Goal: Task Accomplishment & Management: Use online tool/utility

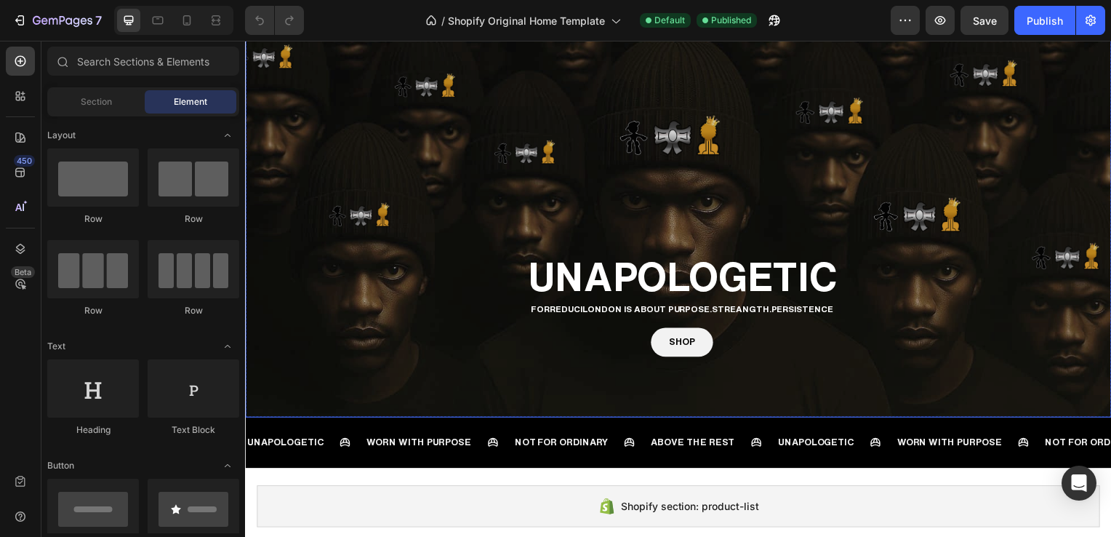
scroll to position [160, 0]
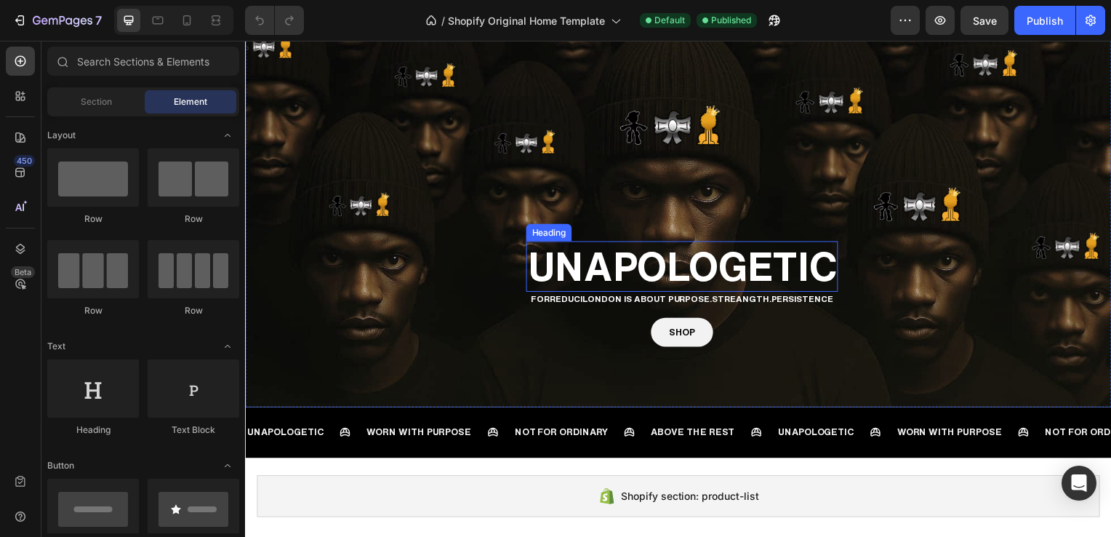
click at [635, 252] on h1 "UNAPOLOGETIC" at bounding box center [685, 268] width 314 height 51
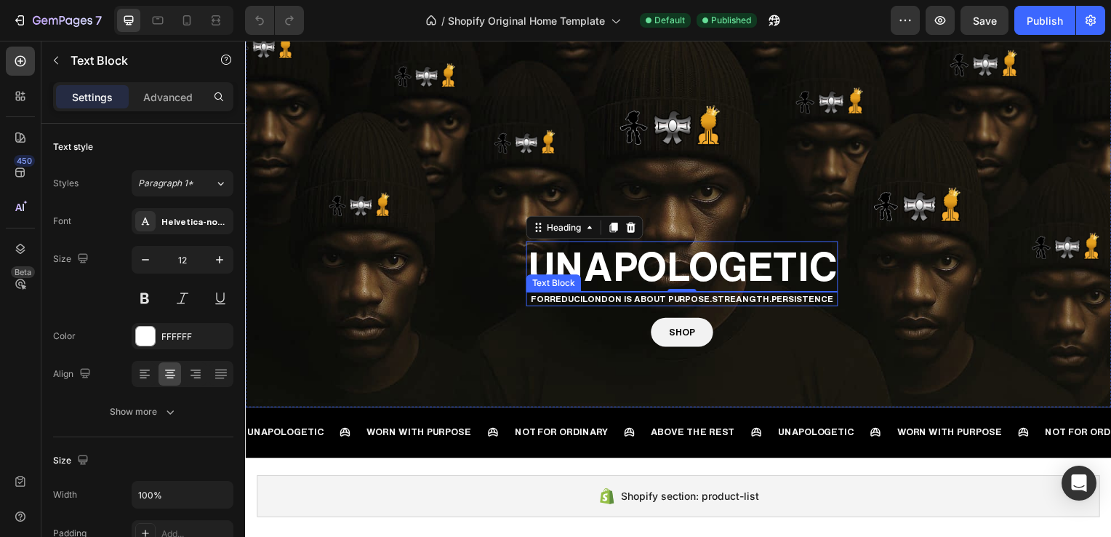
click at [606, 296] on p "FORREDUCILONDON IS ABOUT PURPOSE.STREANGTH.PERSISTENCE" at bounding box center [684, 301] width 311 height 12
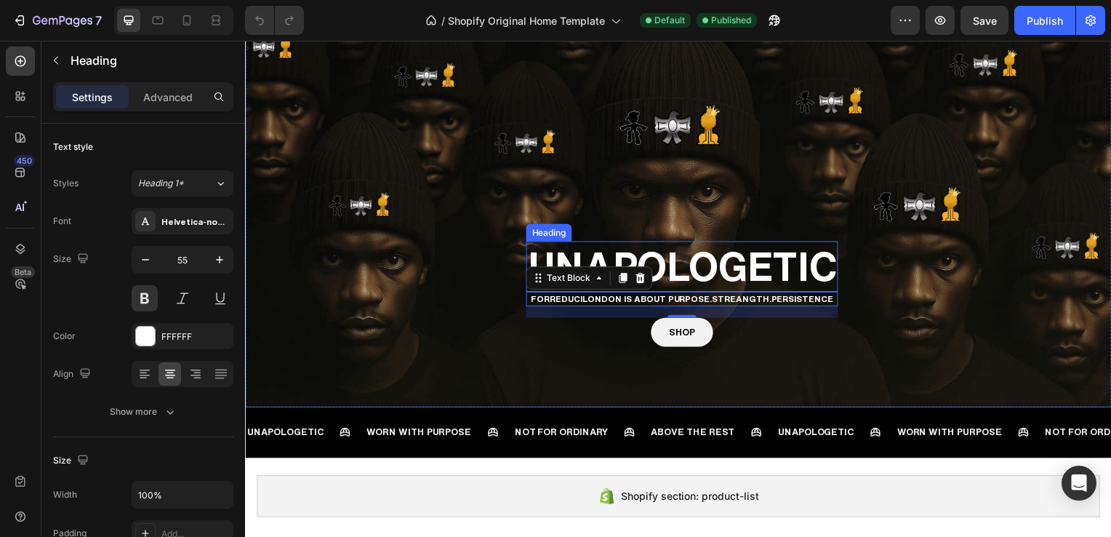
click at [689, 268] on h1 "UNAPOLOGETIC" at bounding box center [685, 268] width 314 height 51
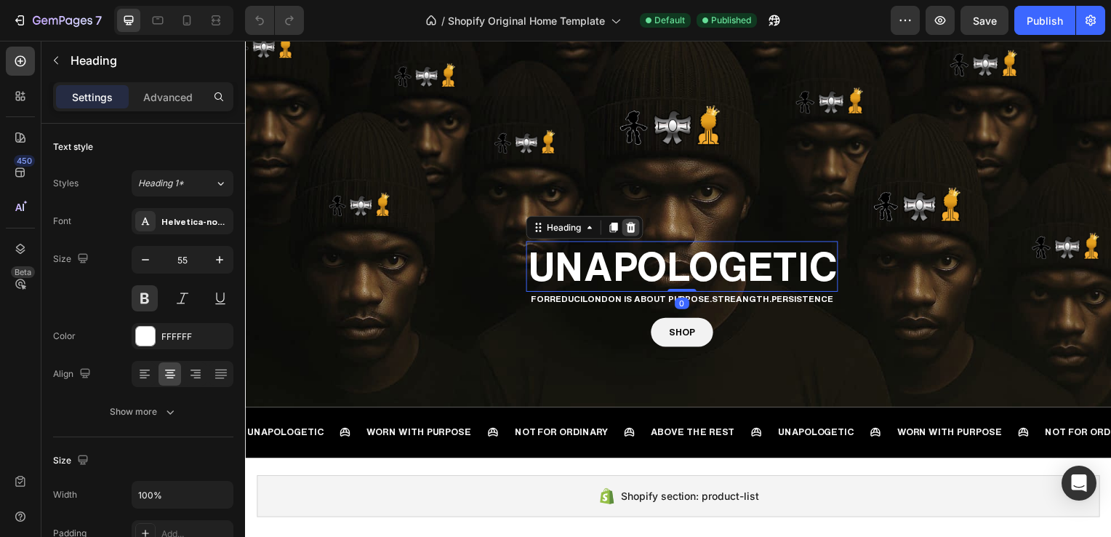
click at [635, 228] on icon at bounding box center [633, 229] width 12 height 12
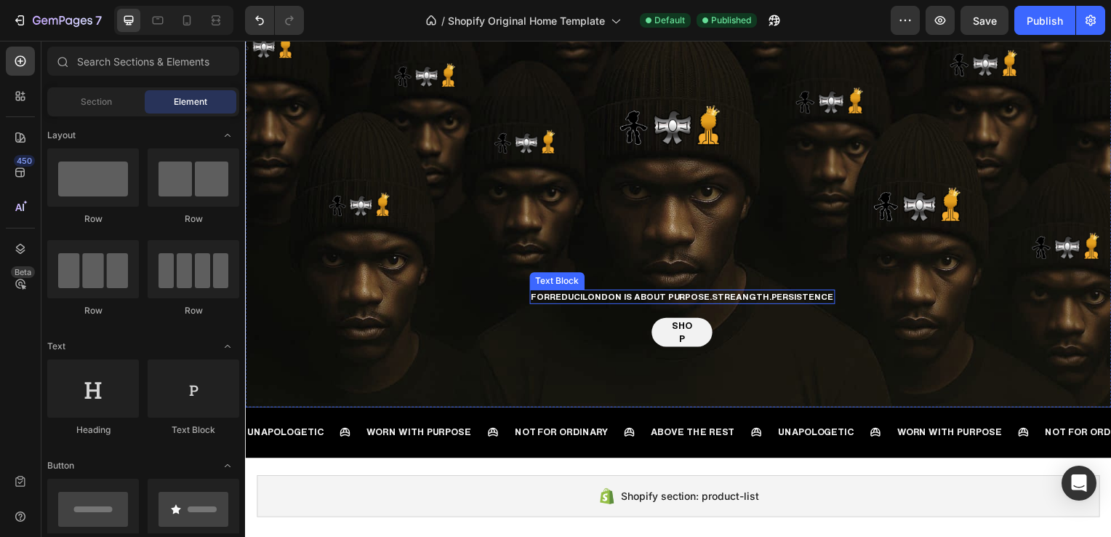
click at [689, 295] on p "FORREDUCILONDON IS ABOUT PURPOSE.STREANGTH.PERSISTENCE" at bounding box center [685, 299] width 305 height 12
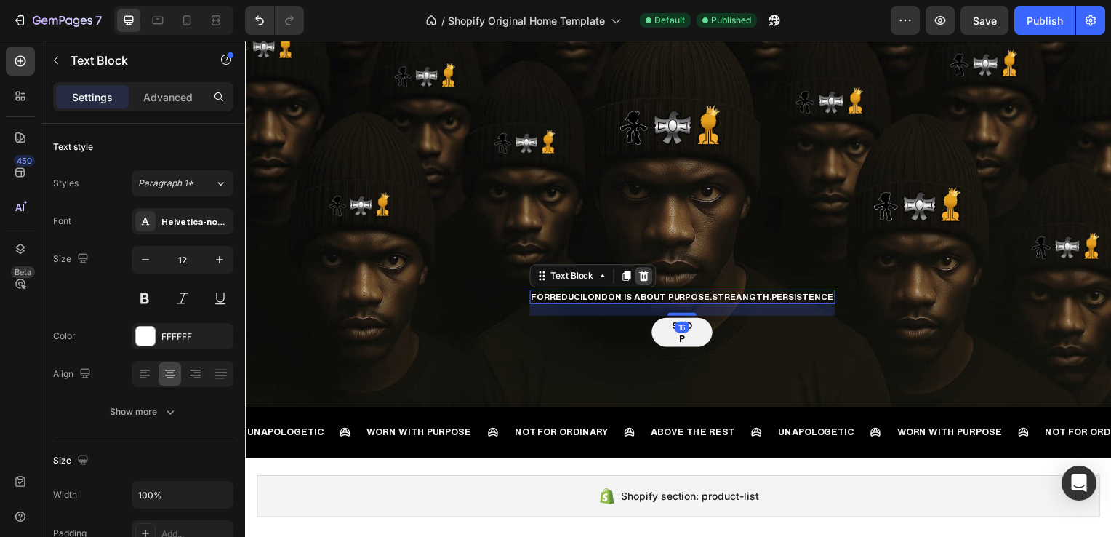
click at [652, 283] on icon at bounding box center [647, 278] width 12 height 12
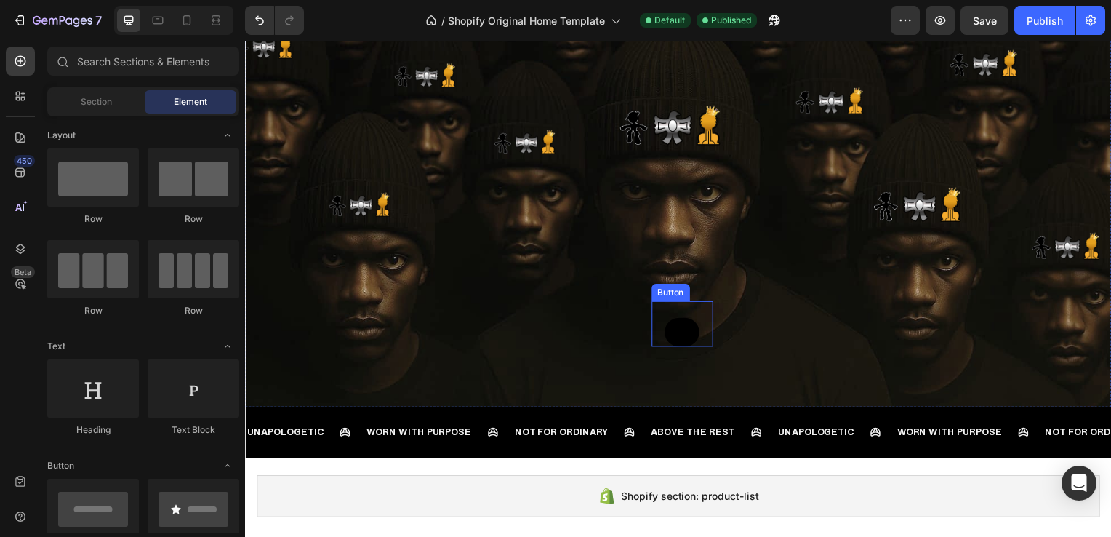
click at [679, 334] on link "SHOP" at bounding box center [684, 334] width 35 height 29
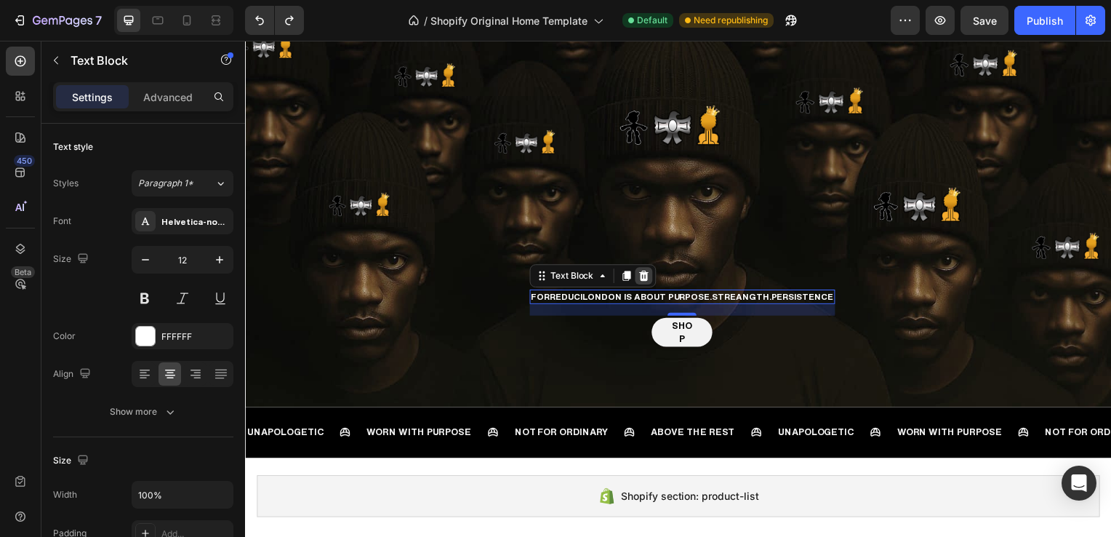
click at [655, 281] on div at bounding box center [646, 277] width 17 height 17
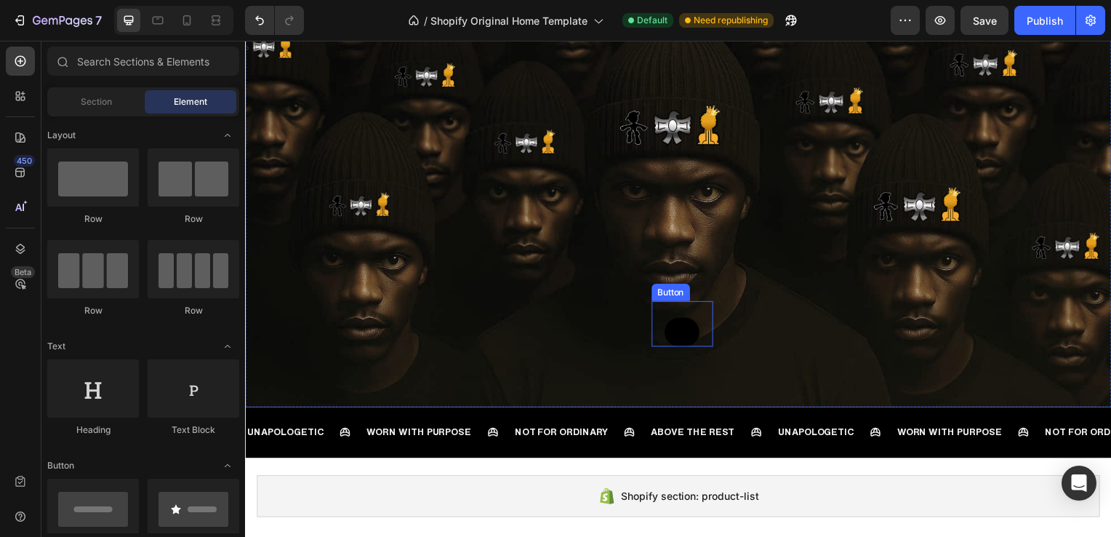
click at [677, 332] on link "SHOP" at bounding box center [684, 334] width 35 height 29
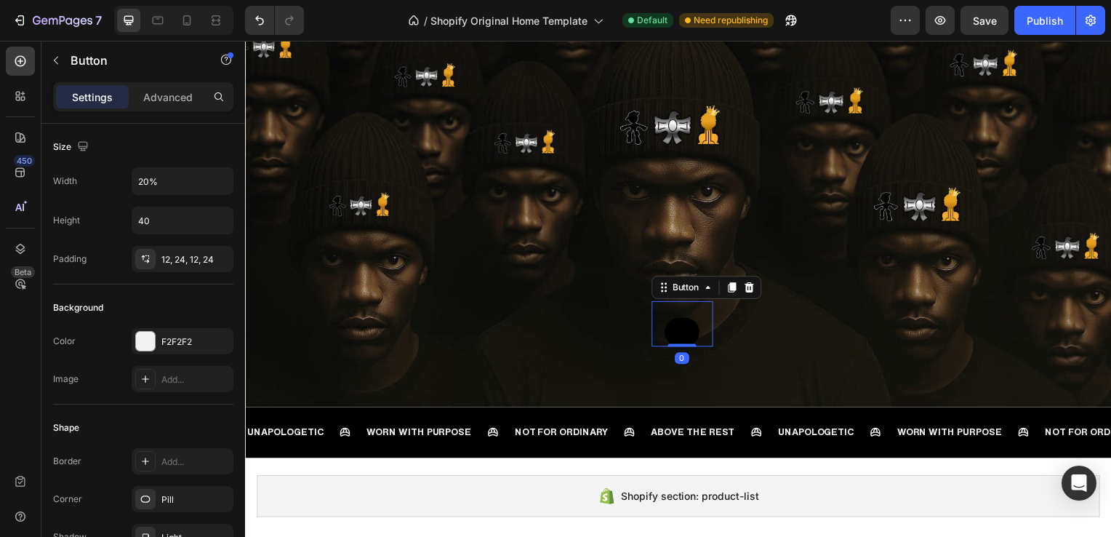
click at [677, 332] on link "SHOP" at bounding box center [684, 334] width 35 height 29
click at [213, 27] on icon at bounding box center [216, 20] width 15 height 15
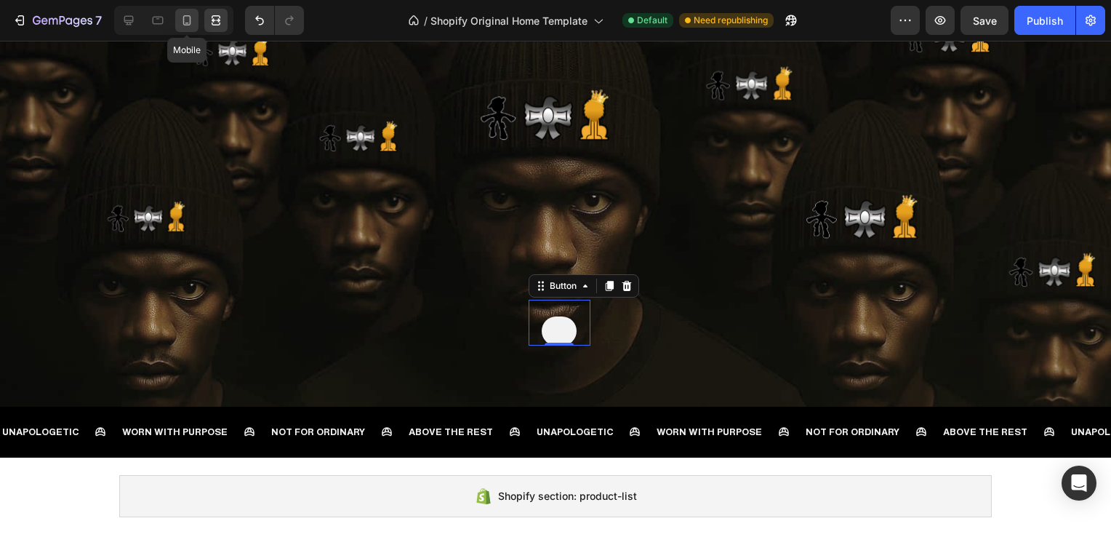
click at [189, 26] on icon at bounding box center [187, 20] width 15 height 15
type input "Auto"
type input "14"
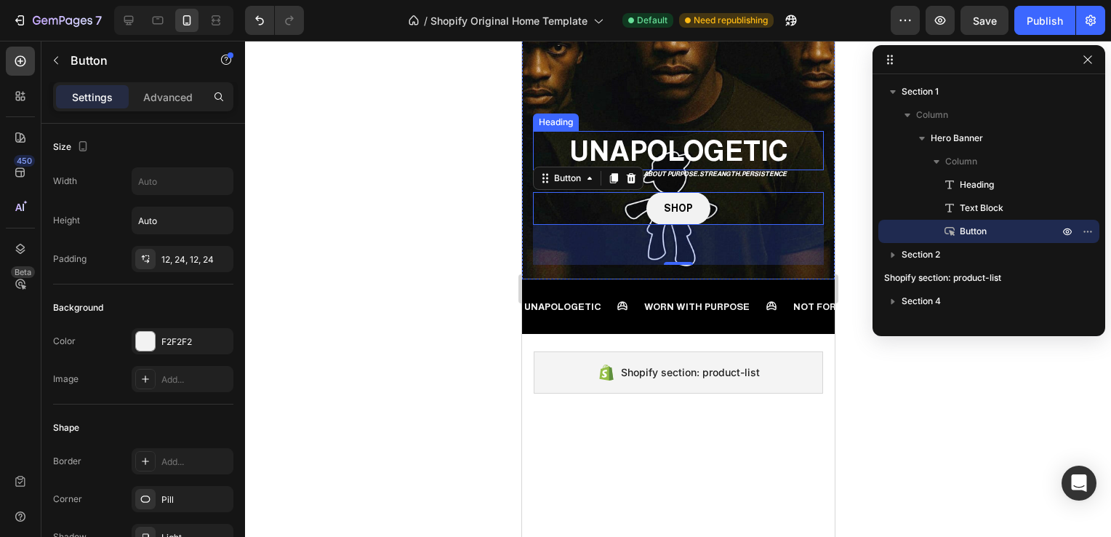
scroll to position [244, 0]
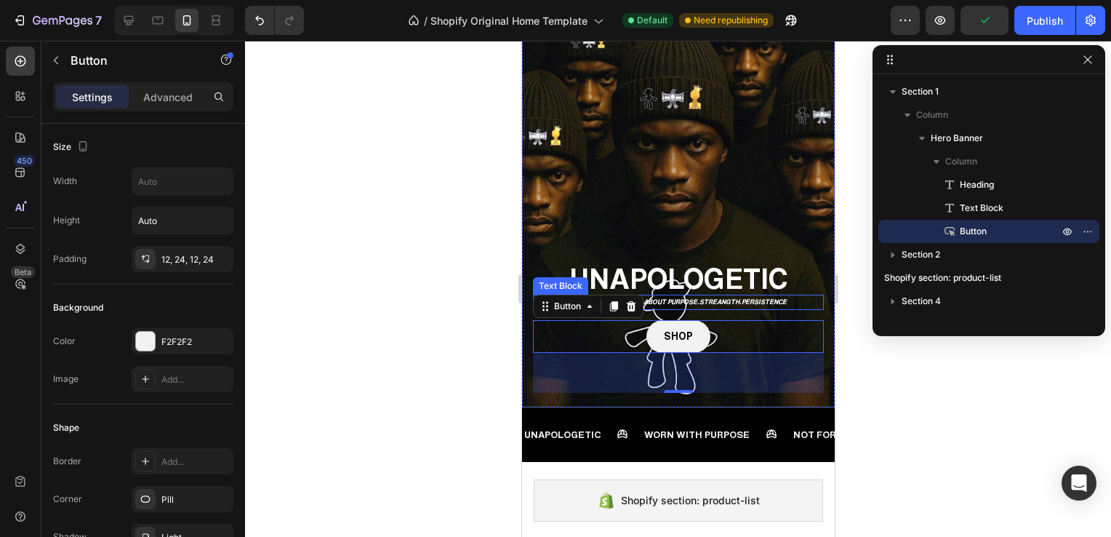
click at [669, 296] on p "FORREDUCILONDON IS ABOUT PURPOSE.STREANGTH.PERSISTENCE" at bounding box center [678, 302] width 288 height 12
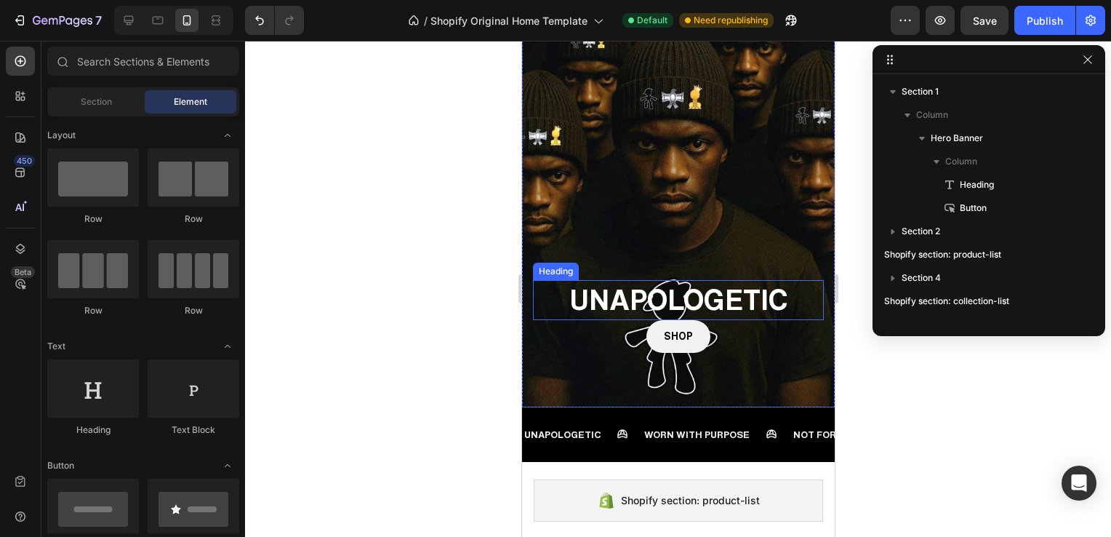
click at [661, 283] on h2 "UNAPOLOGETIC" at bounding box center [677, 300] width 291 height 40
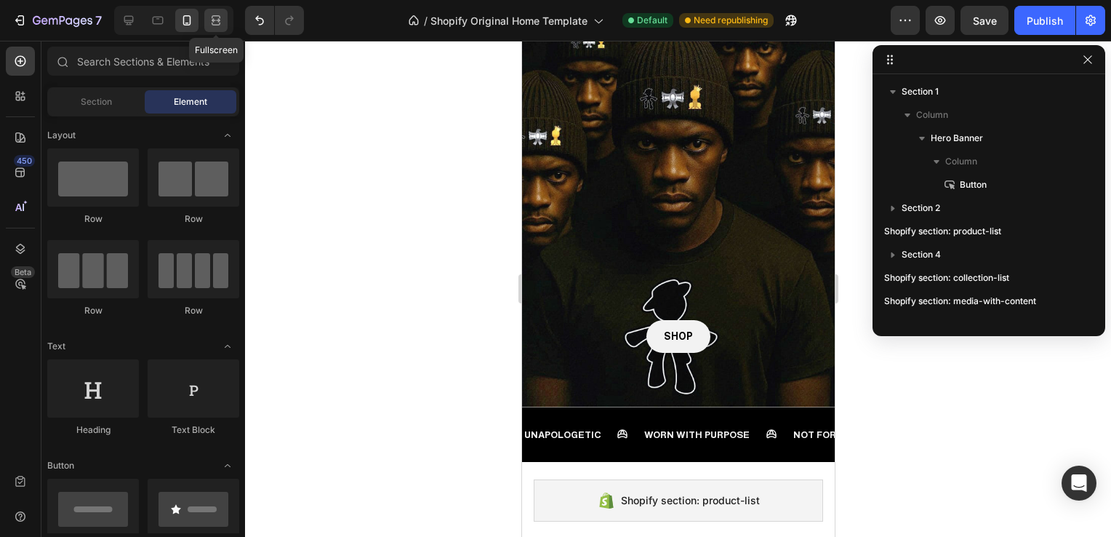
click at [225, 20] on div at bounding box center [215, 20] width 23 height 23
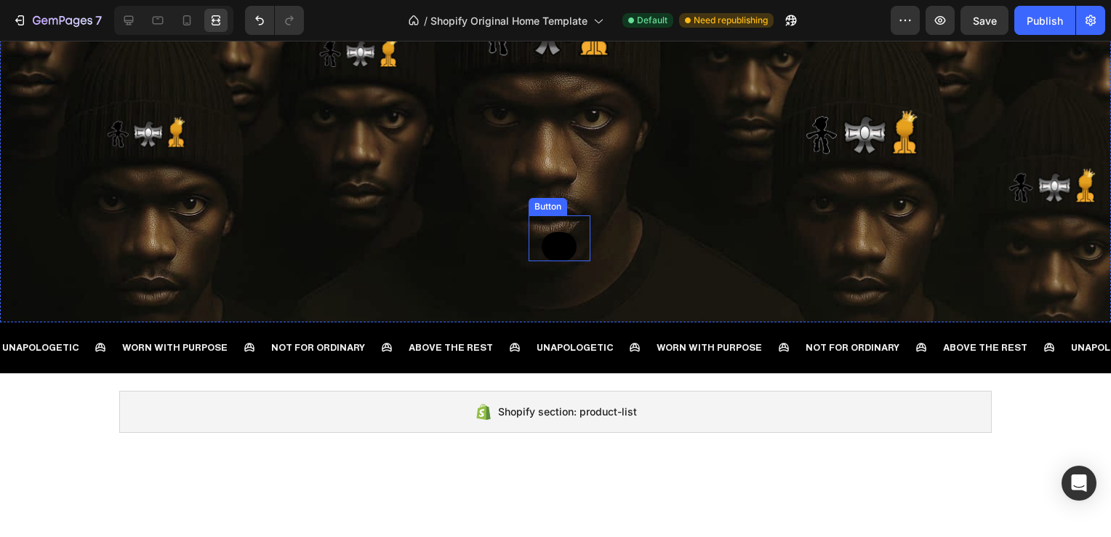
click at [553, 246] on link "SHOP" at bounding box center [559, 246] width 35 height 29
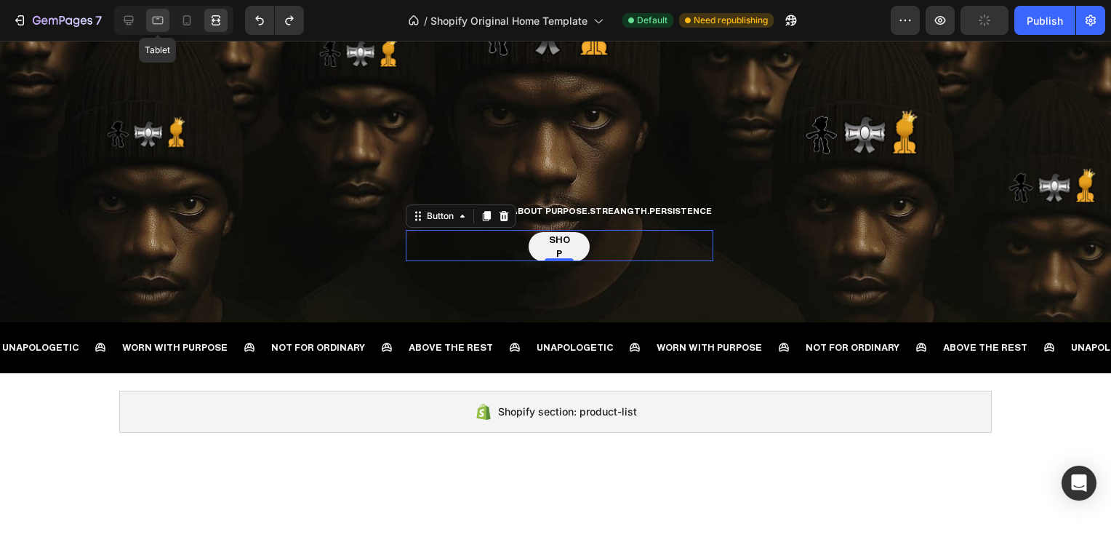
click at [169, 24] on div at bounding box center [157, 20] width 23 height 23
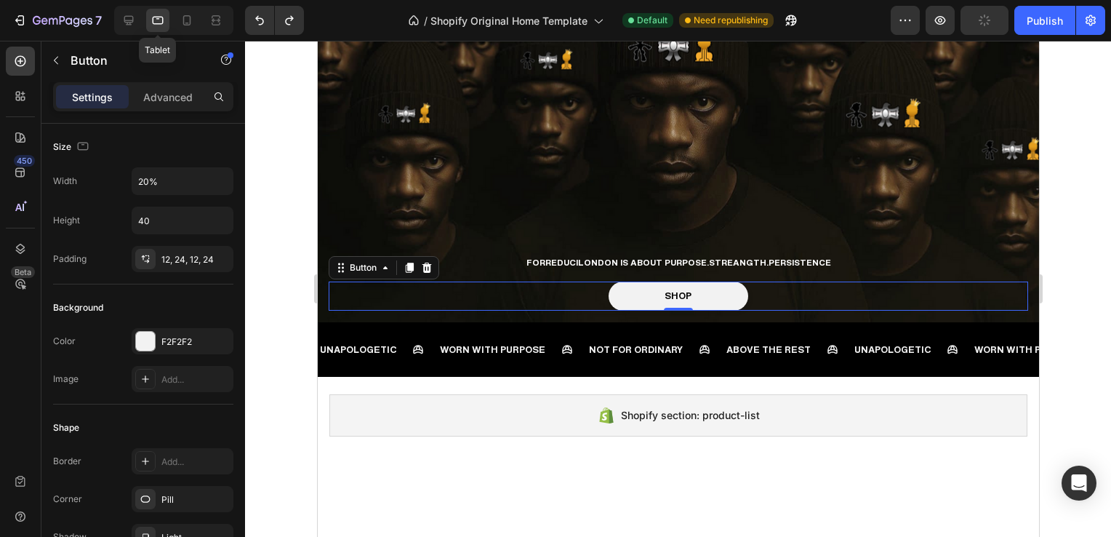
click at [169, 24] on div at bounding box center [157, 20] width 23 height 23
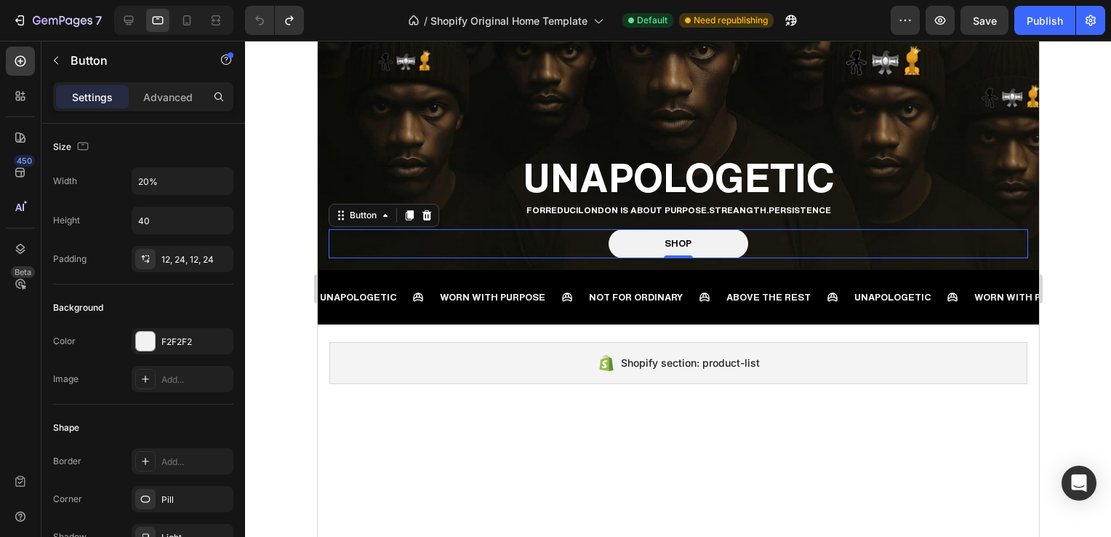
scroll to position [183, 0]
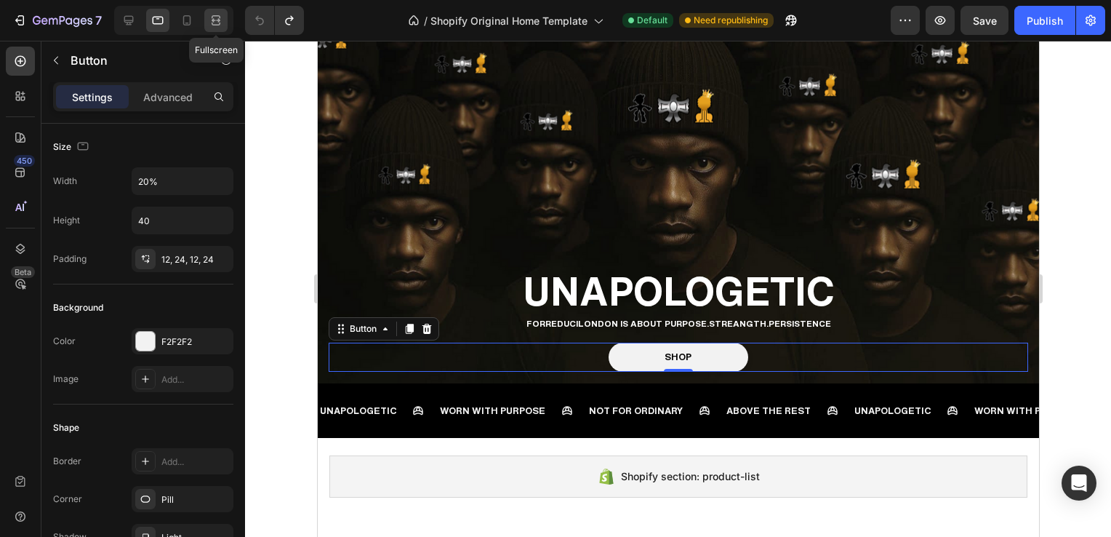
click at [216, 22] on icon at bounding box center [214, 20] width 4 height 4
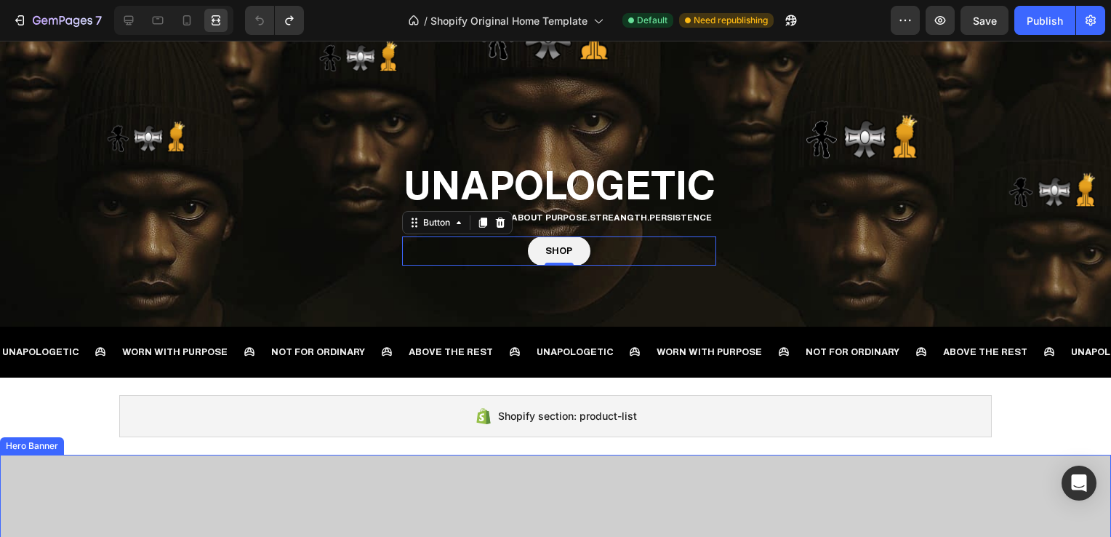
scroll to position [239, 0]
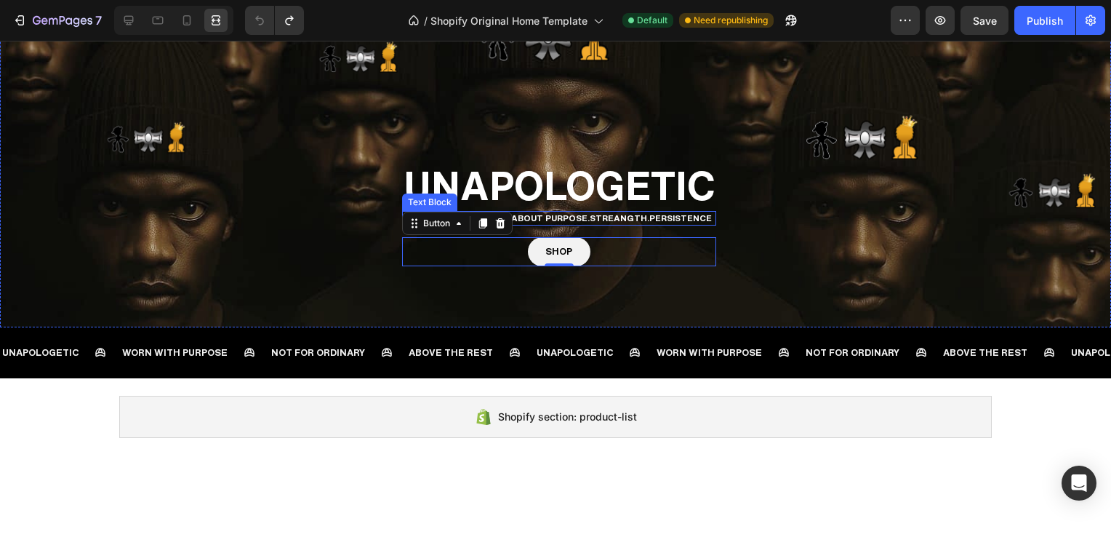
click at [595, 218] on p "FORREDUCILONDON IS ABOUT PURPOSE.STREANGTH.PERSISTENCE" at bounding box center [559, 218] width 311 height 12
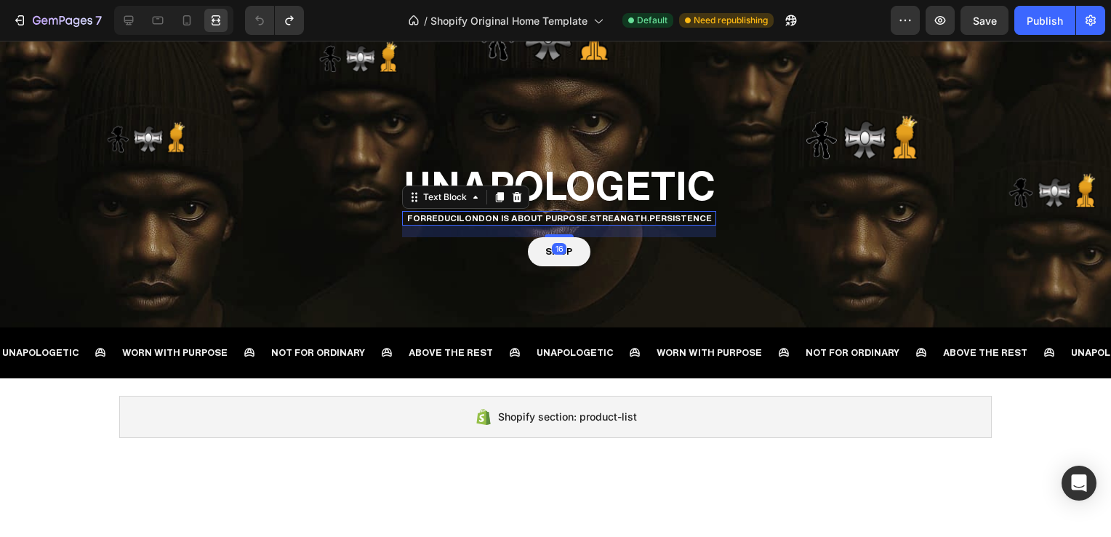
click at [595, 218] on div "UNAPOLOGETIC Heading FORREDUCILONDON IS ABOUT PURPOSE.STREANGTH.PERSISTENCE Tex…" at bounding box center [559, 213] width 314 height 106
click at [595, 211] on h1 "UNAPOLOGETIC" at bounding box center [559, 185] width 314 height 51
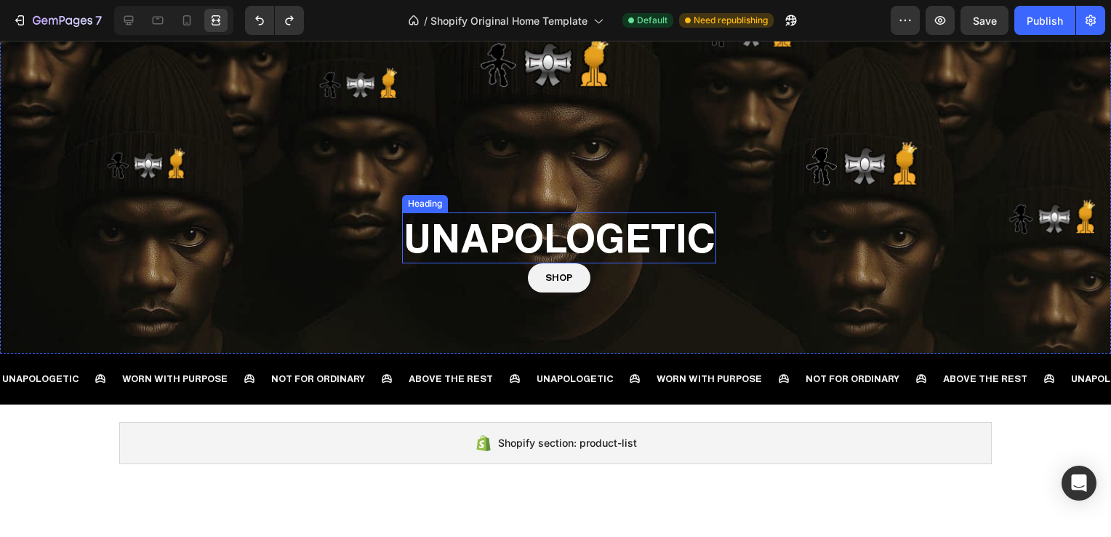
click at [593, 241] on h1 "UNAPOLOGETIC" at bounding box center [559, 237] width 314 height 51
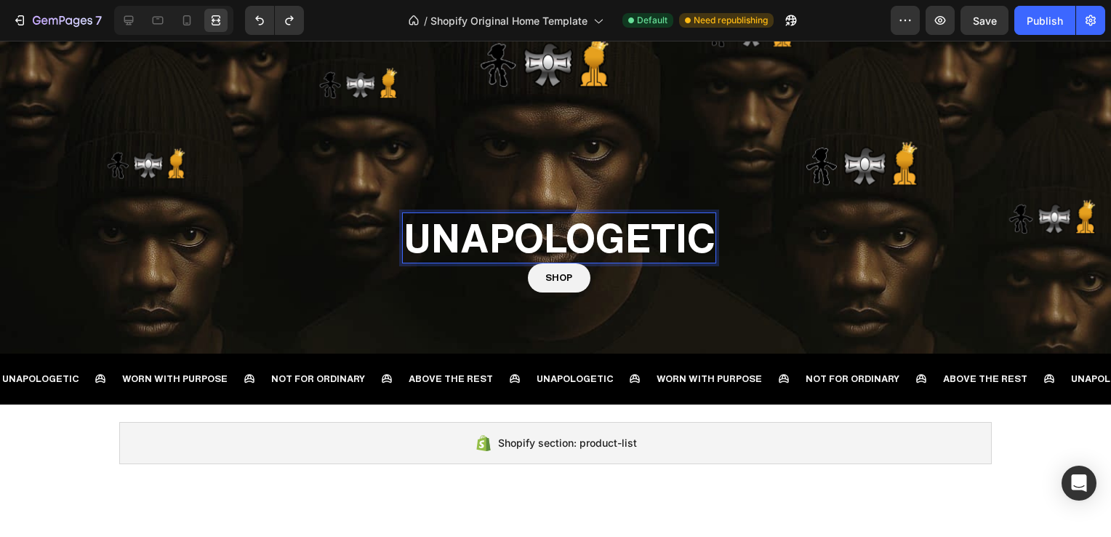
click at [593, 241] on h1 "UNAPOLOGETIC" at bounding box center [559, 237] width 314 height 51
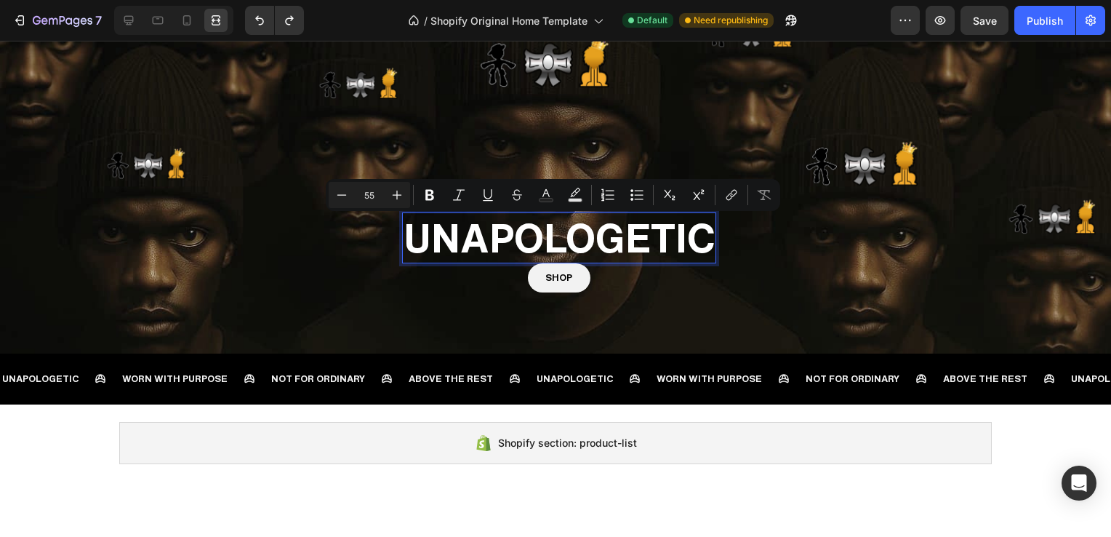
scroll to position [0, 0]
click at [672, 241] on p "UNAPOLOGETIC" at bounding box center [559, 238] width 311 height 48
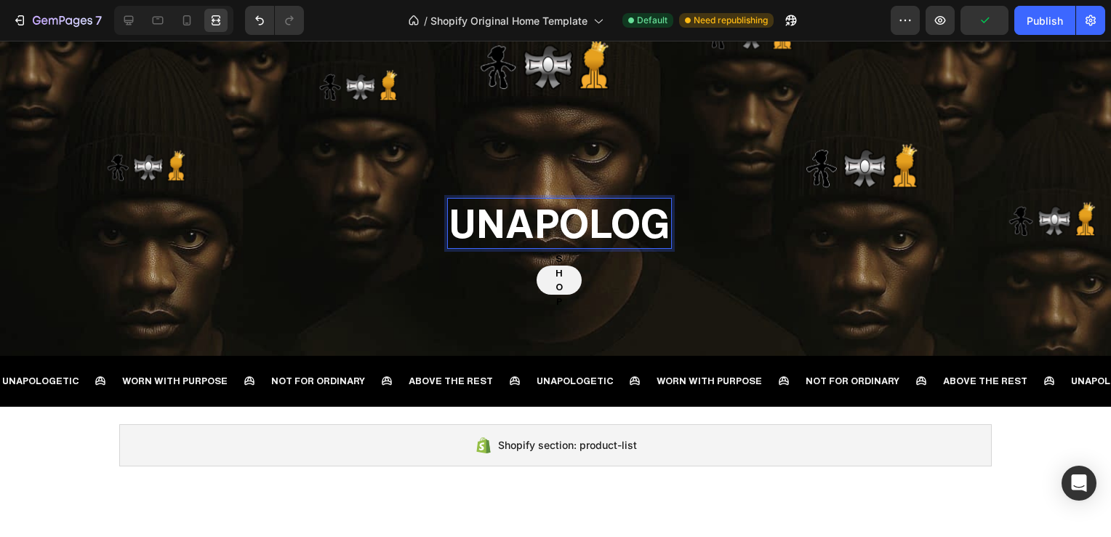
scroll to position [197, 0]
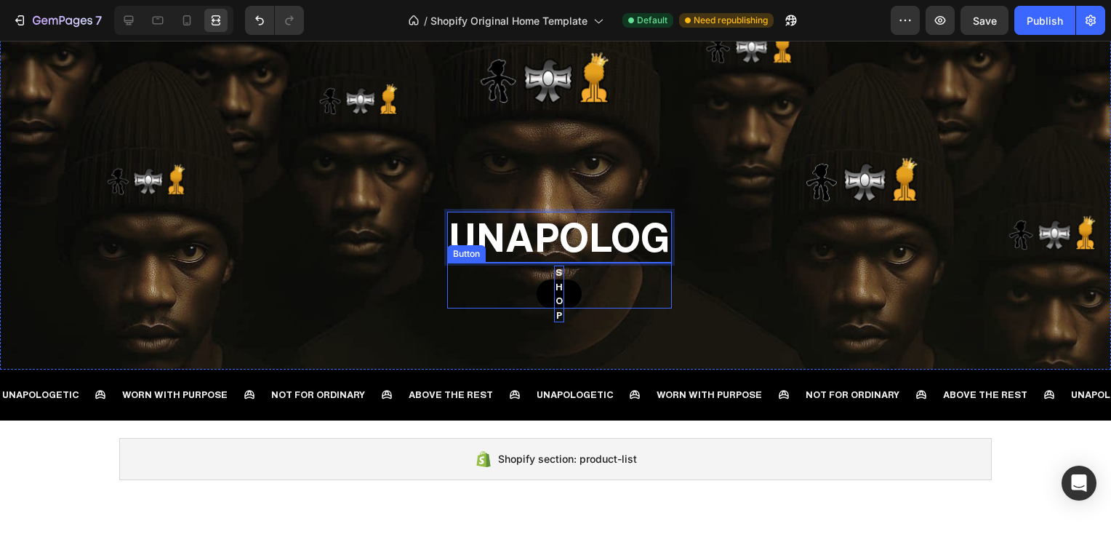
click at [555, 298] on p "SHOP" at bounding box center [559, 293] width 10 height 57
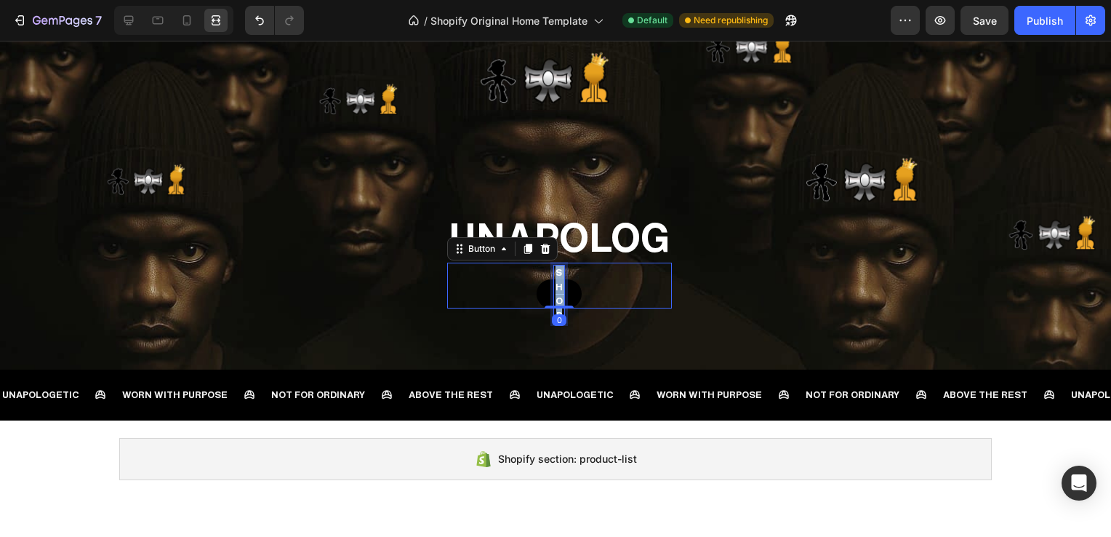
click at [555, 298] on p "SHOP" at bounding box center [559, 293] width 10 height 57
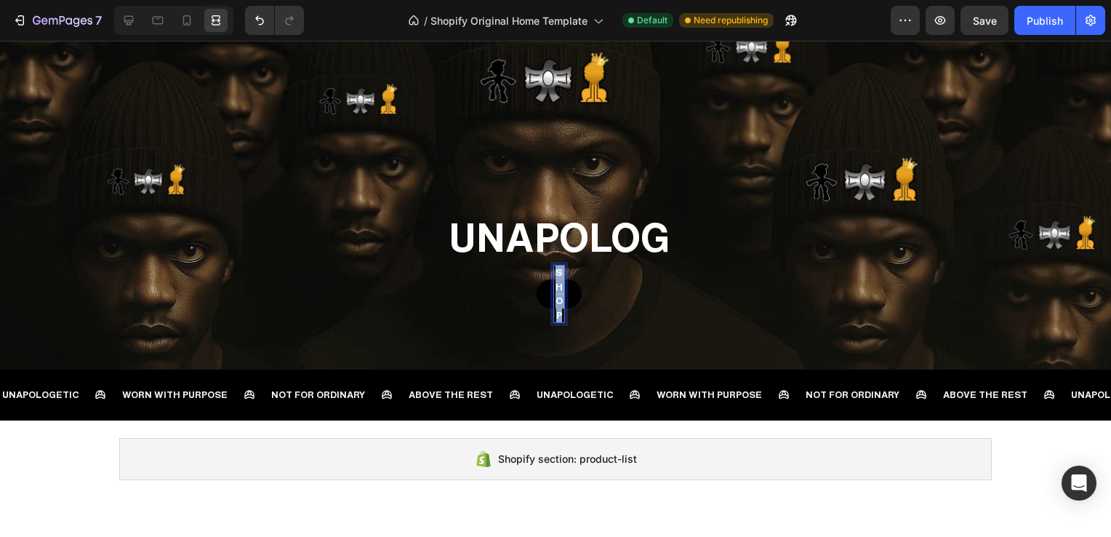
scroll to position [0, 0]
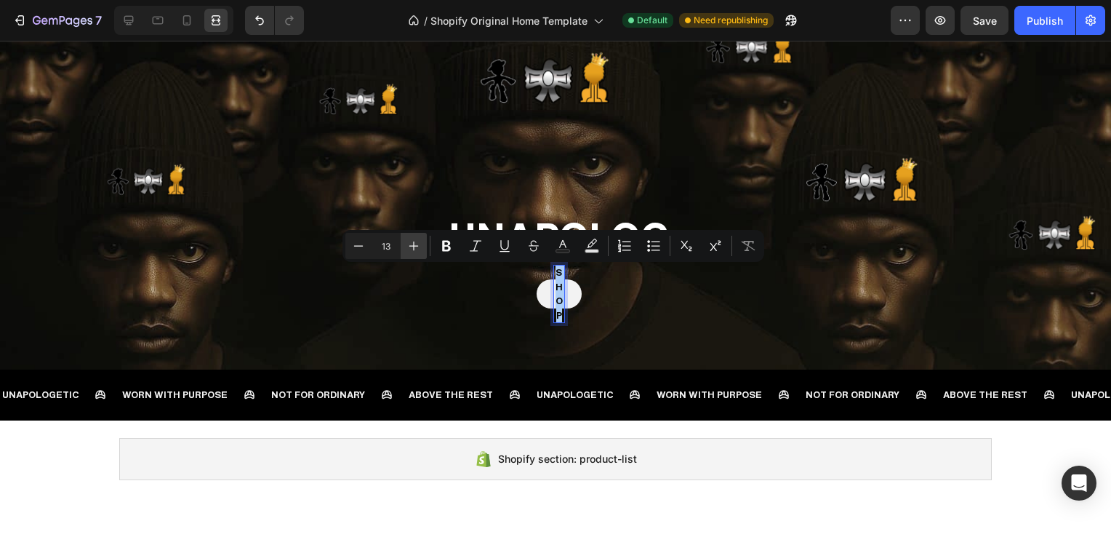
click at [414, 251] on icon "Editor contextual toolbar" at bounding box center [413, 245] width 15 height 15
click at [362, 246] on icon "Editor contextual toolbar" at bounding box center [358, 245] width 15 height 15
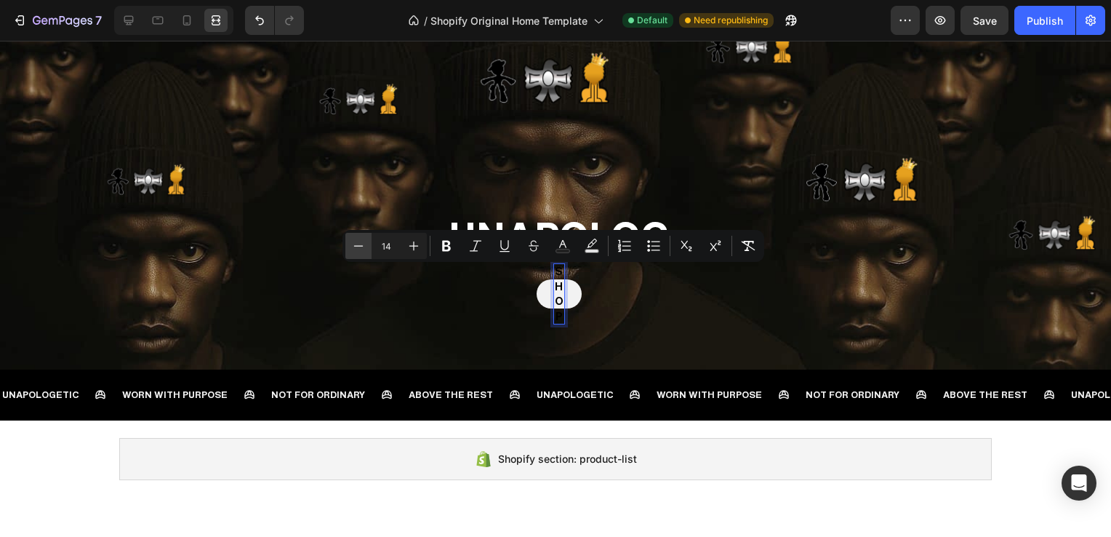
click at [362, 246] on icon "Editor contextual toolbar" at bounding box center [358, 245] width 15 height 15
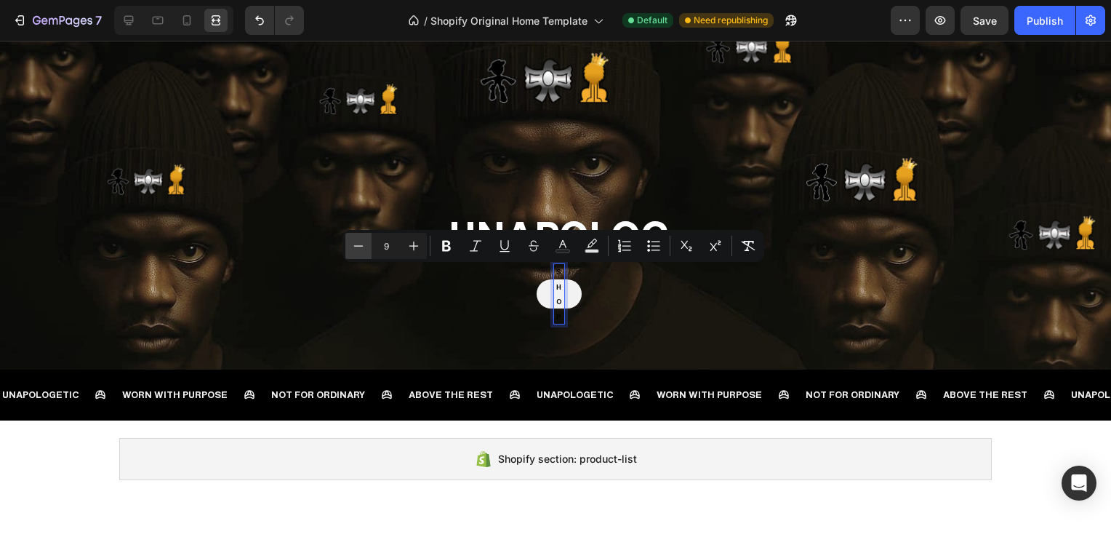
click at [362, 246] on icon "Editor contextual toolbar" at bounding box center [358, 245] width 15 height 15
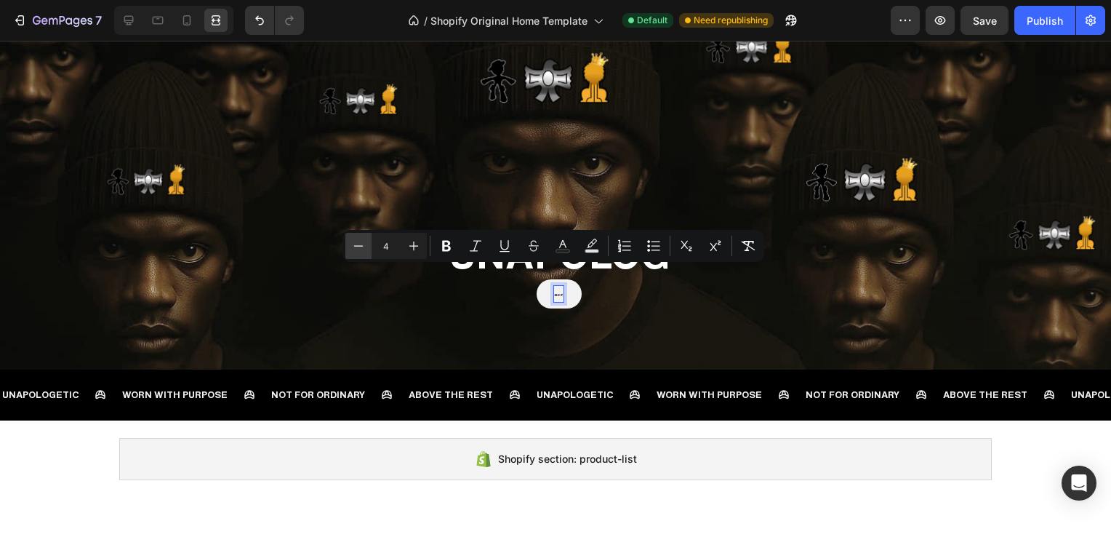
click at [362, 246] on icon "Editor contextual toolbar" at bounding box center [358, 245] width 15 height 15
type input "3"
click at [621, 299] on div "SHOP Button 0" at bounding box center [559, 293] width 225 height 29
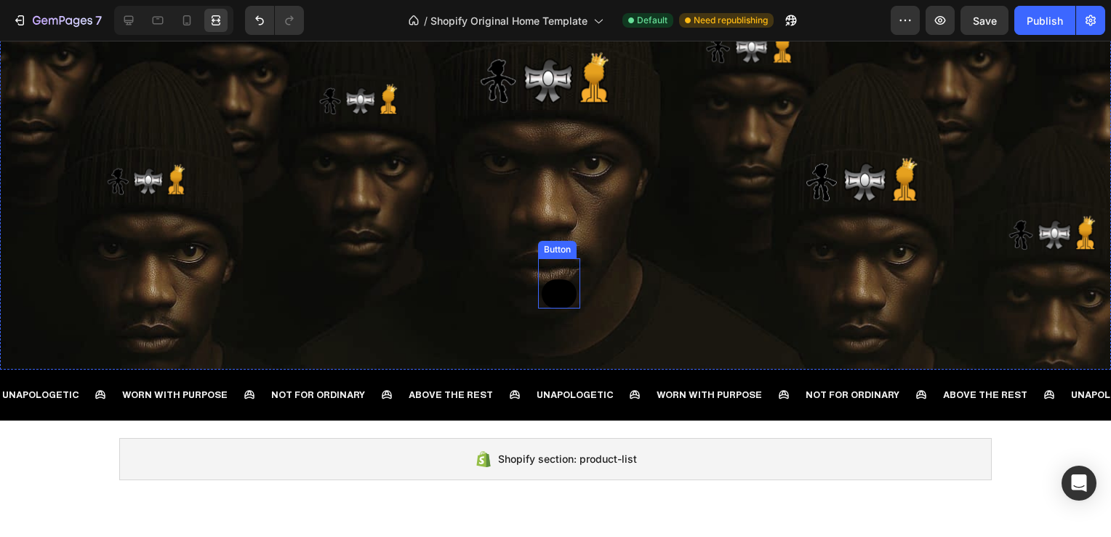
click at [555, 297] on link "SHOP" at bounding box center [559, 293] width 35 height 29
click at [553, 286] on link "SHOP" at bounding box center [559, 293] width 35 height 29
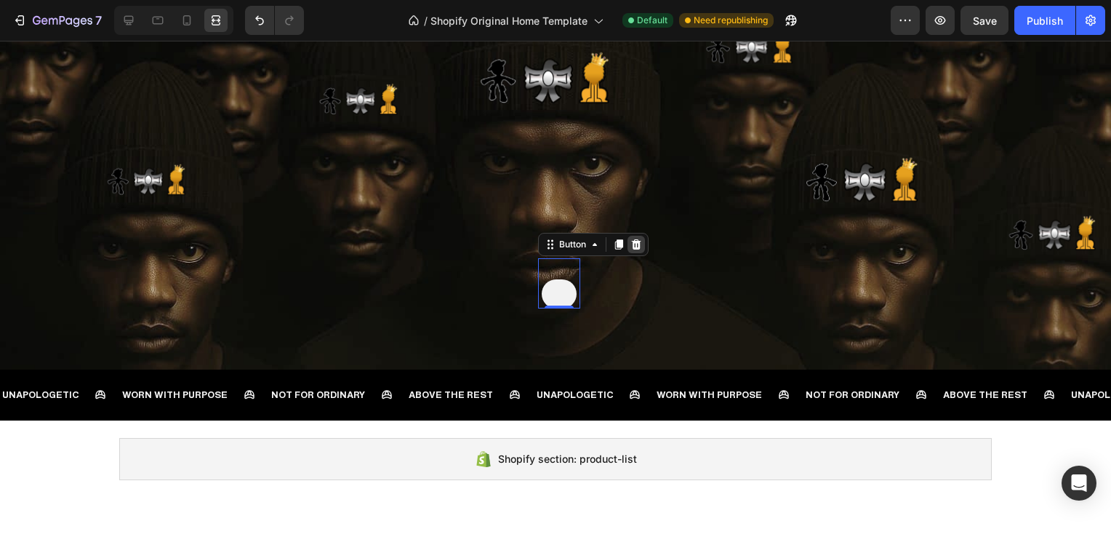
click at [630, 249] on icon at bounding box center [636, 244] width 12 height 12
click at [137, 20] on div at bounding box center [128, 20] width 23 height 23
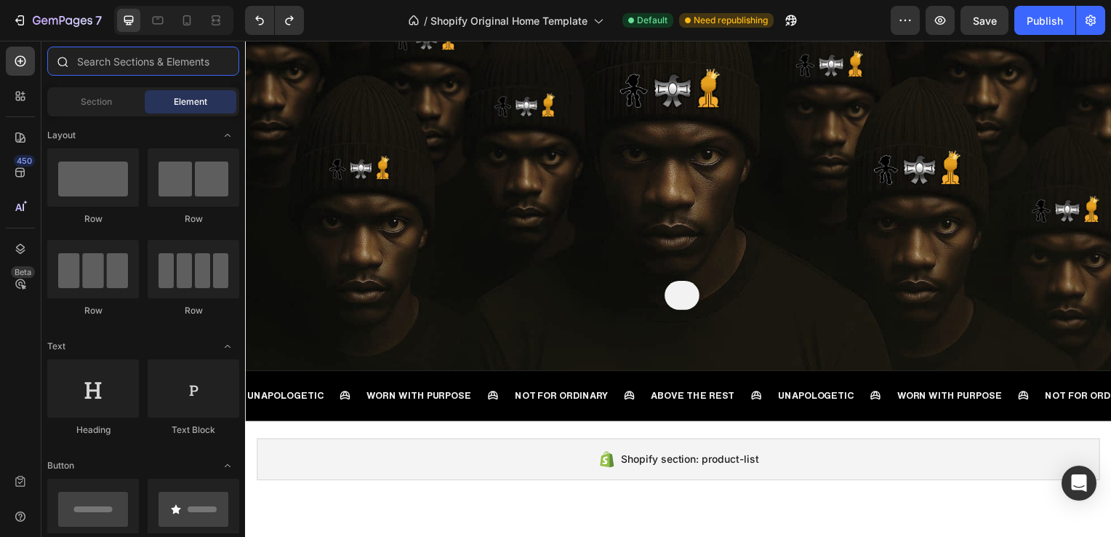
click at [106, 68] on input "text" at bounding box center [143, 61] width 192 height 29
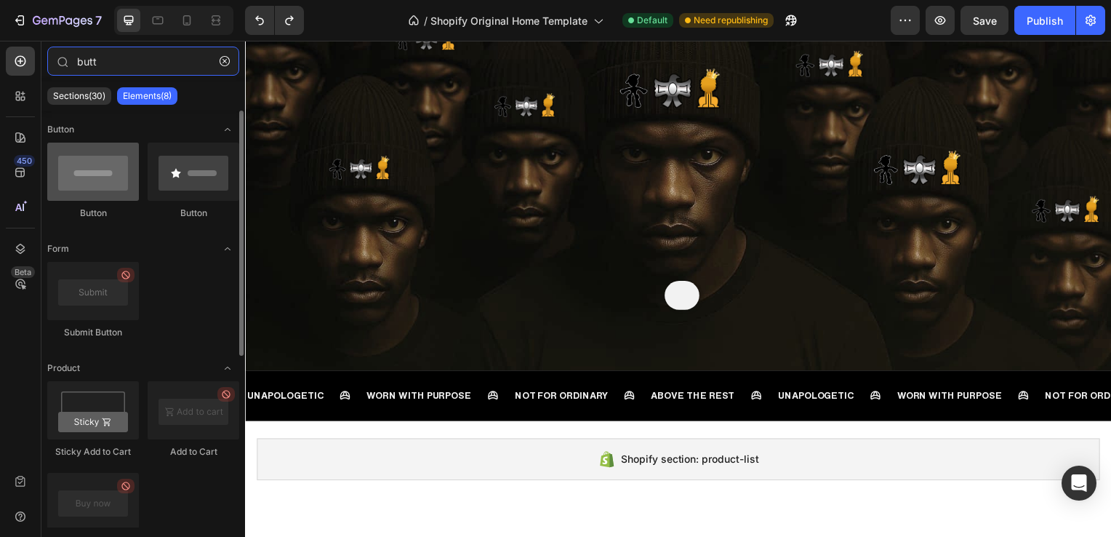
type input "butt"
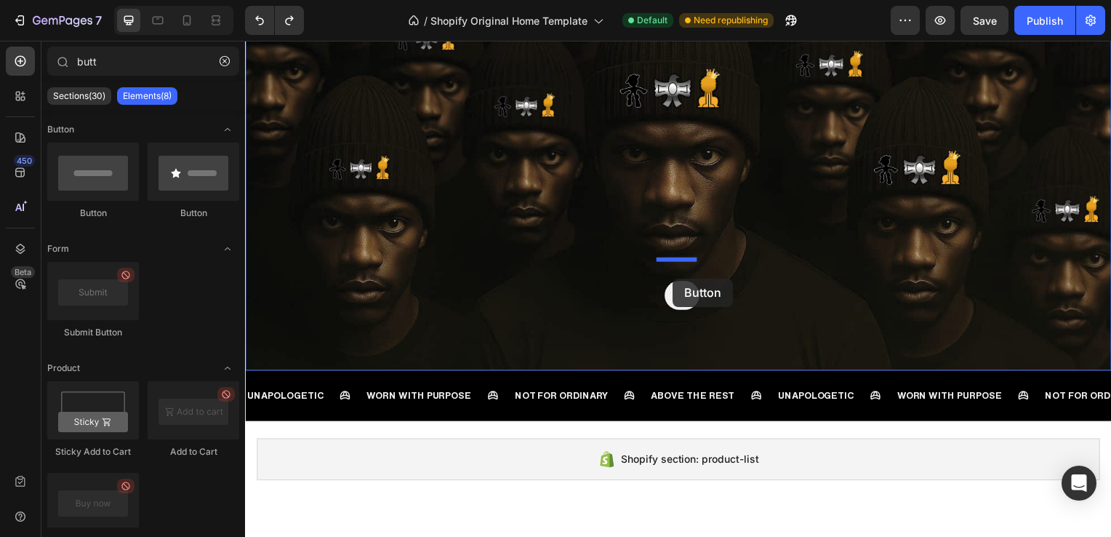
drag, startPoint x: 342, startPoint y: 228, endPoint x: 675, endPoint y: 280, distance: 337.8
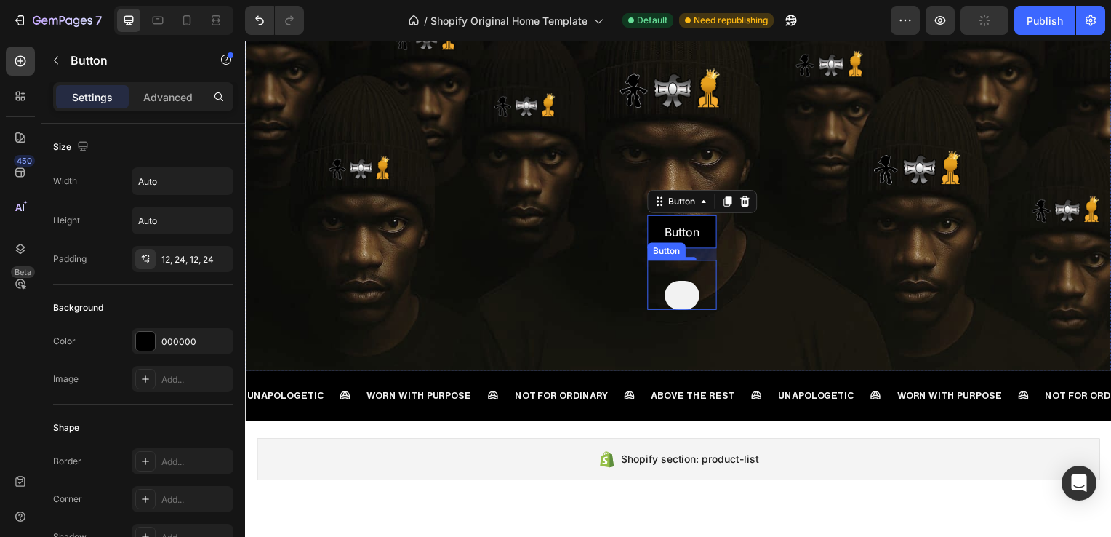
click at [713, 270] on div "SHOP Button" at bounding box center [685, 287] width 70 height 50
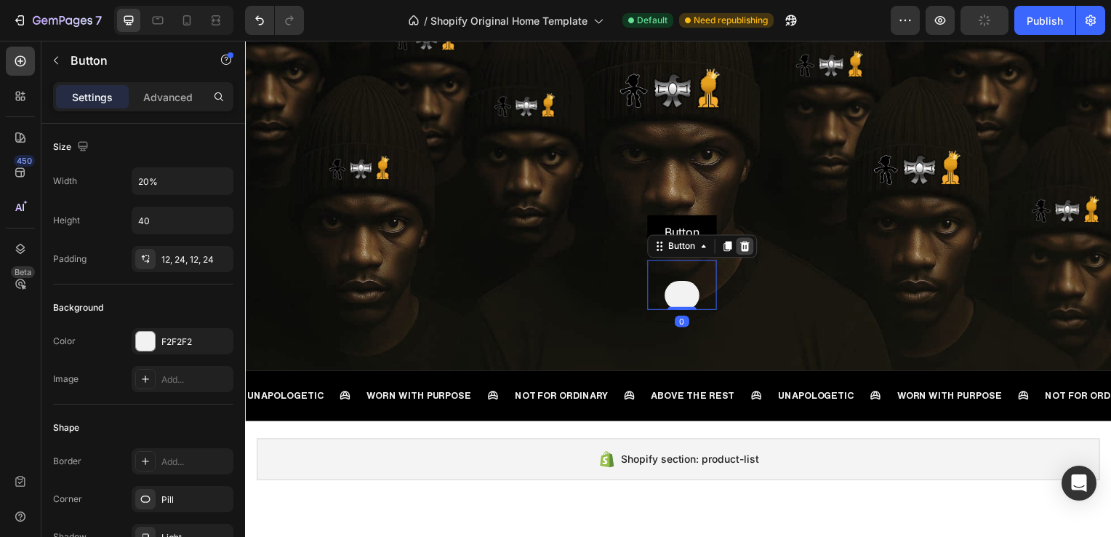
click at [745, 252] on icon at bounding box center [748, 248] width 9 height 10
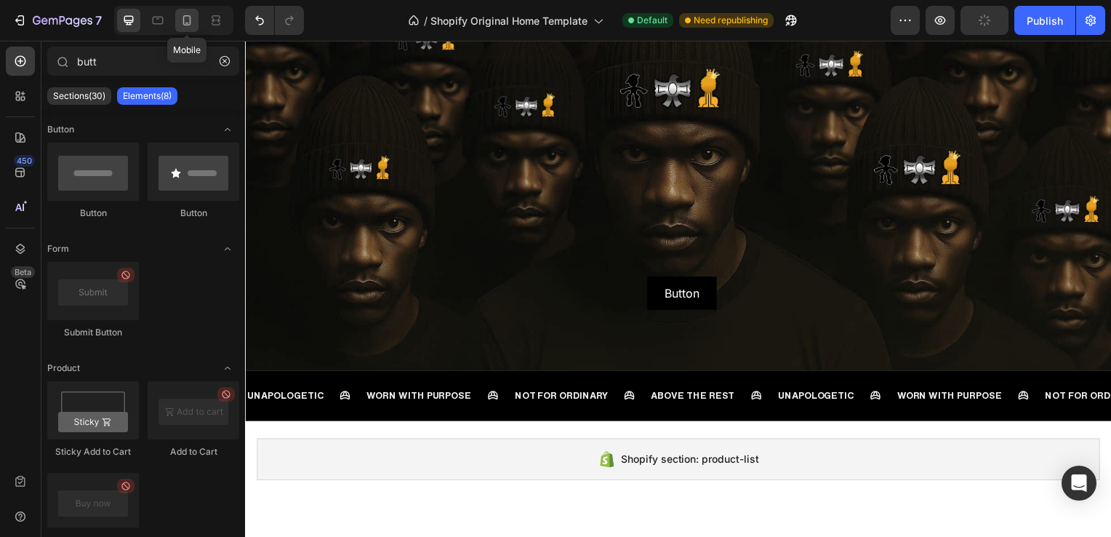
click at [190, 22] on icon at bounding box center [187, 20] width 8 height 10
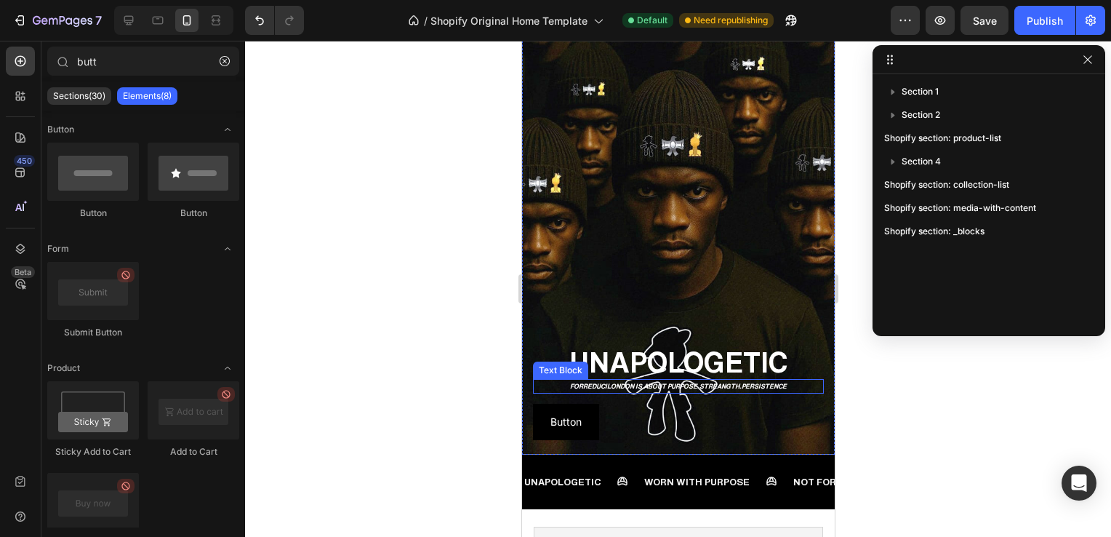
click at [734, 380] on p "FORREDUCILONDON IS ABOUT PURPOSE.STREANGTH.PERSISTENCE" at bounding box center [678, 386] width 288 height 12
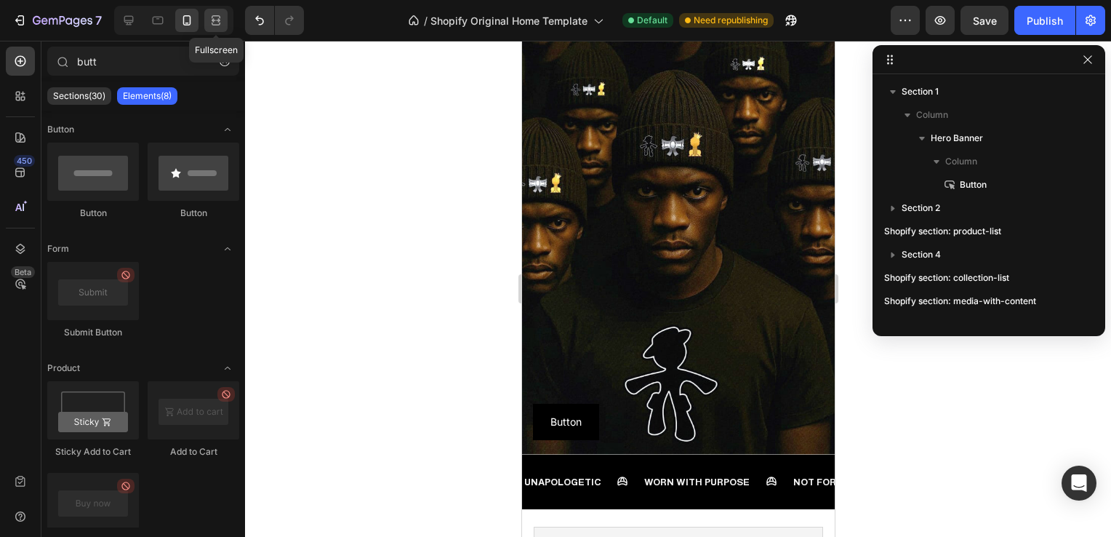
click at [216, 22] on icon at bounding box center [214, 20] width 4 height 4
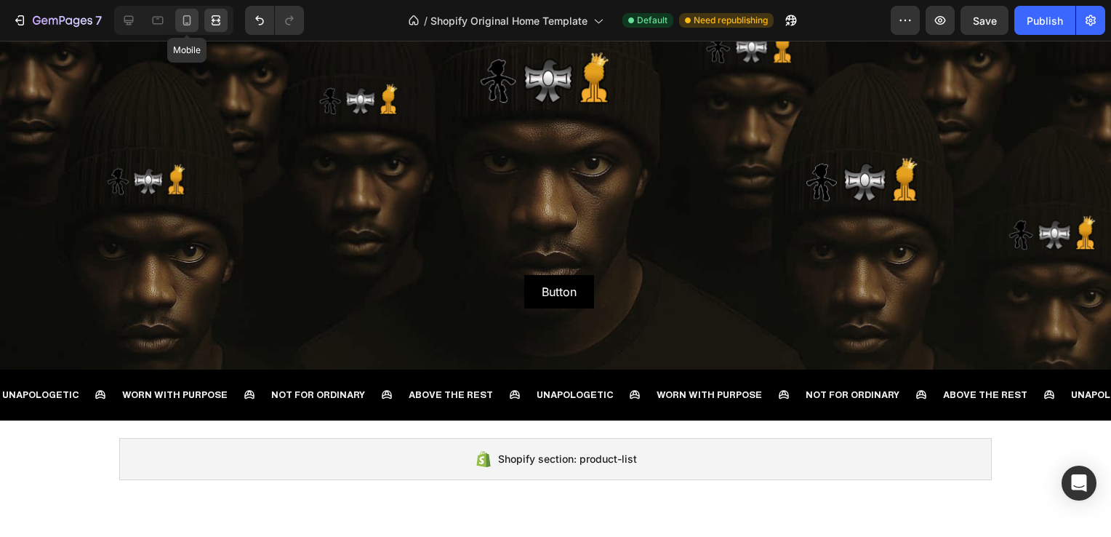
click at [190, 19] on icon at bounding box center [187, 20] width 15 height 15
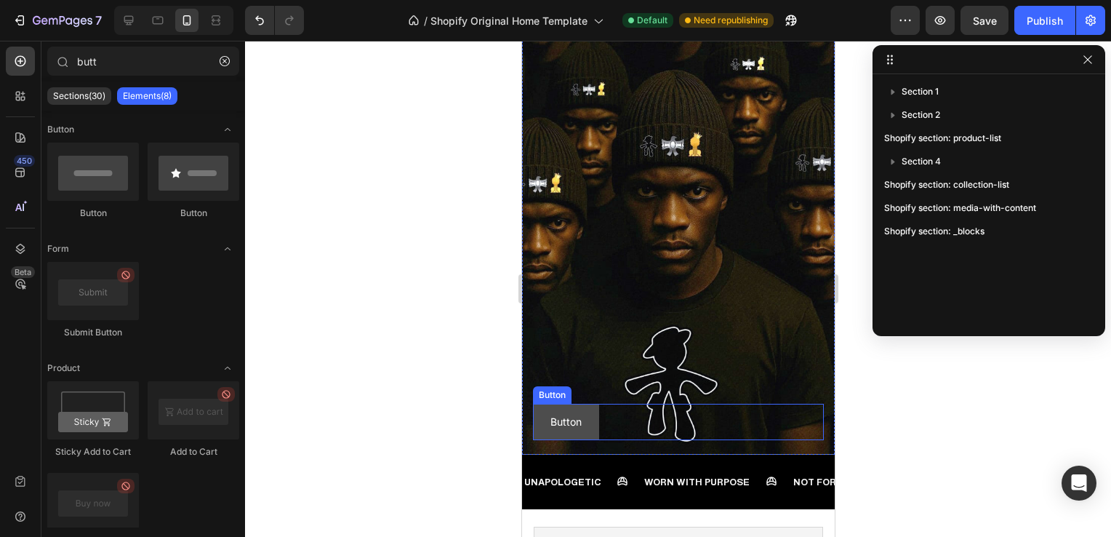
click at [588, 409] on button "Button" at bounding box center [565, 422] width 66 height 36
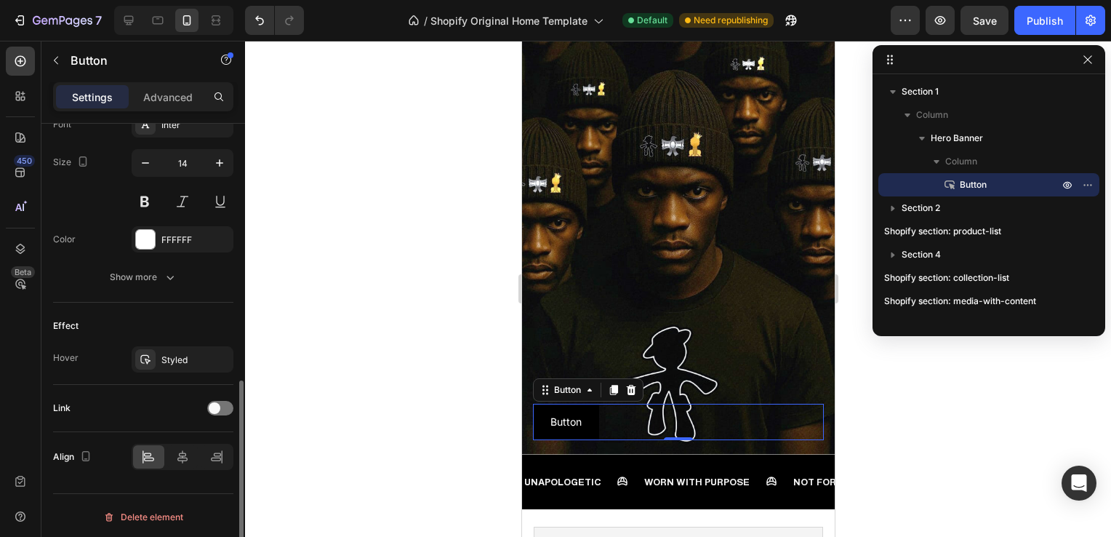
scroll to position [585, 0]
click at [189, 455] on icon at bounding box center [182, 457] width 15 height 15
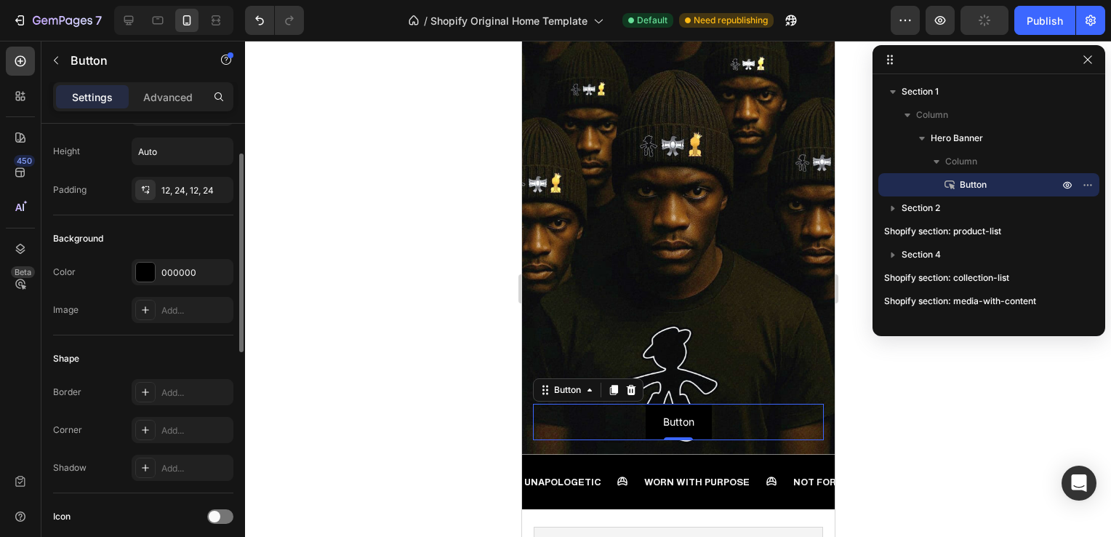
scroll to position [70, 0]
click at [193, 423] on div "Add..." at bounding box center [195, 429] width 68 height 13
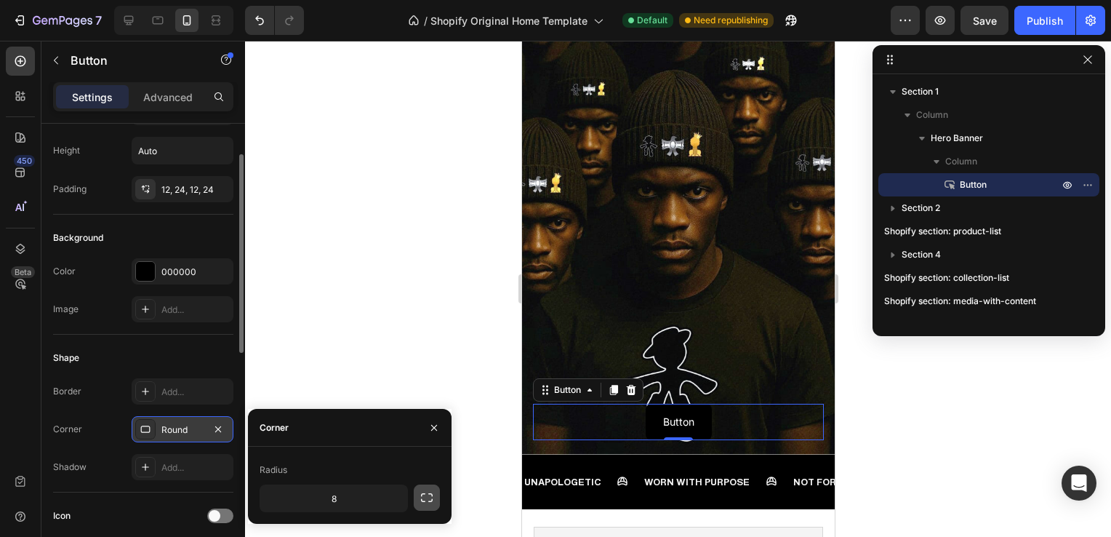
click at [425, 496] on icon "button" at bounding box center [427, 497] width 15 height 15
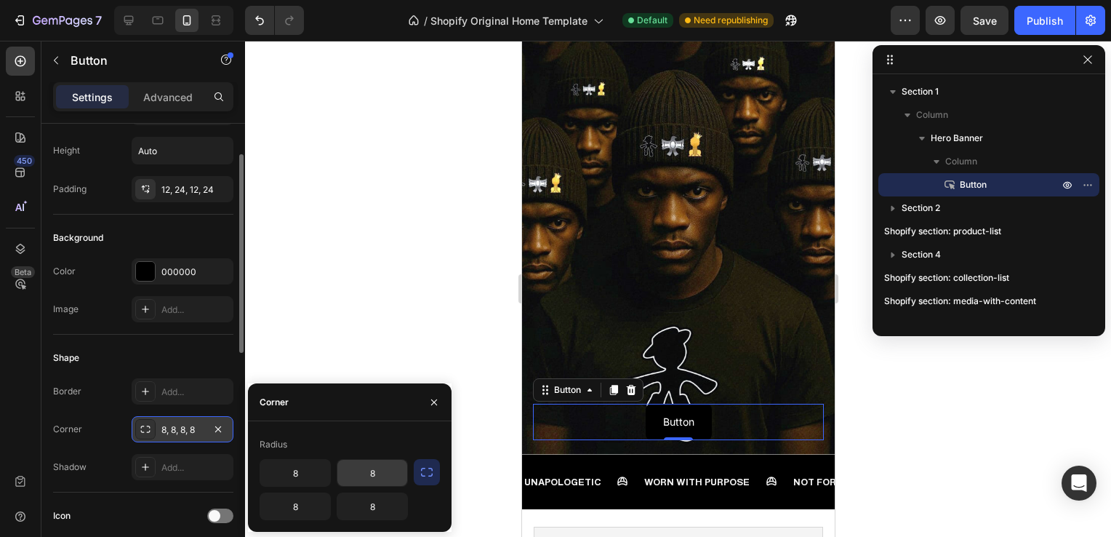
click at [388, 475] on input "8" at bounding box center [372, 473] width 70 height 26
click at [422, 474] on icon "button" at bounding box center [427, 472] width 12 height 9
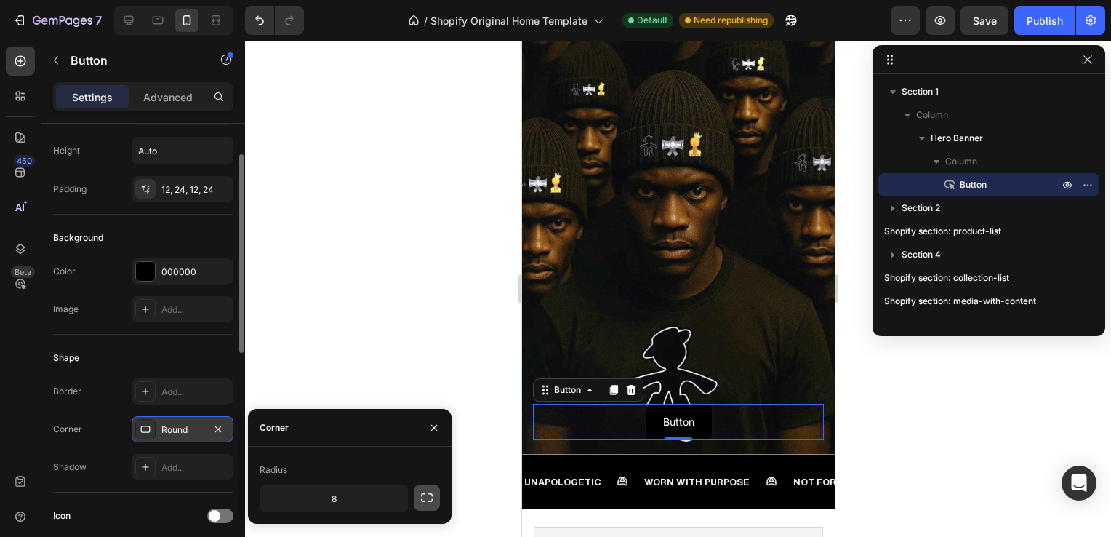
click at [422, 474] on div "Radius" at bounding box center [350, 469] width 180 height 23
click at [422, 493] on icon "button" at bounding box center [427, 497] width 12 height 9
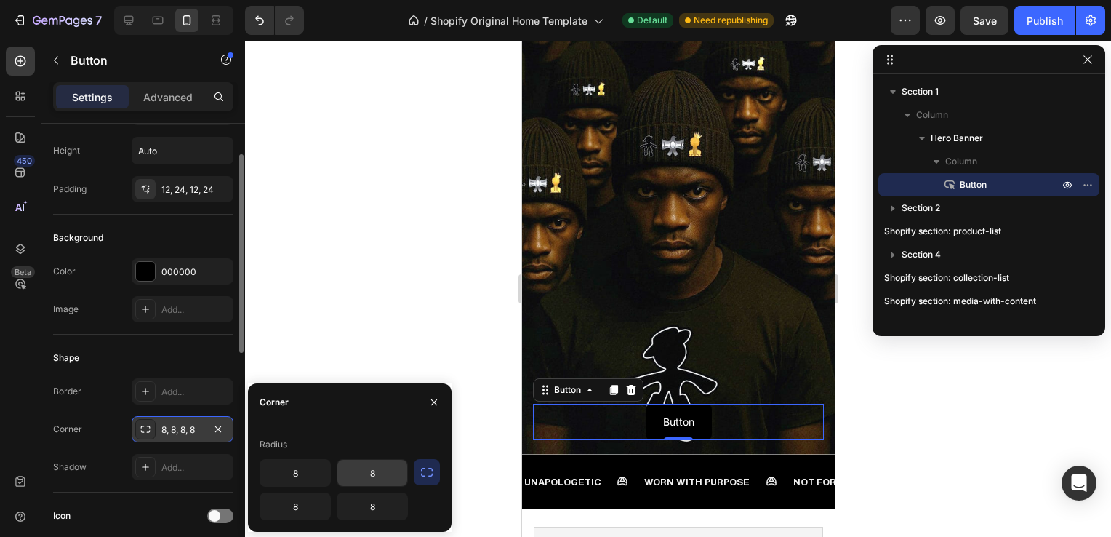
click at [360, 470] on input "8" at bounding box center [372, 473] width 70 height 26
type input "20"
click at [366, 452] on div "Radius" at bounding box center [350, 444] width 180 height 23
click at [313, 465] on input "8" at bounding box center [295, 473] width 70 height 26
type input "20"
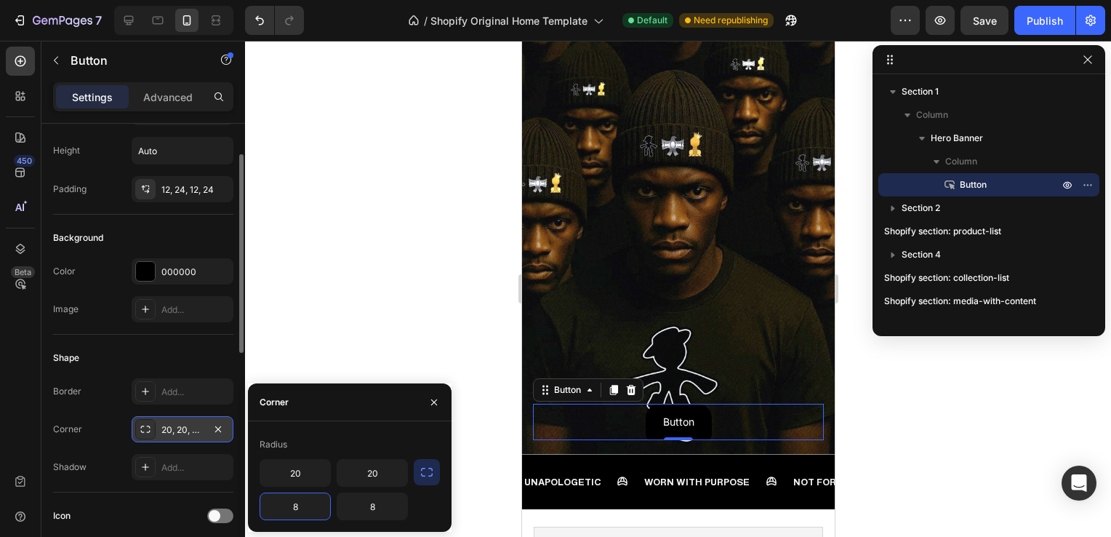
click at [294, 504] on input "8" at bounding box center [295, 506] width 70 height 26
type input "20"
click at [364, 518] on input "8" at bounding box center [372, 506] width 70 height 26
type input "20"
click at [382, 446] on div "Radius" at bounding box center [350, 444] width 180 height 23
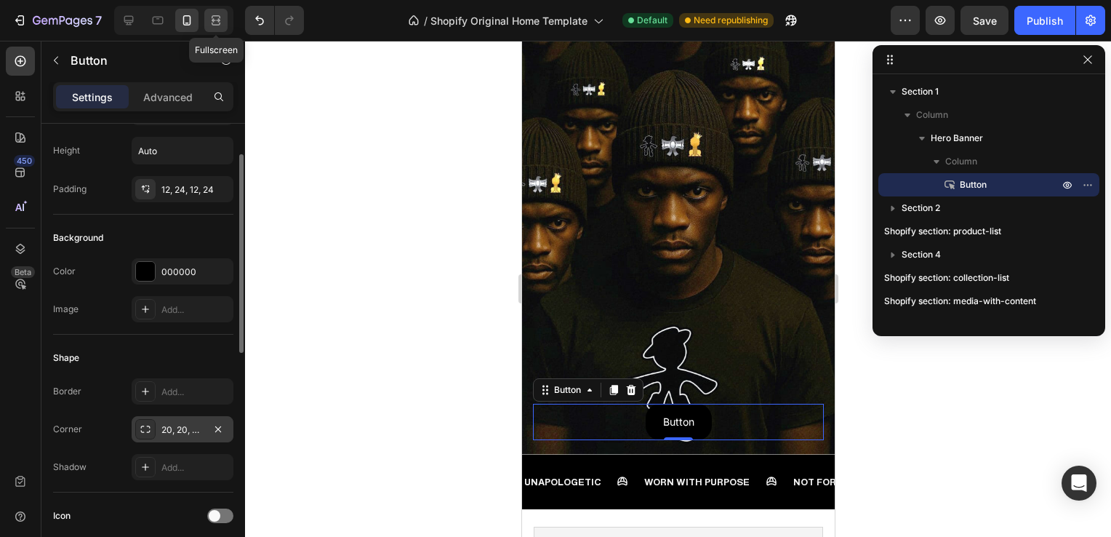
click at [222, 19] on icon at bounding box center [216, 20] width 15 height 15
type input "16"
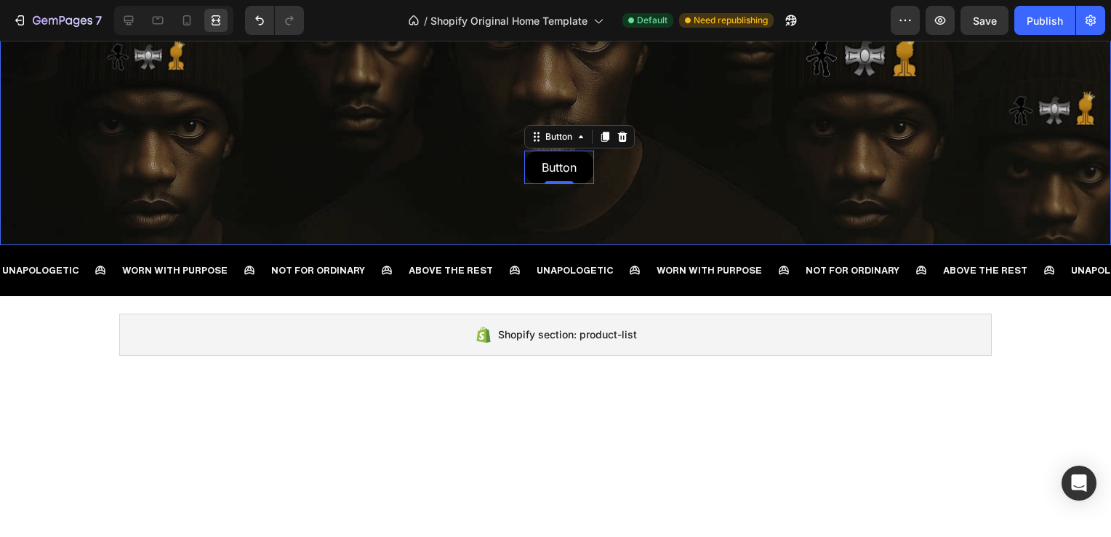
scroll to position [188, 0]
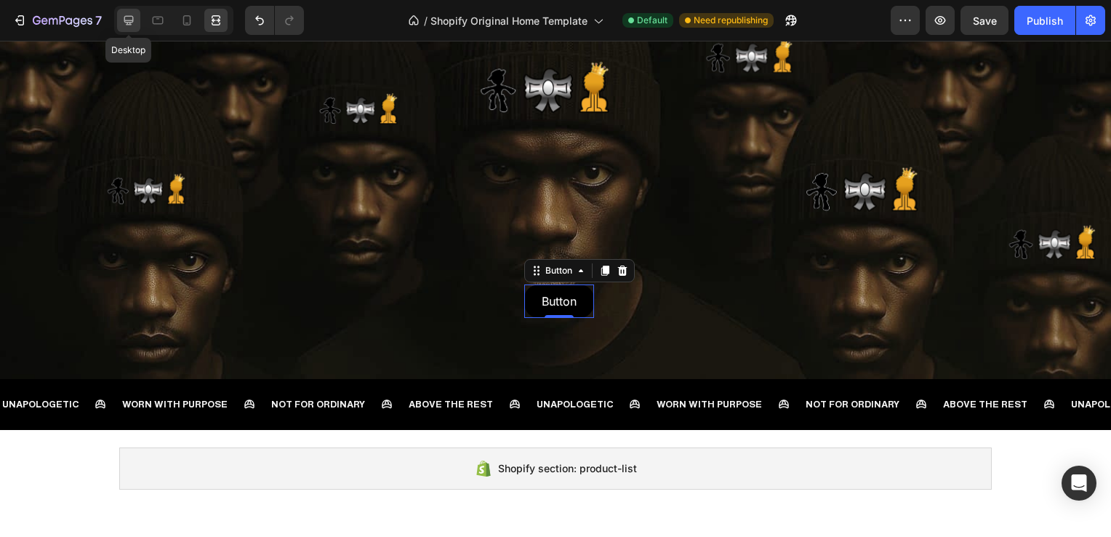
click at [124, 22] on icon at bounding box center [128, 20] width 15 height 15
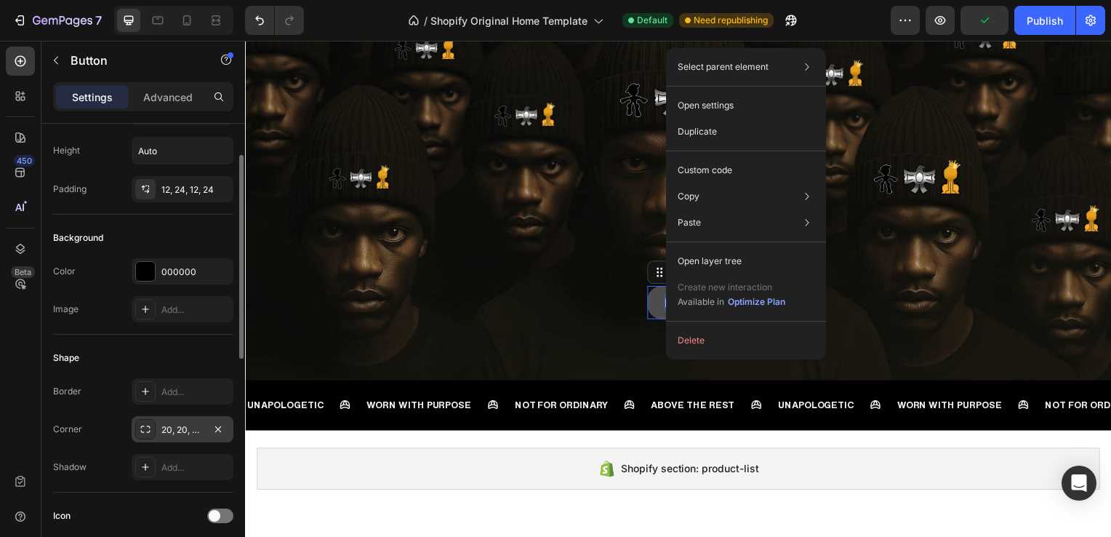
click at [669, 302] on div "Select parent element Section Hero Banner Button Open settings Duplicate Custom…" at bounding box center [746, 203] width 160 height 311
click at [659, 305] on button "Button" at bounding box center [685, 304] width 70 height 33
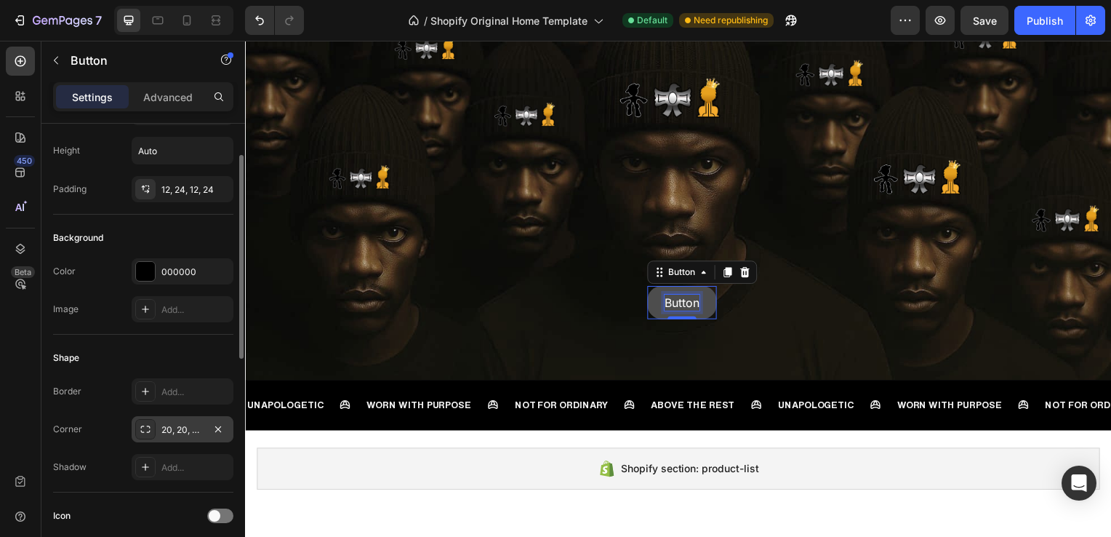
click at [680, 305] on p "Button" at bounding box center [684, 305] width 35 height 16
click at [679, 305] on p "Button" at bounding box center [684, 305] width 35 height 16
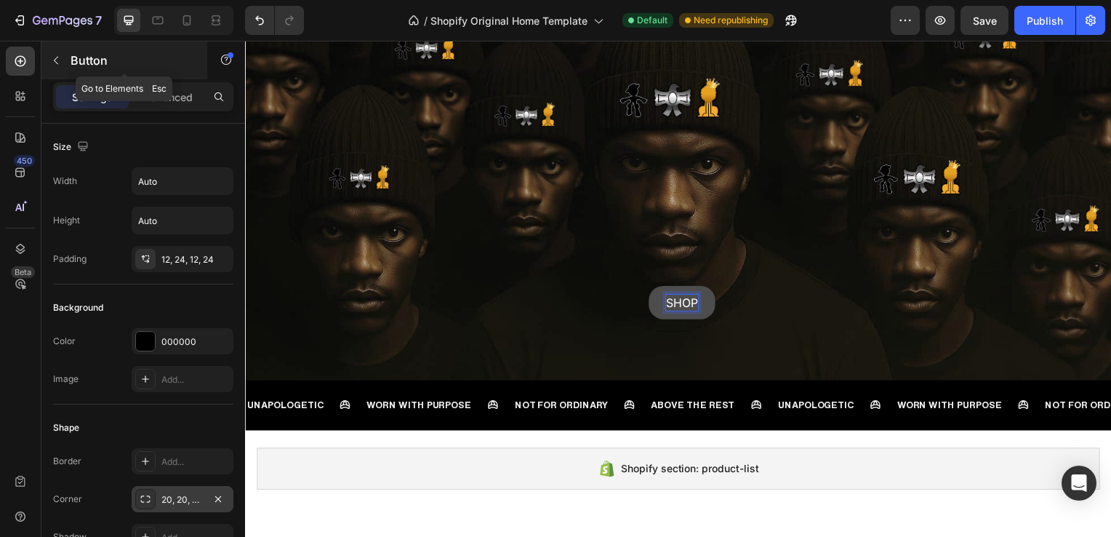
click at [62, 59] on button "button" at bounding box center [55, 60] width 23 height 23
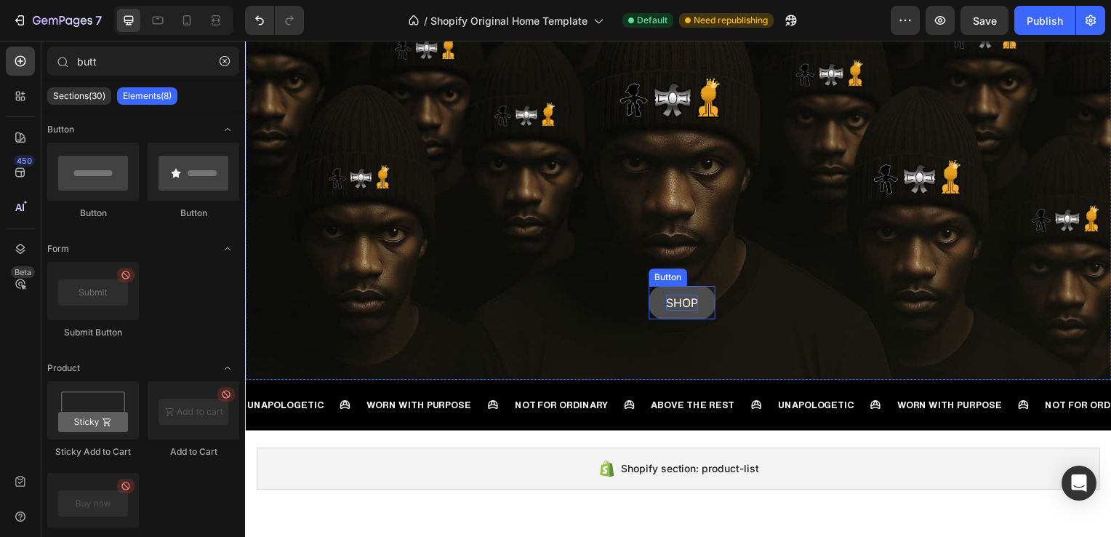
click at [688, 302] on p "SHOP" at bounding box center [685, 305] width 32 height 16
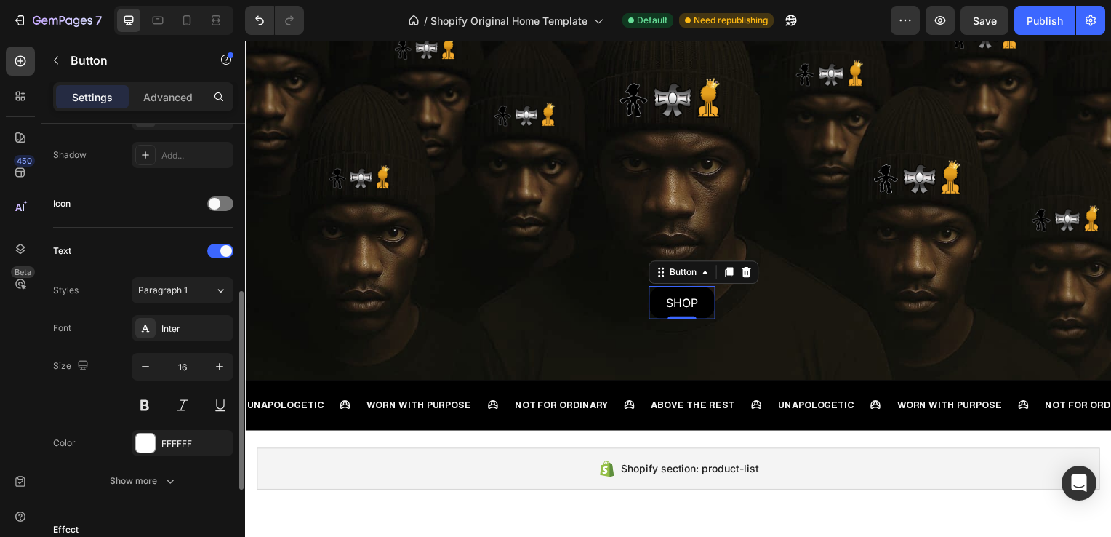
scroll to position [382, 0]
click at [145, 318] on div at bounding box center [145, 328] width 20 height 20
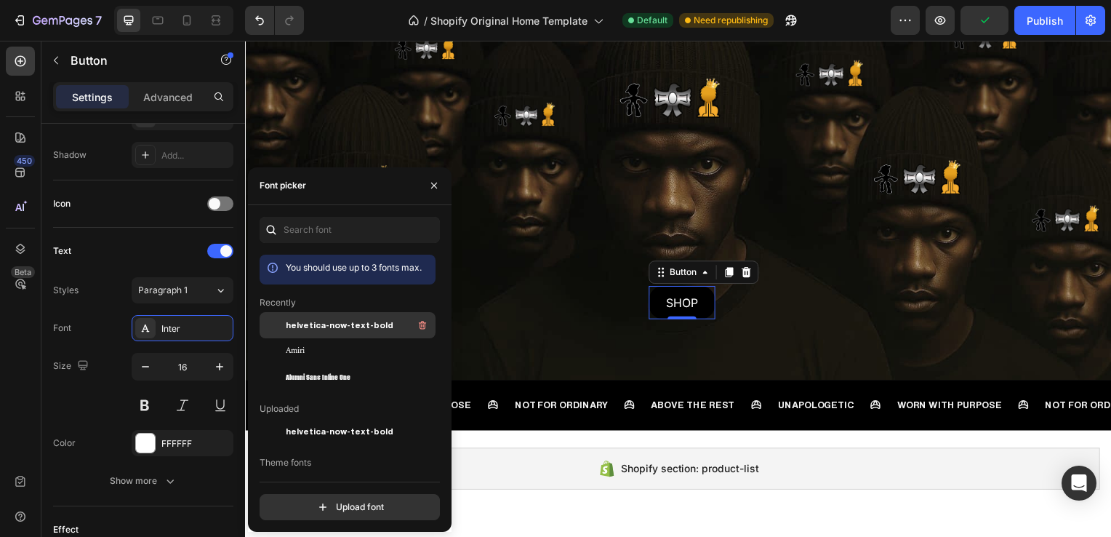
click at [325, 329] on span "helvetica-now-text-bold" at bounding box center [340, 324] width 108 height 13
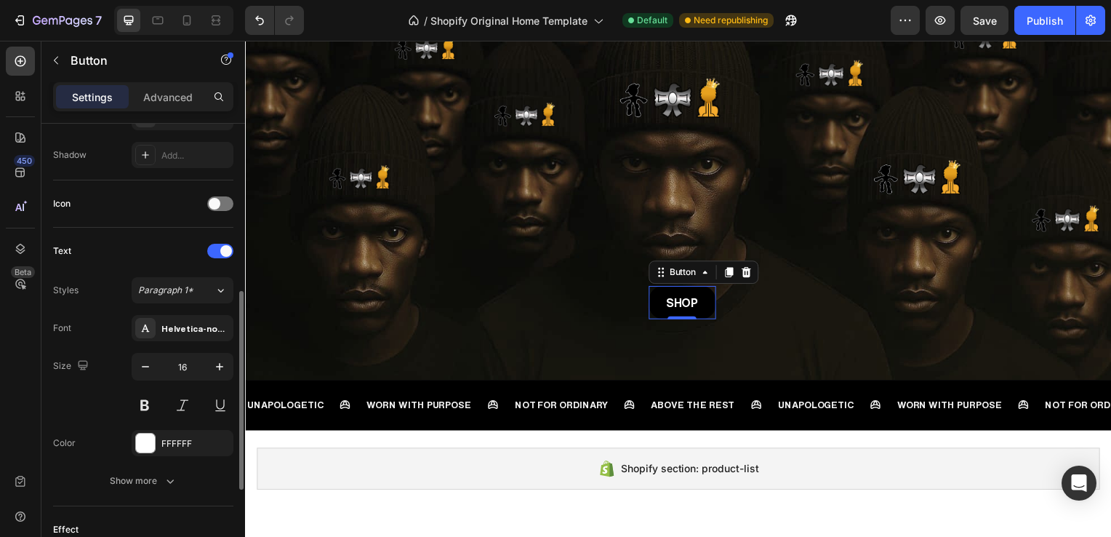
click at [161, 254] on div "Text" at bounding box center [143, 250] width 180 height 23
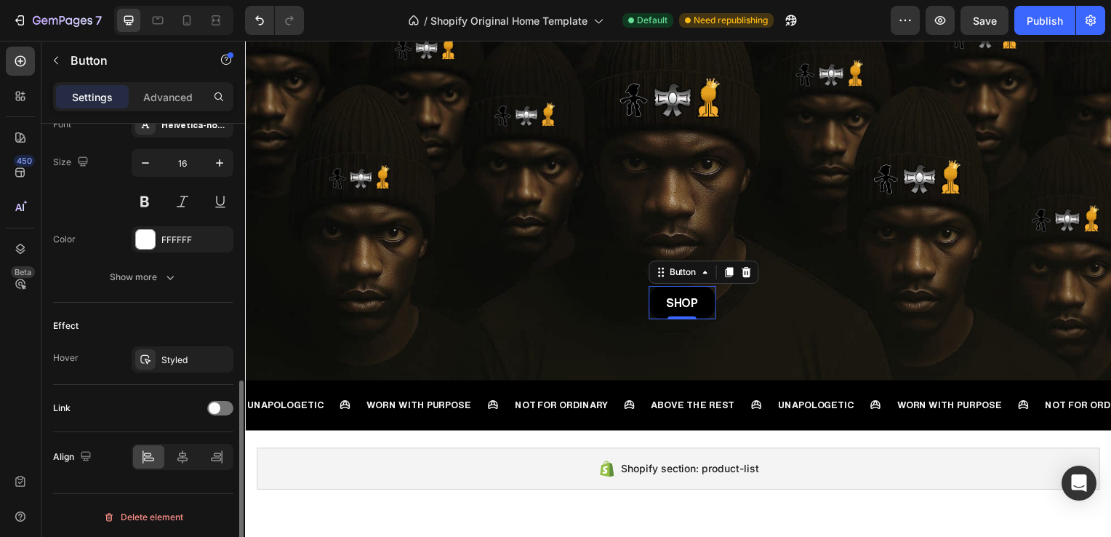
scroll to position [585, 0]
click at [166, 283] on button "Show more" at bounding box center [143, 278] width 180 height 26
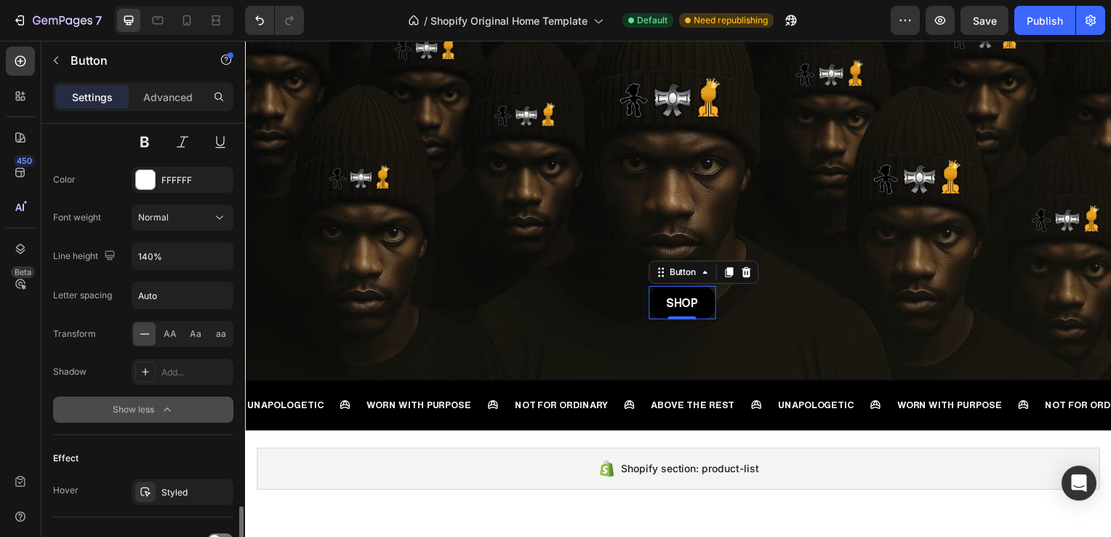
scroll to position [768, 0]
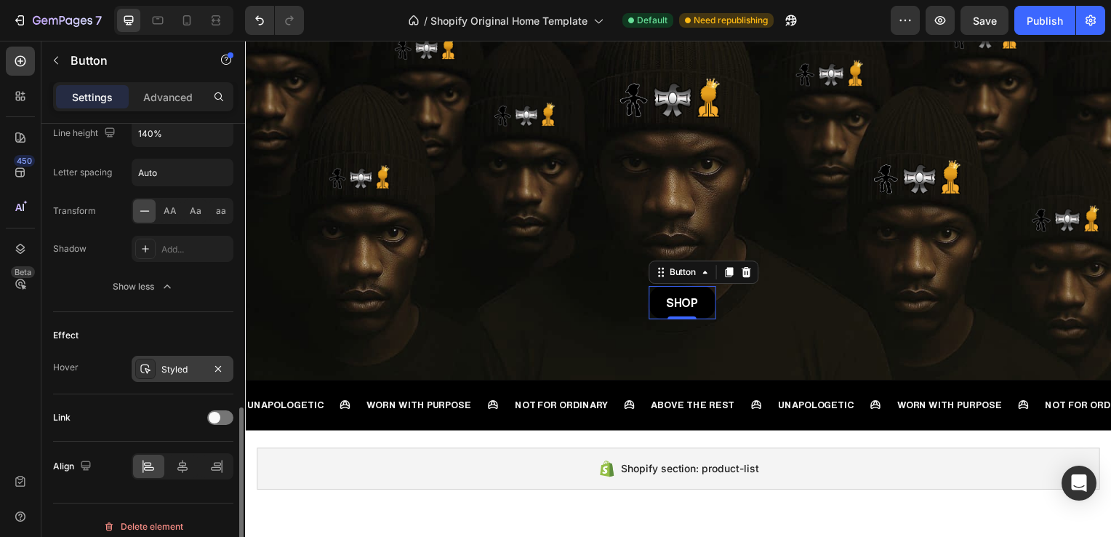
click at [177, 363] on div "Styled" at bounding box center [182, 369] width 42 height 13
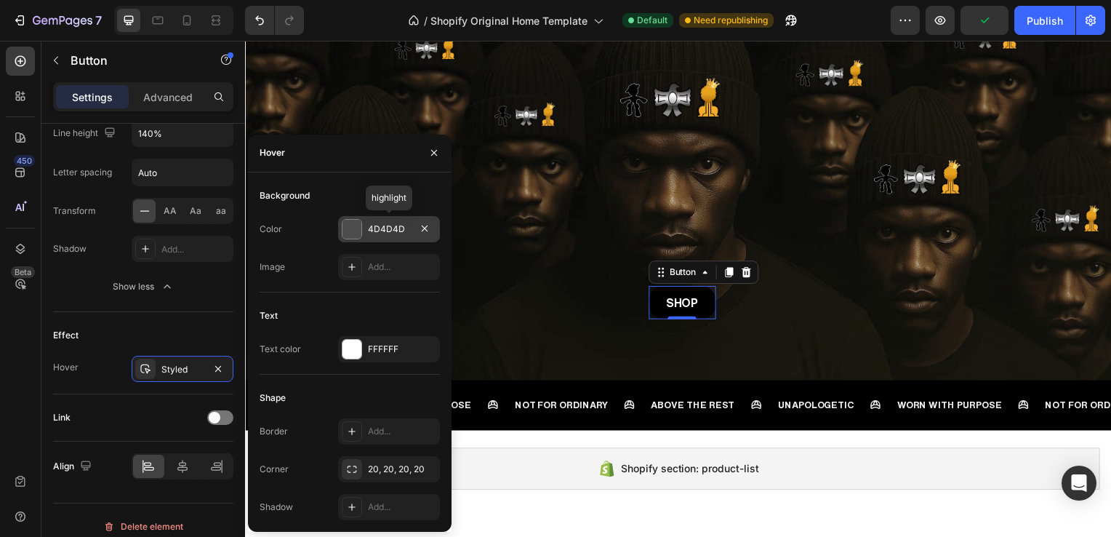
click at [353, 227] on div at bounding box center [351, 229] width 19 height 19
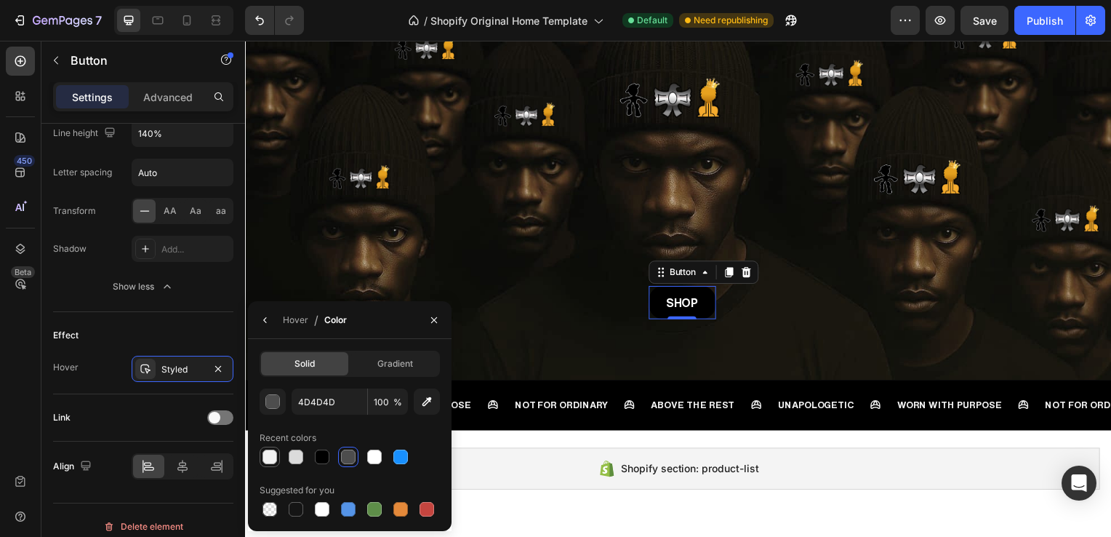
click at [264, 460] on div at bounding box center [269, 456] width 15 height 15
type input "F2F2F2"
click at [265, 324] on icon "button" at bounding box center [266, 320] width 12 height 12
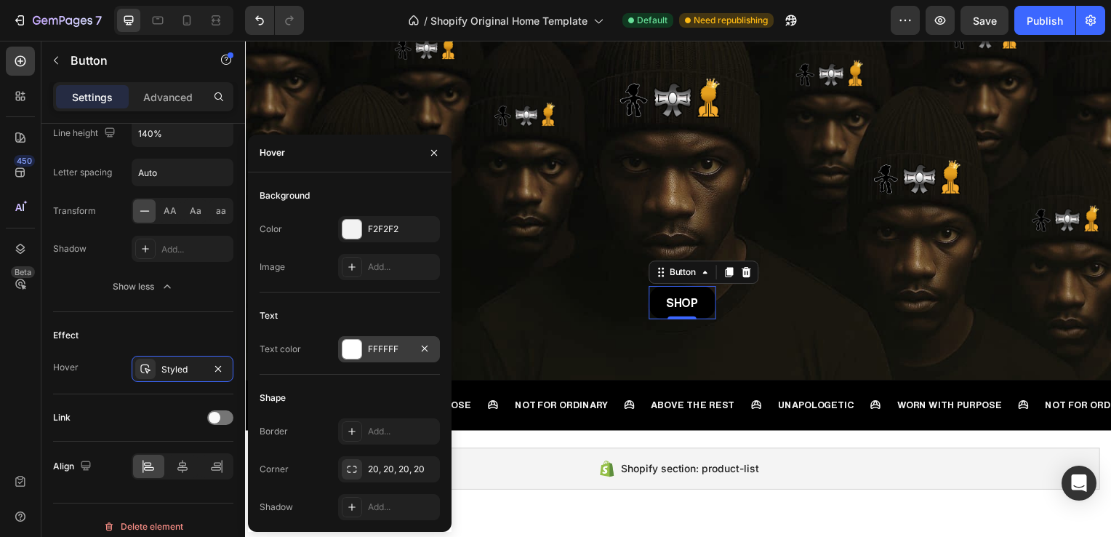
click at [350, 345] on div at bounding box center [351, 349] width 19 height 19
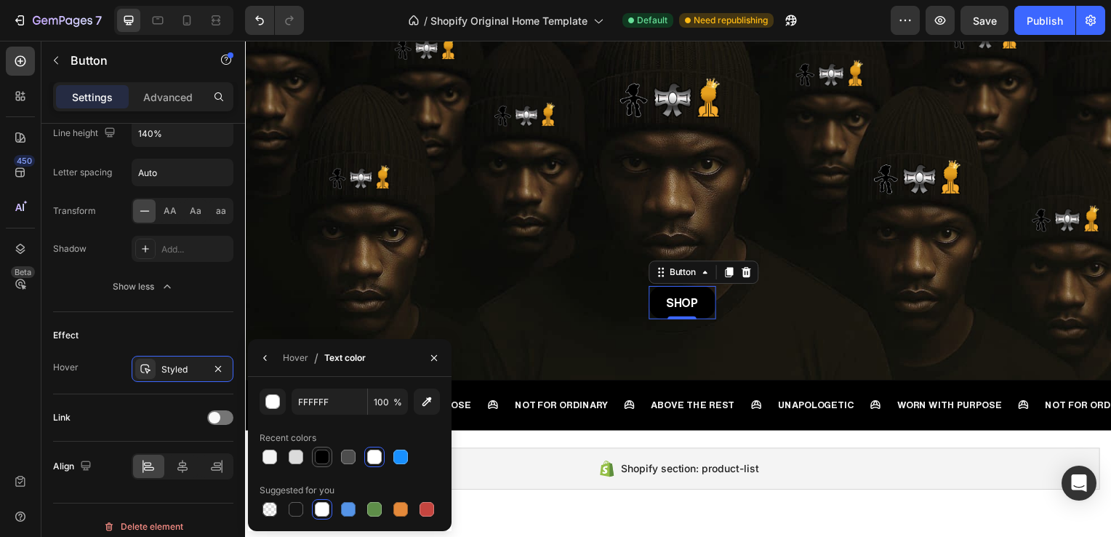
click at [322, 454] on div at bounding box center [322, 456] width 15 height 15
type input "000000"
click at [222, 27] on icon at bounding box center [216, 20] width 15 height 15
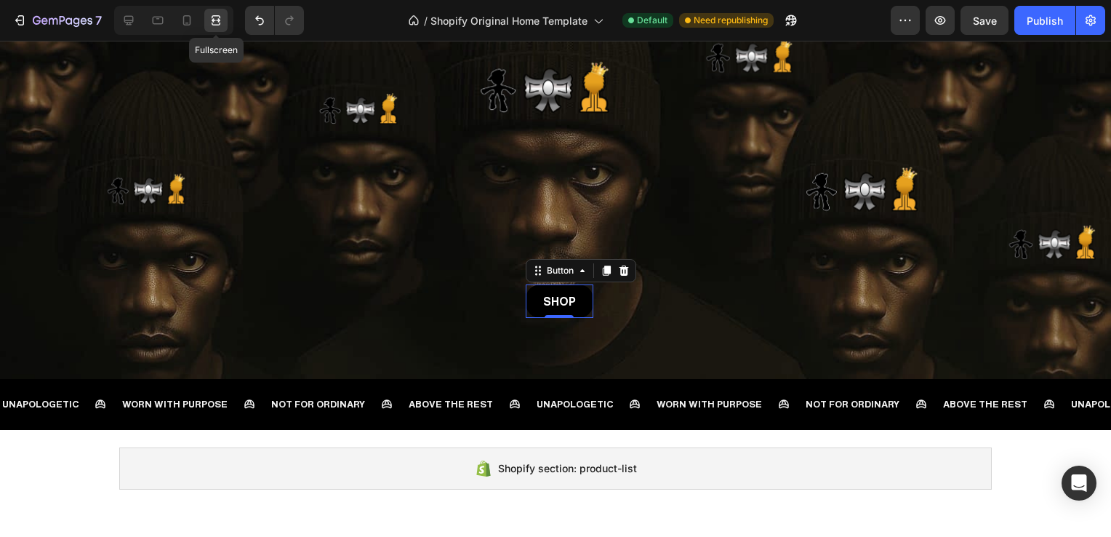
scroll to position [750, 0]
drag, startPoint x: 186, startPoint y: 16, endPoint x: 268, endPoint y: 49, distance: 88.7
click at [186, 16] on icon at bounding box center [187, 20] width 8 height 10
type input "14"
type input "180%"
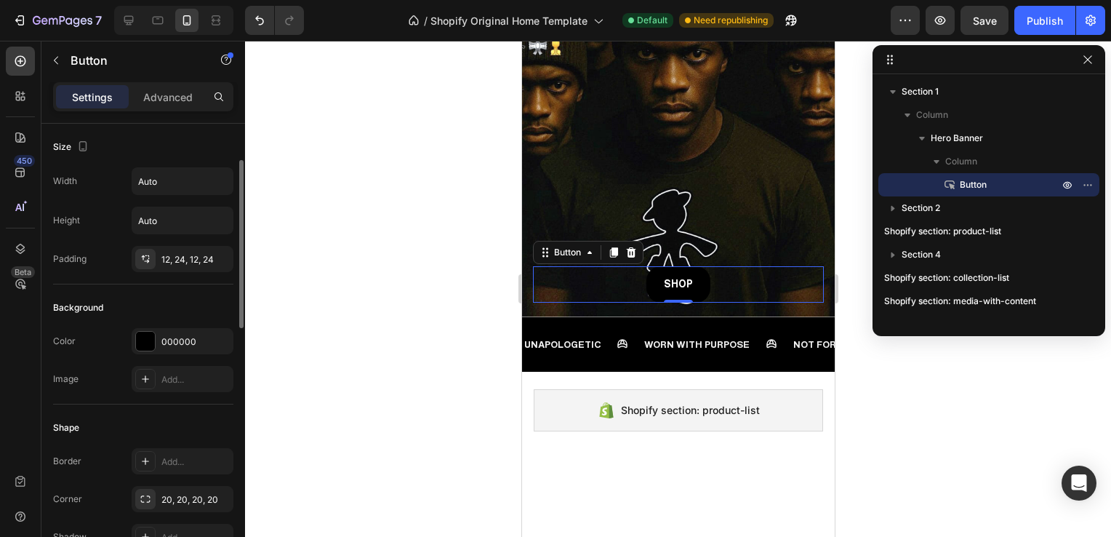
scroll to position [47, 0]
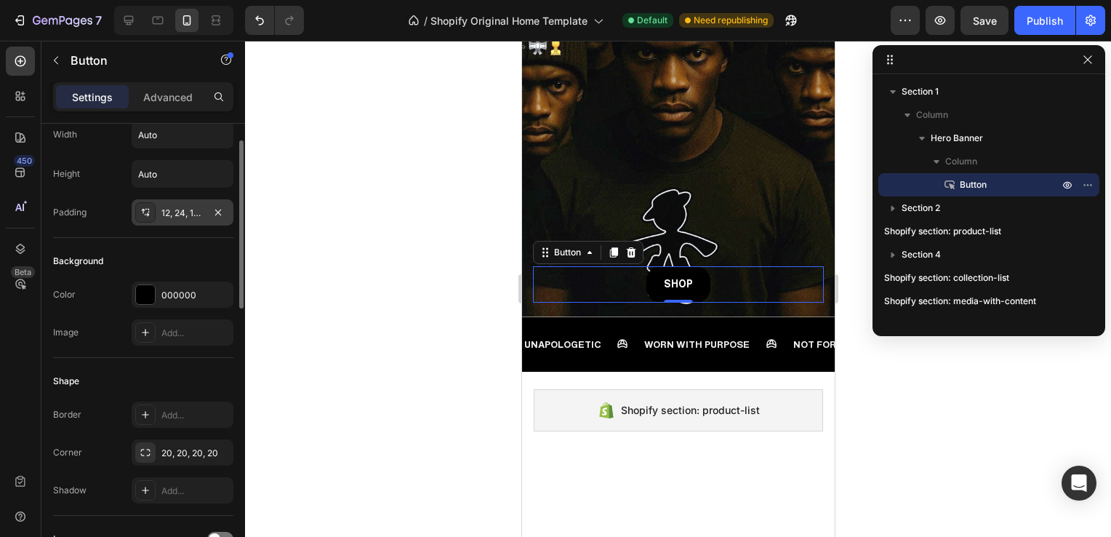
click at [193, 206] on div "12, 24, 12, 24" at bounding box center [182, 212] width 42 height 13
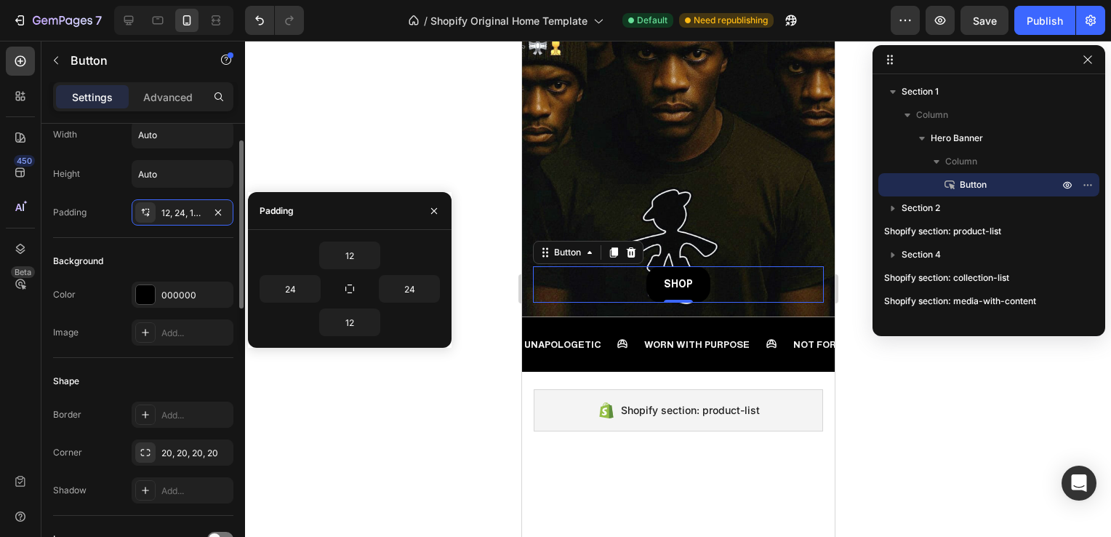
click at [190, 260] on div "Background" at bounding box center [143, 260] width 180 height 23
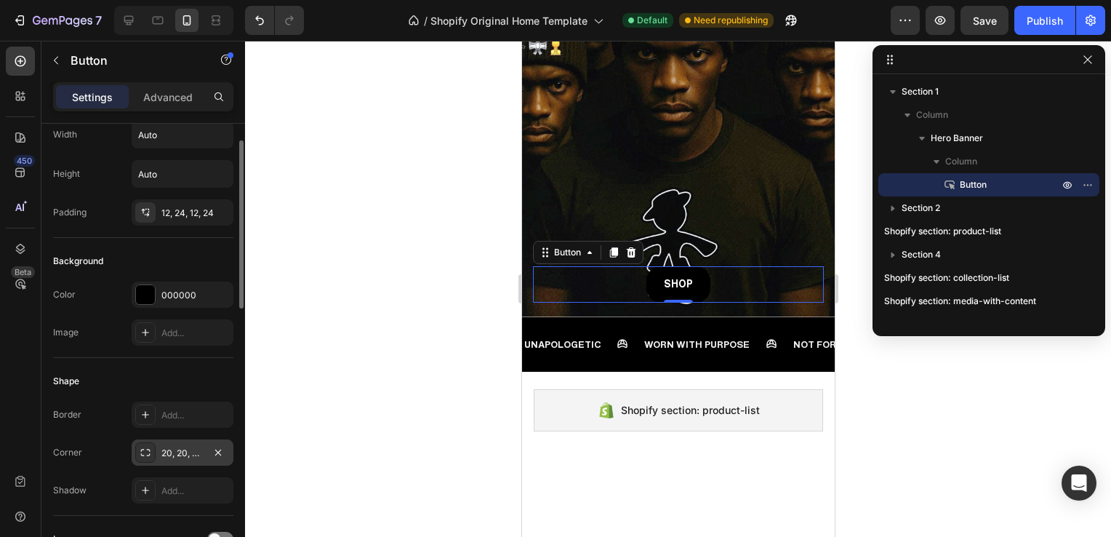
click at [180, 449] on div "20, 20, 20, 20" at bounding box center [182, 452] width 42 height 13
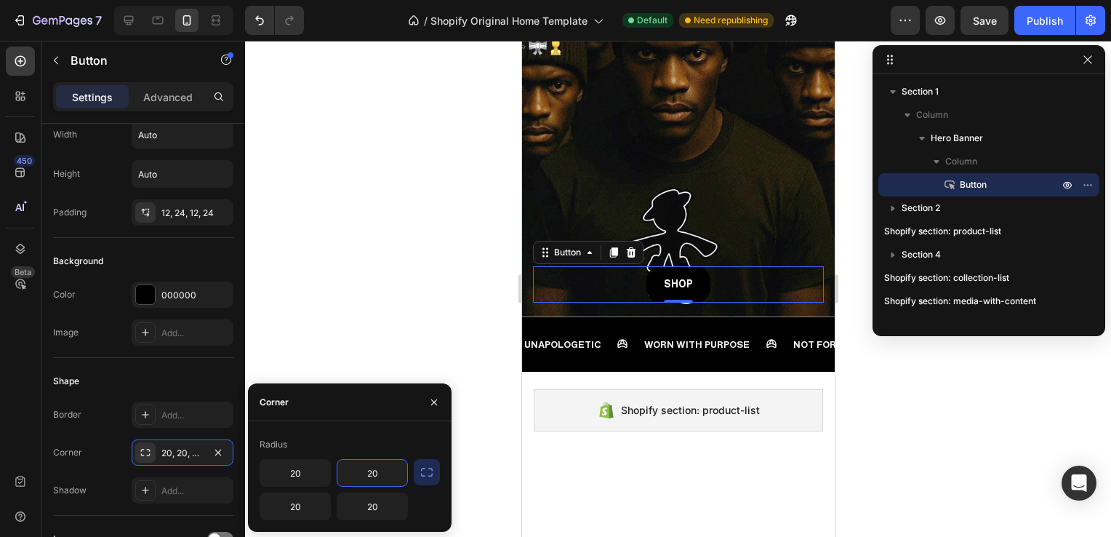
click at [386, 479] on input "20" at bounding box center [372, 473] width 70 height 26
type input "15"
click at [357, 436] on div "Radius" at bounding box center [350, 444] width 180 height 23
click at [308, 476] on input "20" at bounding box center [295, 473] width 70 height 26
click at [384, 471] on input "15" at bounding box center [372, 473] width 70 height 26
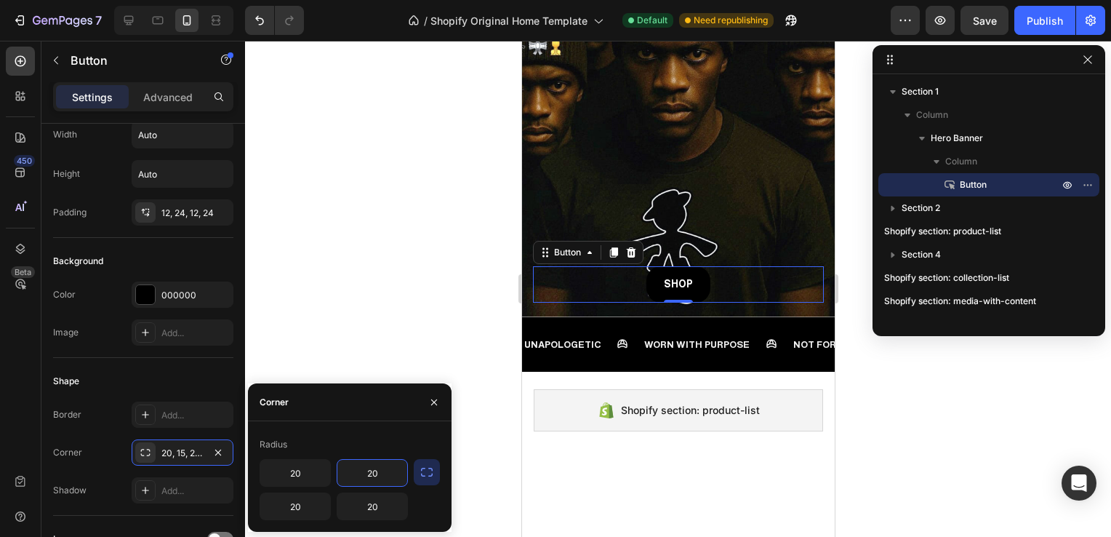
type input "20"
click at [361, 446] on div "Radius" at bounding box center [350, 444] width 180 height 23
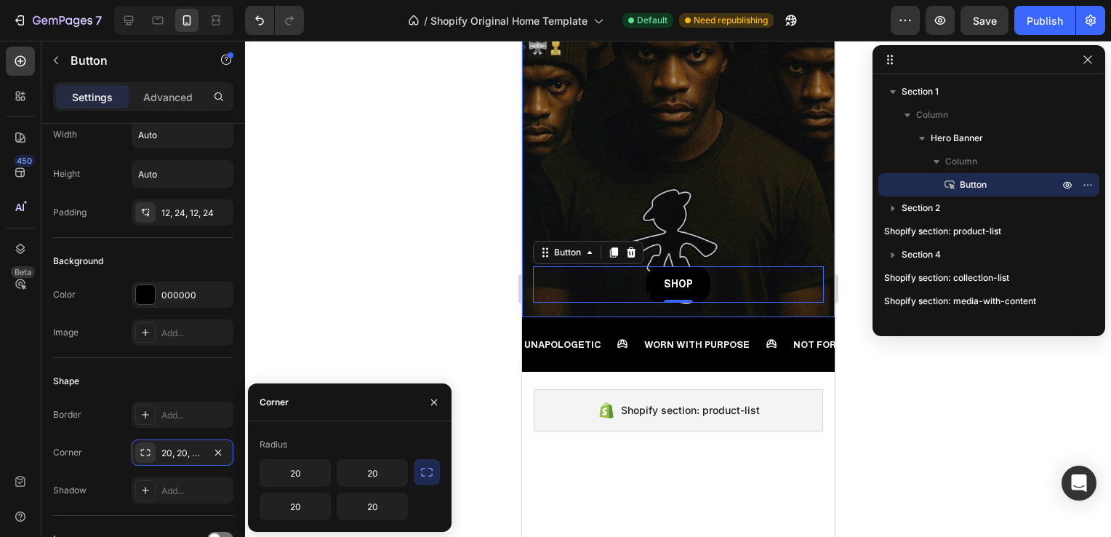
click at [598, 179] on div "Overlay" at bounding box center [677, 26] width 313 height 581
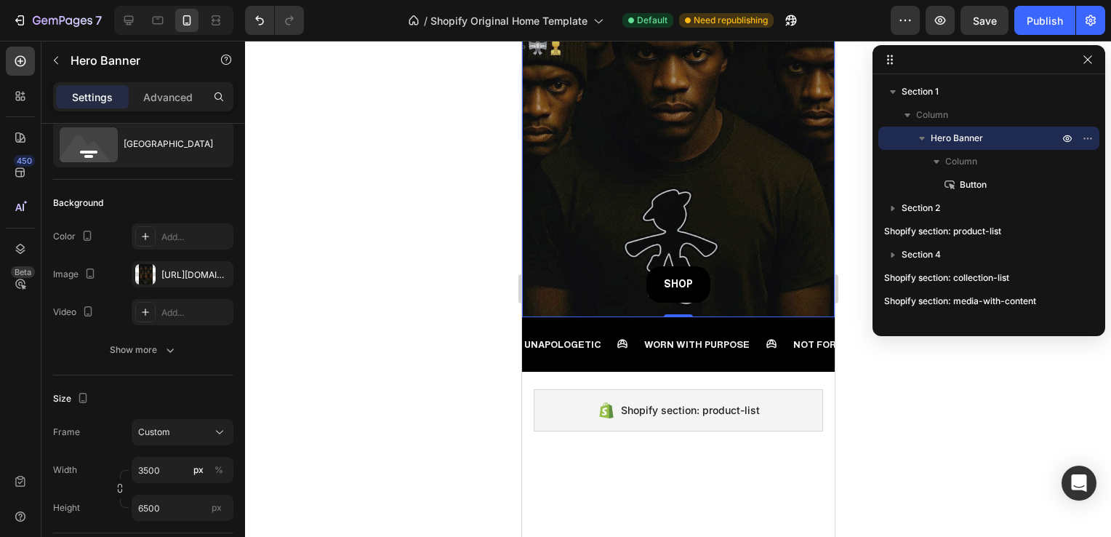
scroll to position [0, 0]
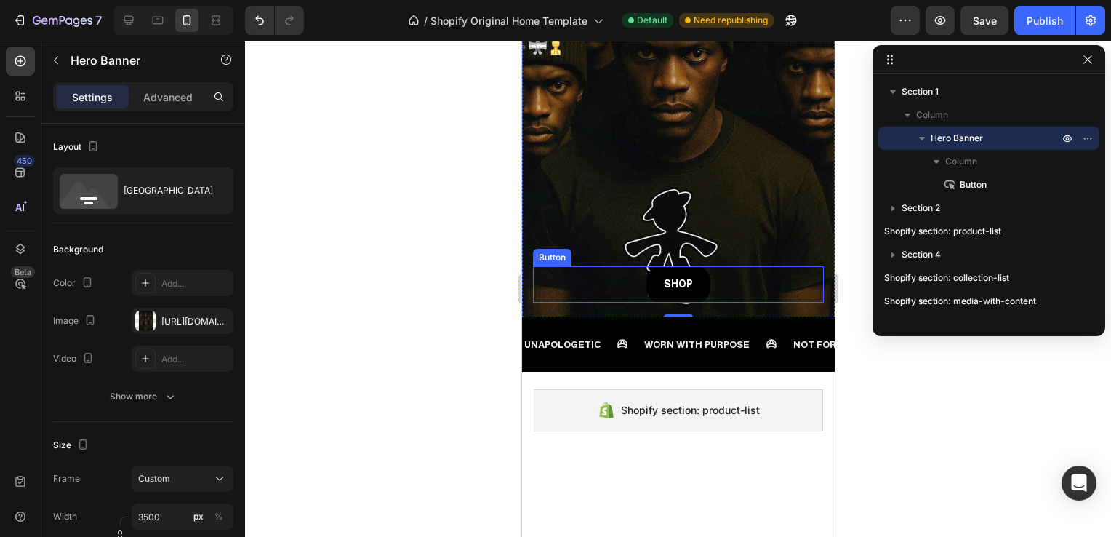
click at [707, 266] on div "SHOP Button" at bounding box center [677, 284] width 291 height 36
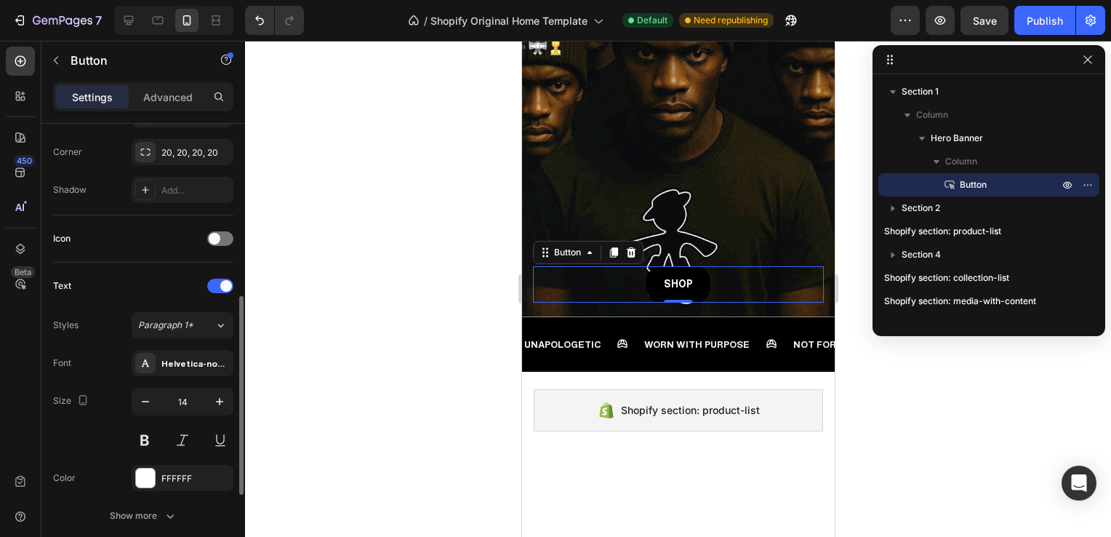
scroll to position [366, 0]
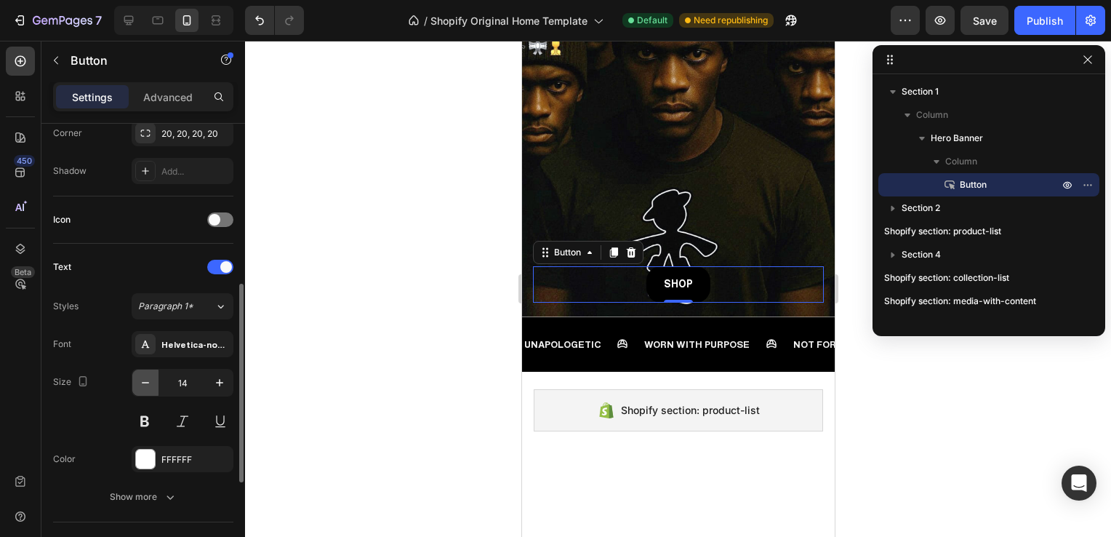
click at [145, 382] on icon "button" at bounding box center [145, 382] width 15 height 15
click at [217, 388] on icon "button" at bounding box center [219, 382] width 15 height 15
type input "13"
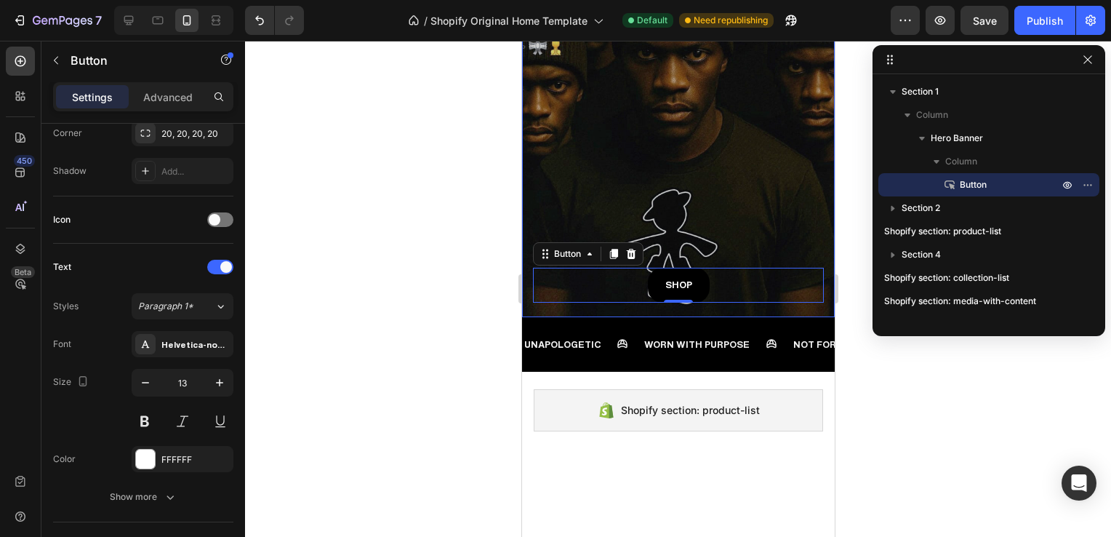
click at [591, 188] on div "Overlay" at bounding box center [677, 26] width 313 height 581
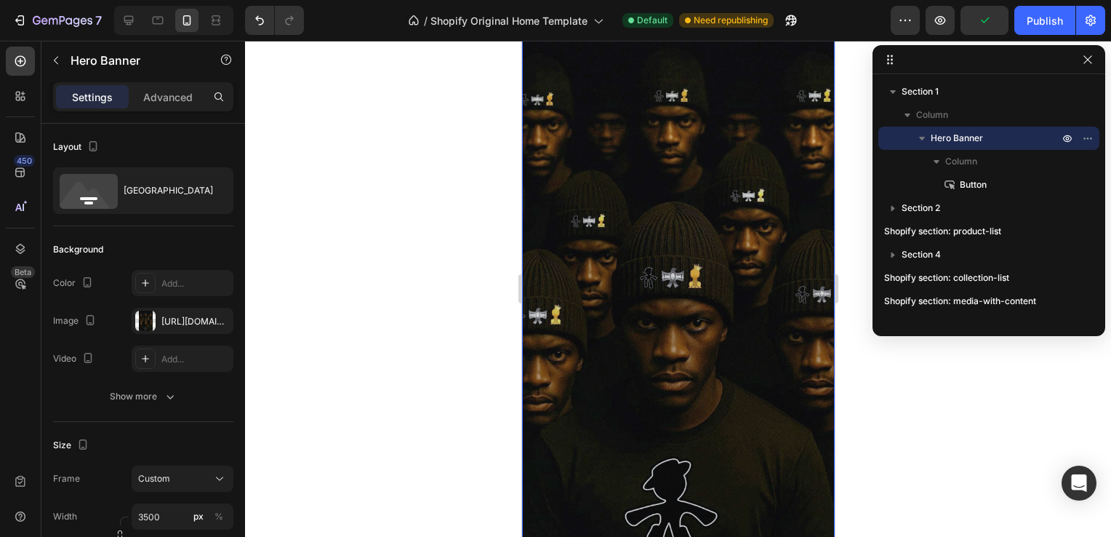
scroll to position [164, 0]
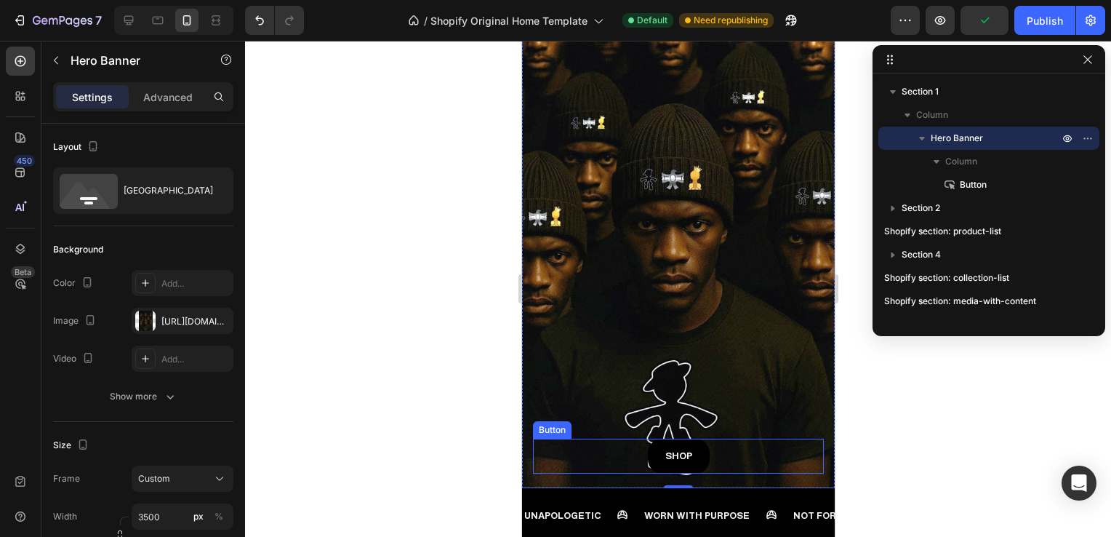
click at [721, 438] on div "SHOP Button" at bounding box center [677, 455] width 291 height 34
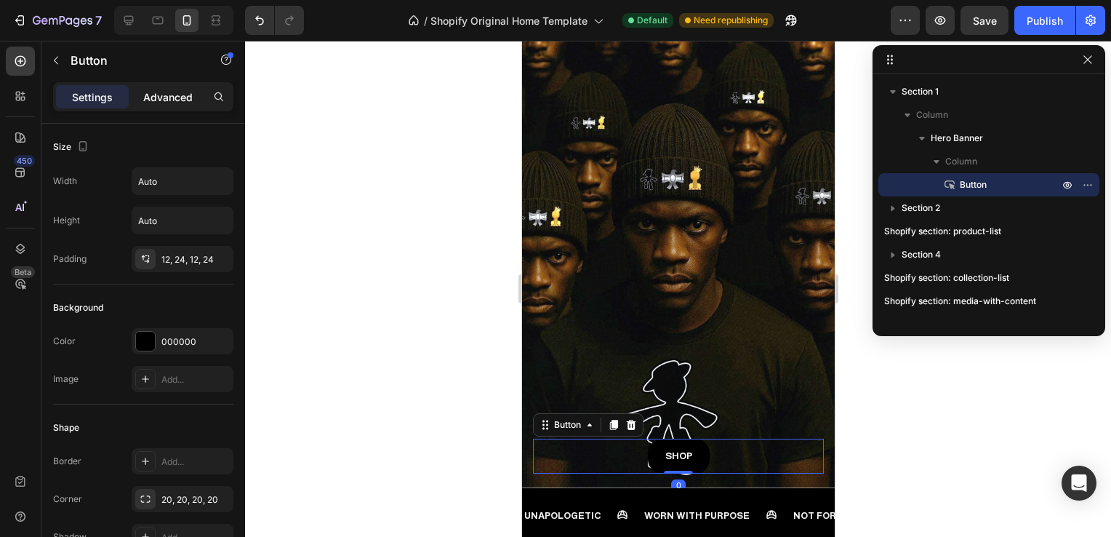
click at [169, 95] on p "Advanced" at bounding box center [167, 96] width 49 height 15
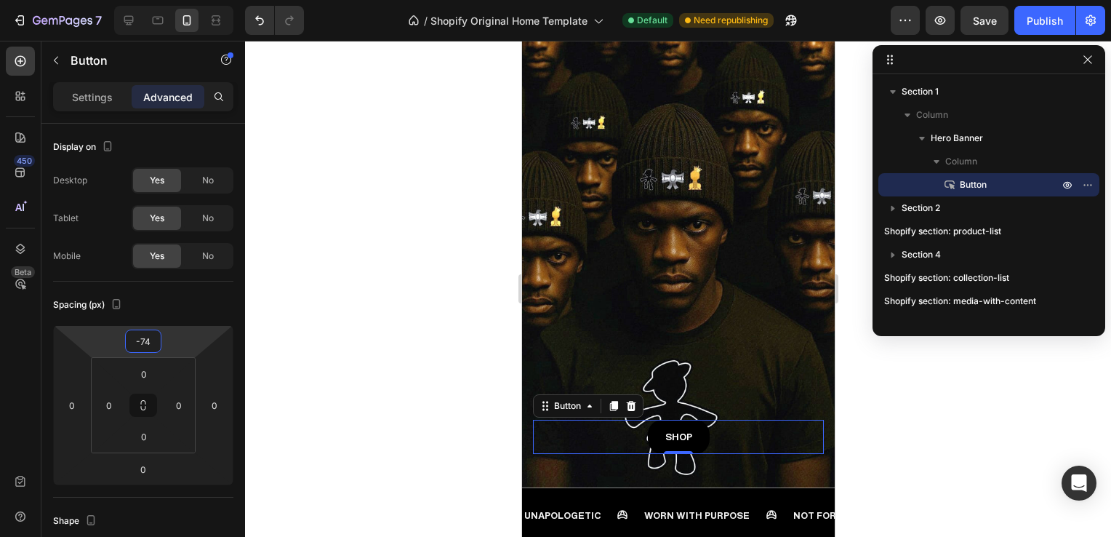
drag, startPoint x: 179, startPoint y: 344, endPoint x: 186, endPoint y: 371, distance: 27.9
click at [186, 0] on html "7 / Shopify Original Home Template Default Need republishing Preview Save Publi…" at bounding box center [555, 0] width 1111 height 0
click at [178, 309] on div "Spacing (px)" at bounding box center [143, 304] width 180 height 23
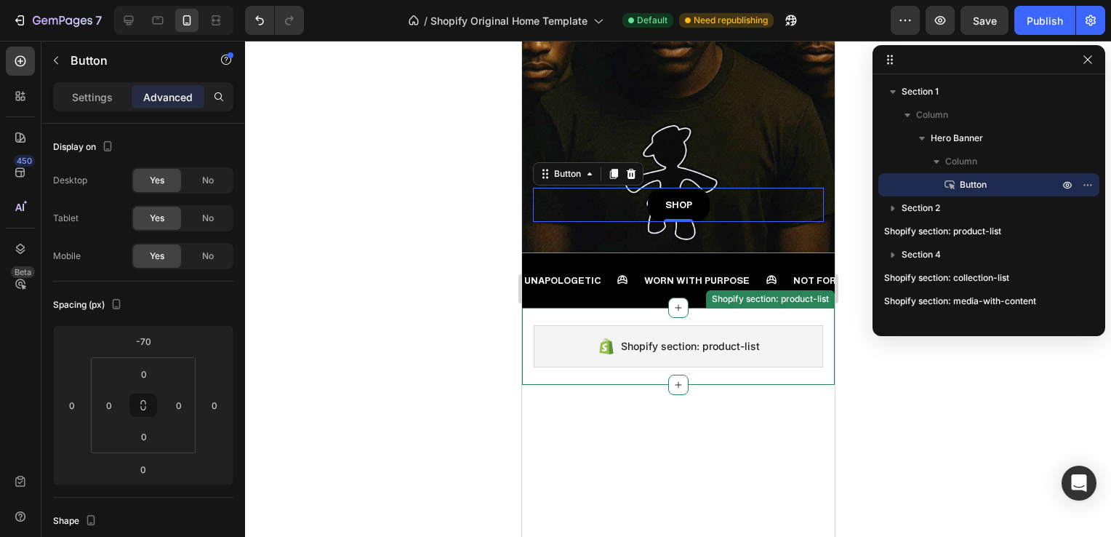
scroll to position [199, 0]
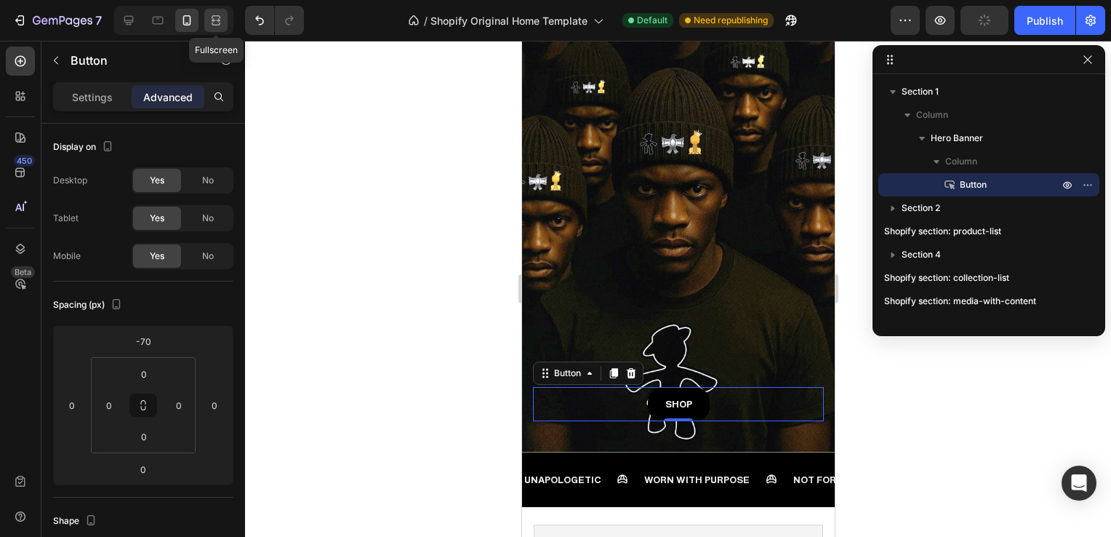
click at [224, 23] on div at bounding box center [215, 20] width 23 height 23
type input "0"
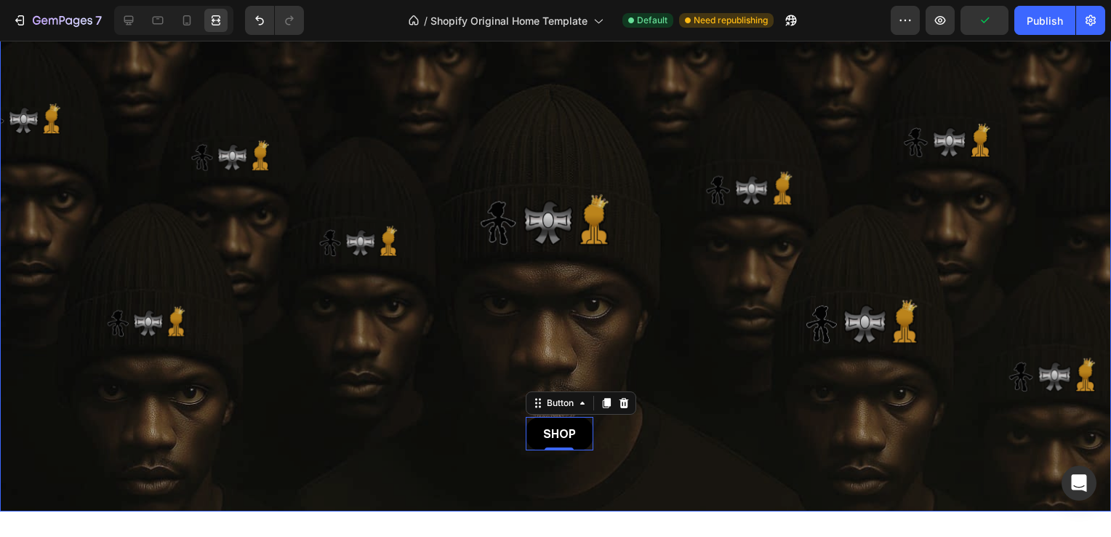
scroll to position [103, 0]
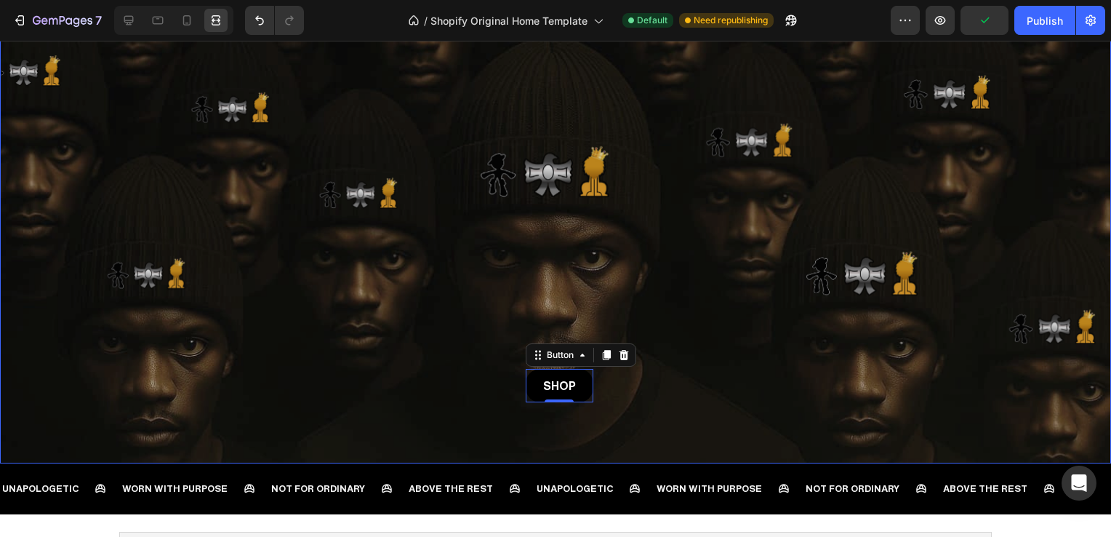
click at [777, 300] on div "Overlay" at bounding box center [555, 215] width 1111 height 496
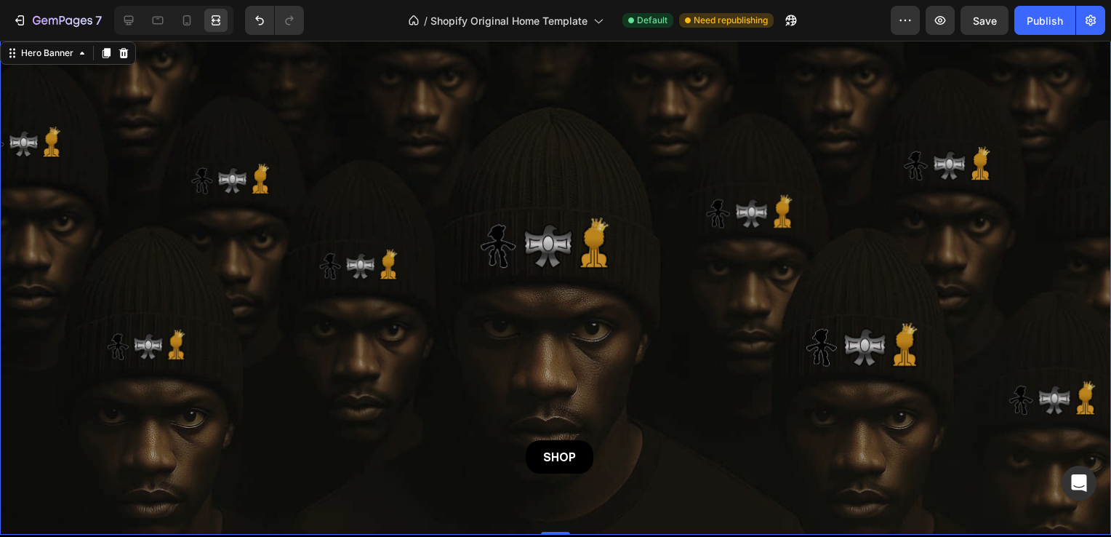
scroll to position [33, 0]
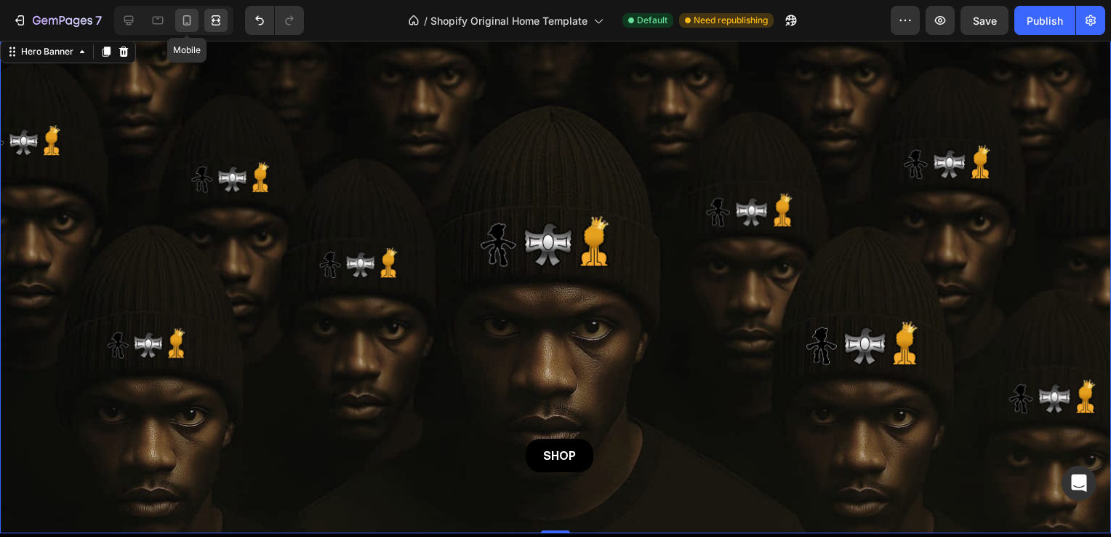
click at [189, 28] on div at bounding box center [186, 20] width 23 height 23
type input "3500"
type input "6500"
type input "100%"
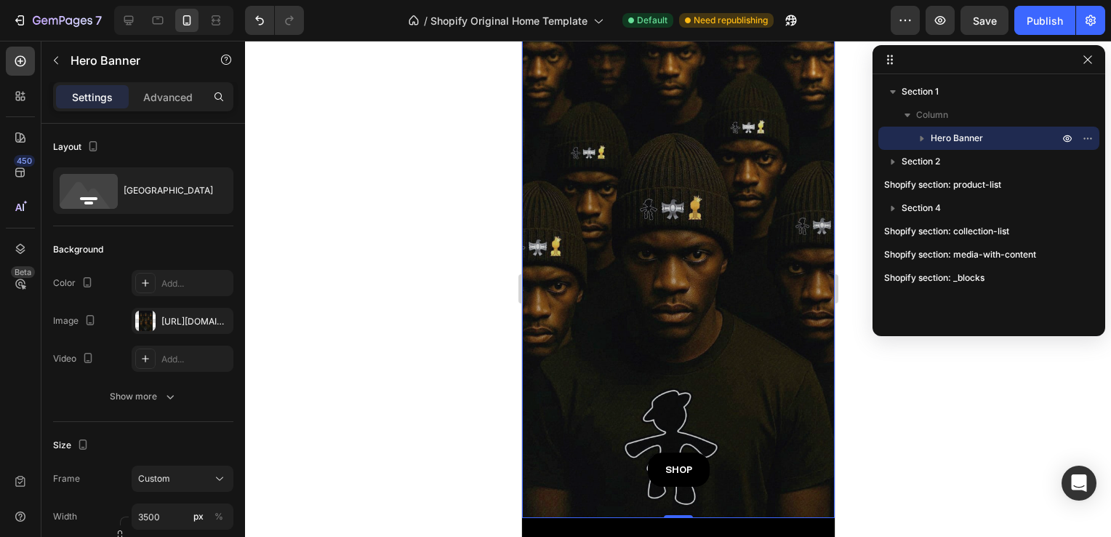
scroll to position [131, 0]
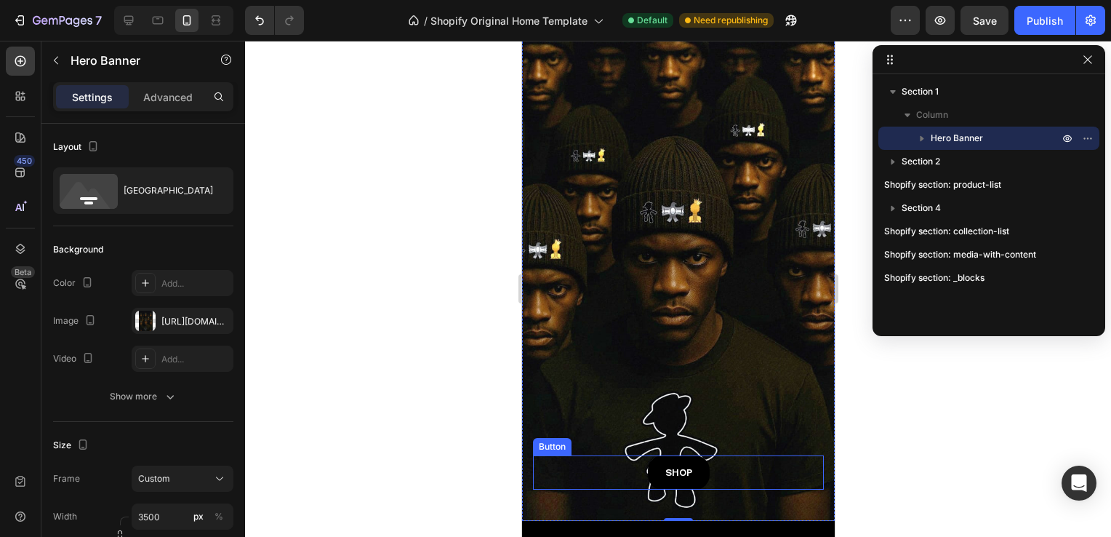
click at [729, 455] on div "SHOP Button" at bounding box center [677, 472] width 291 height 34
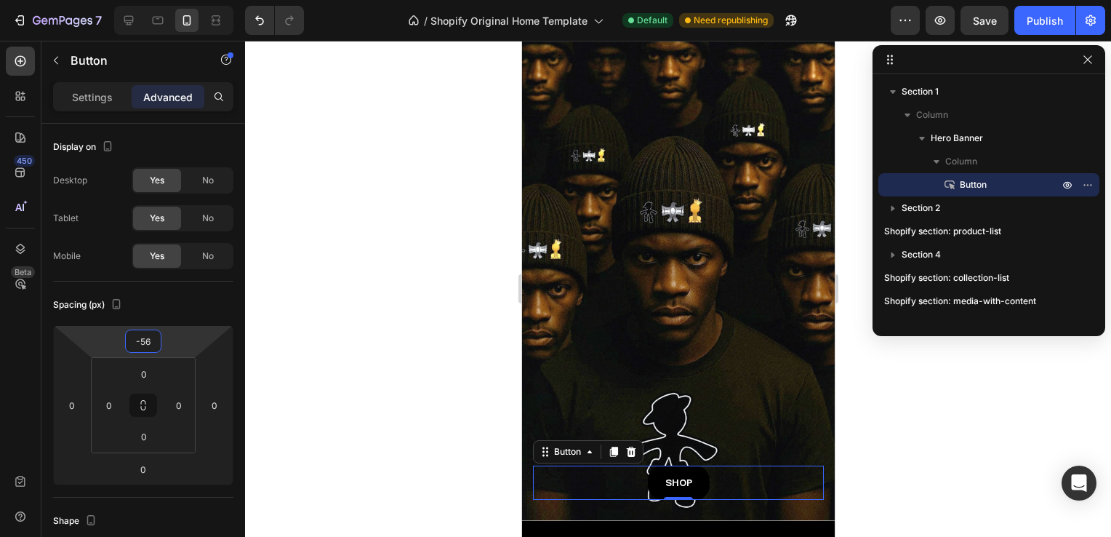
click at [163, 0] on html "7 / Shopify Original Home Template Default Need republishing Preview Save Publi…" at bounding box center [555, 0] width 1111 height 0
click at [217, 19] on icon at bounding box center [216, 20] width 15 height 15
type input "0"
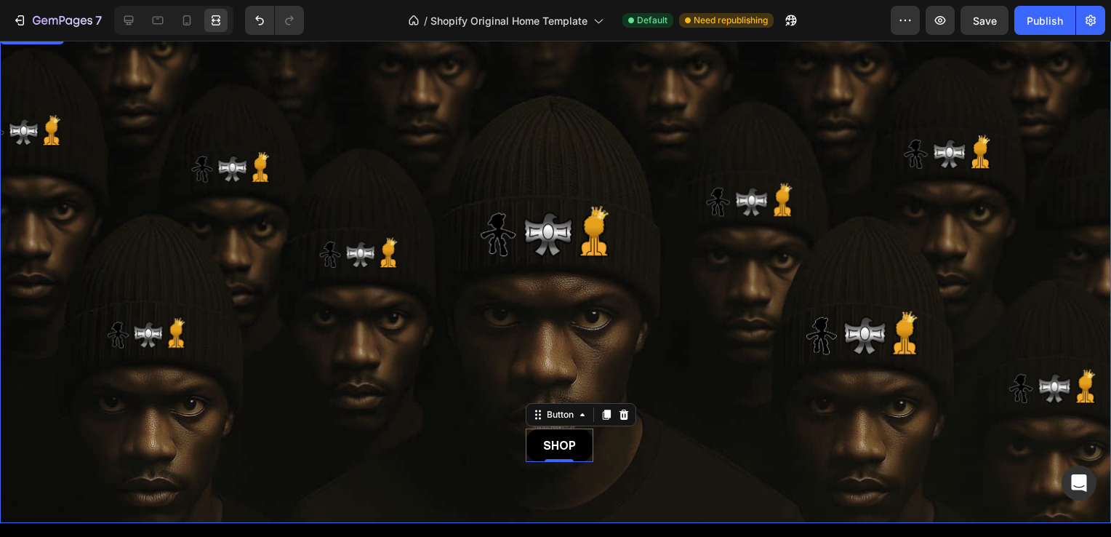
scroll to position [43, 0]
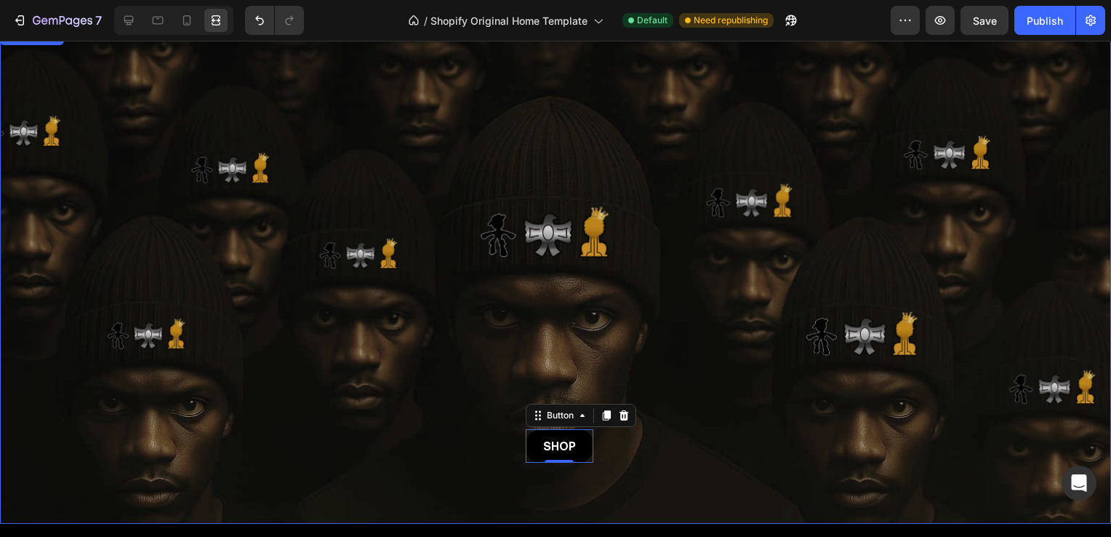
click at [837, 316] on div "Overlay" at bounding box center [555, 276] width 1111 height 496
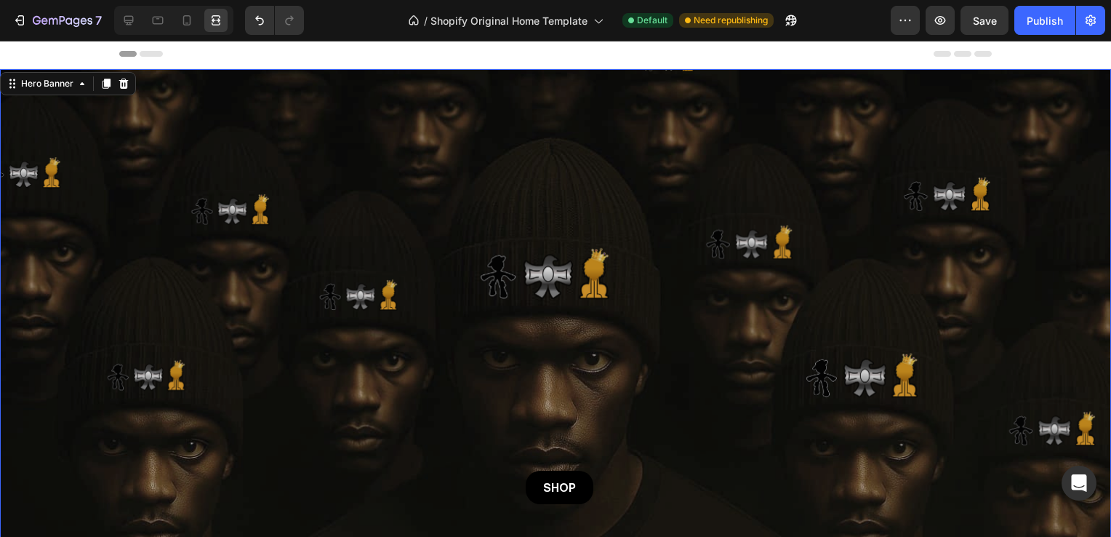
scroll to position [41, 0]
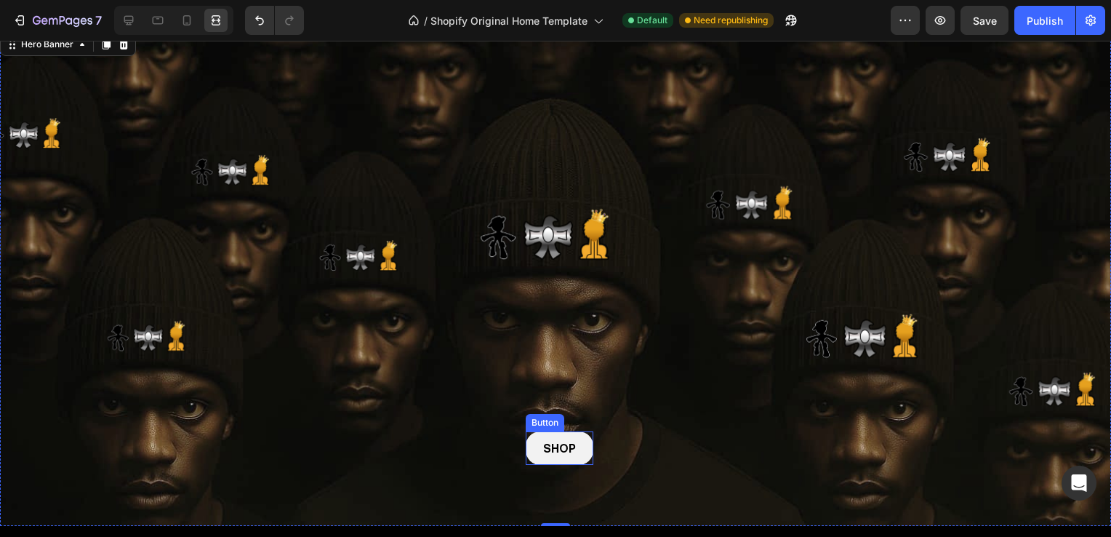
click at [577, 441] on button "SHOP" at bounding box center [560, 447] width 68 height 33
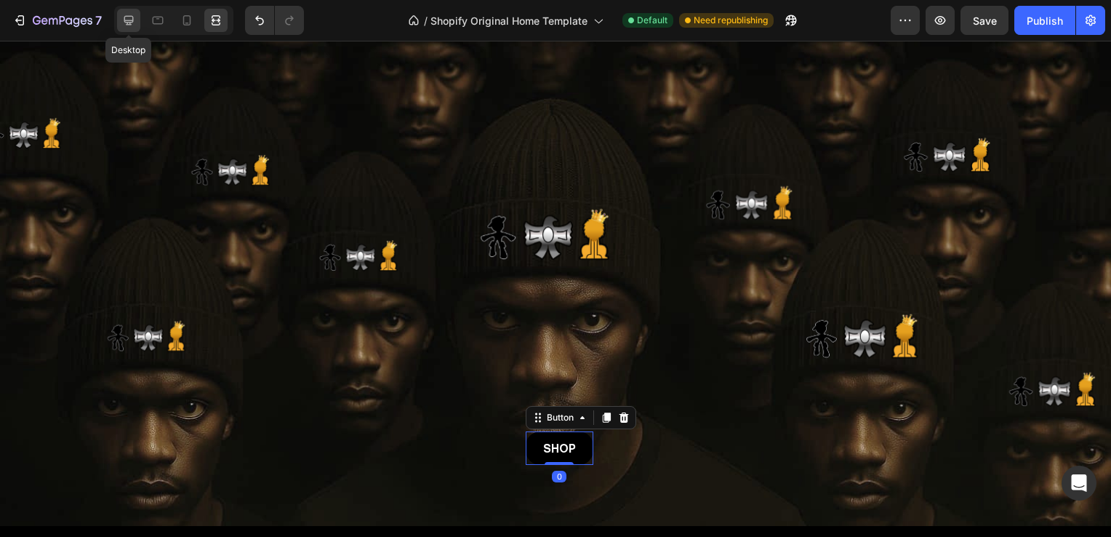
click at [134, 13] on icon at bounding box center [128, 20] width 15 height 15
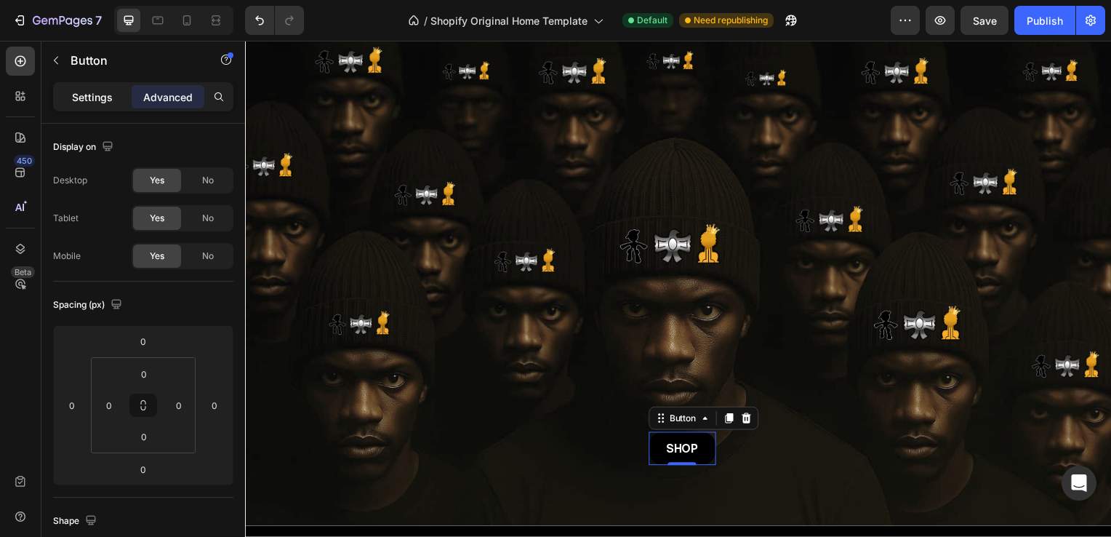
click at [77, 93] on p "Settings" at bounding box center [92, 96] width 41 height 15
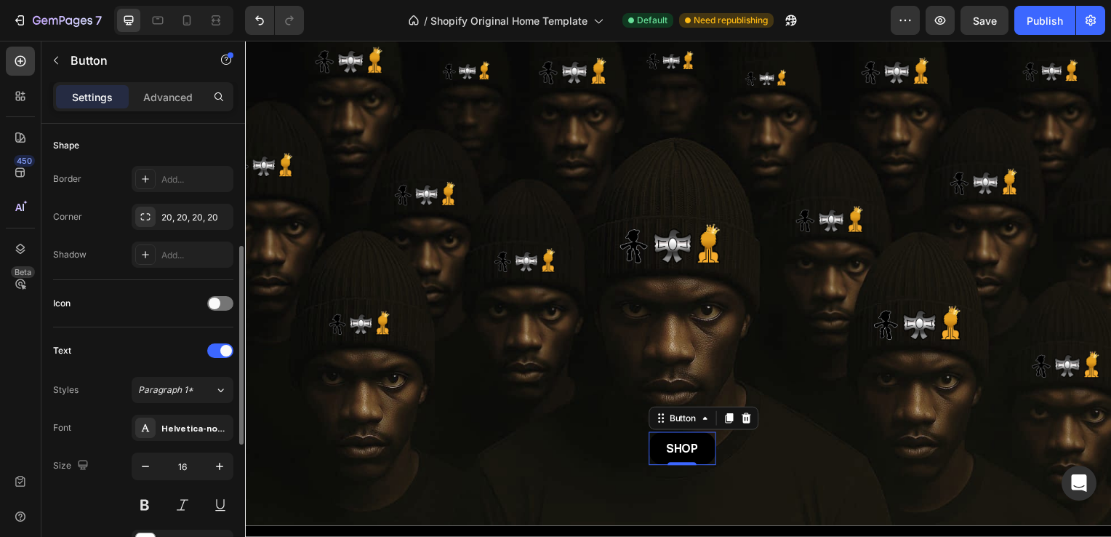
scroll to position [281, 0]
click at [186, 217] on div "20, 20, 20, 20" at bounding box center [182, 218] width 42 height 13
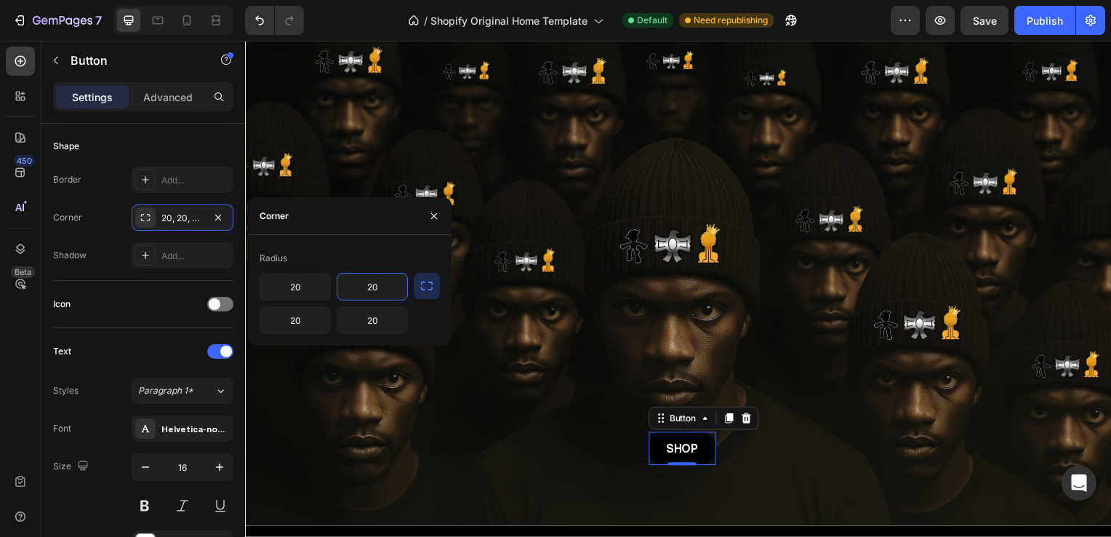
click at [381, 289] on input "20" at bounding box center [372, 286] width 70 height 26
type input "17"
click at [301, 284] on input "20" at bounding box center [295, 286] width 70 height 26
type input "17"
click at [302, 315] on input "20" at bounding box center [295, 320] width 70 height 26
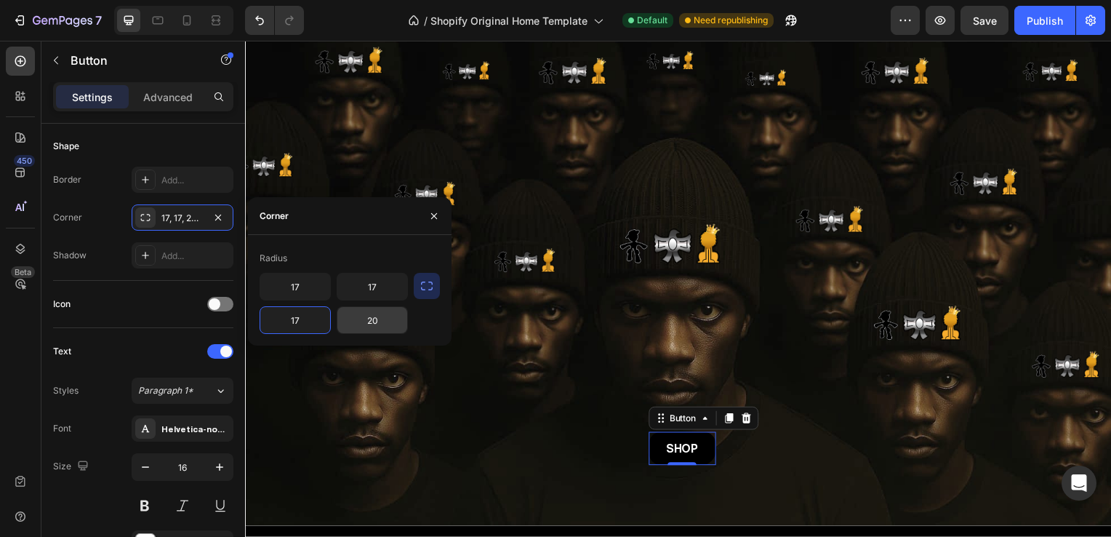
type input "17"
click at [373, 313] on input "20" at bounding box center [372, 320] width 70 height 26
type input "17"
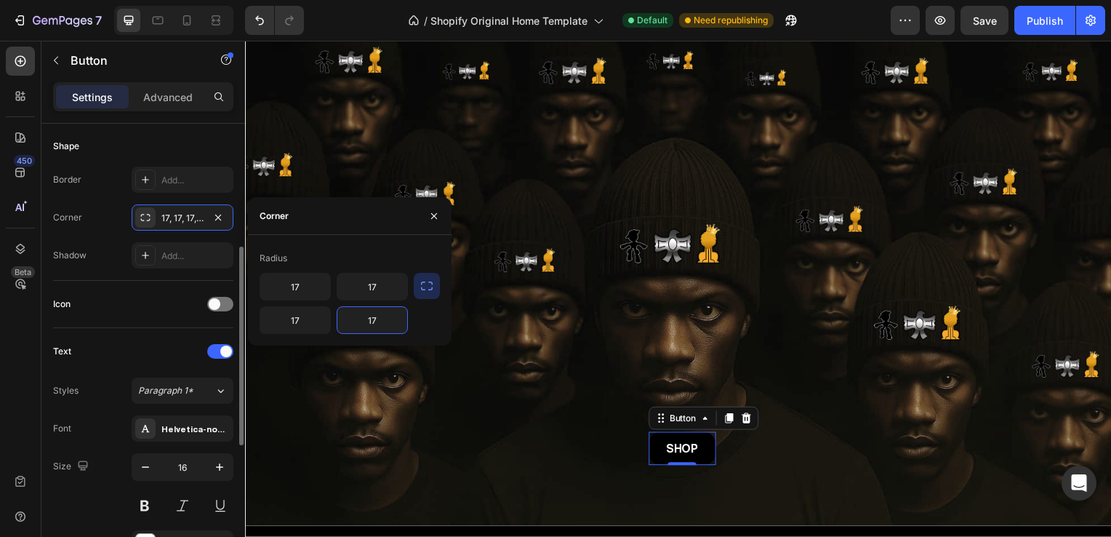
click at [180, 318] on div "Icon" at bounding box center [143, 304] width 180 height 47
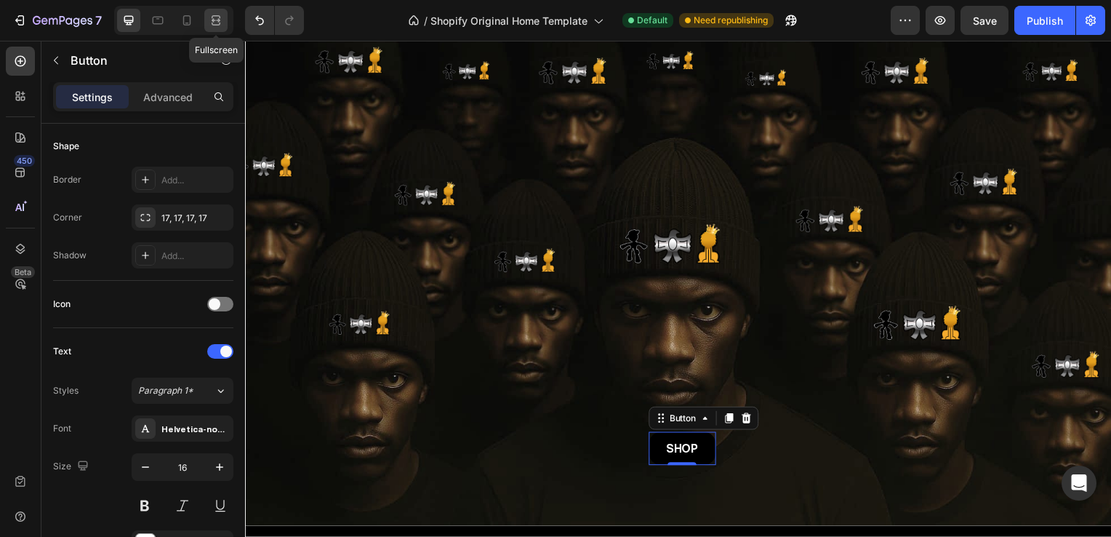
click at [223, 22] on div at bounding box center [215, 20] width 23 height 23
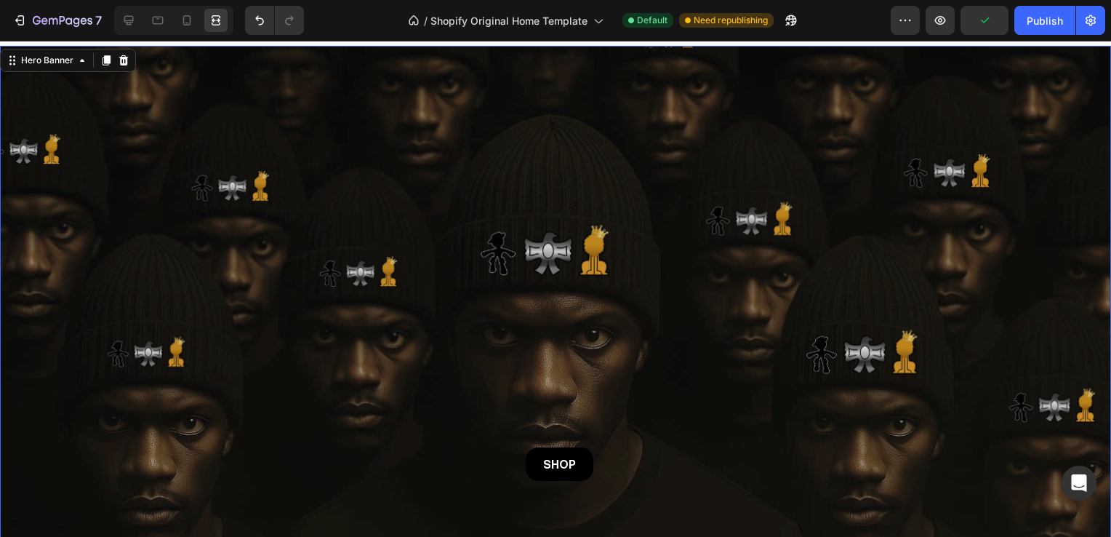
scroll to position [17, 0]
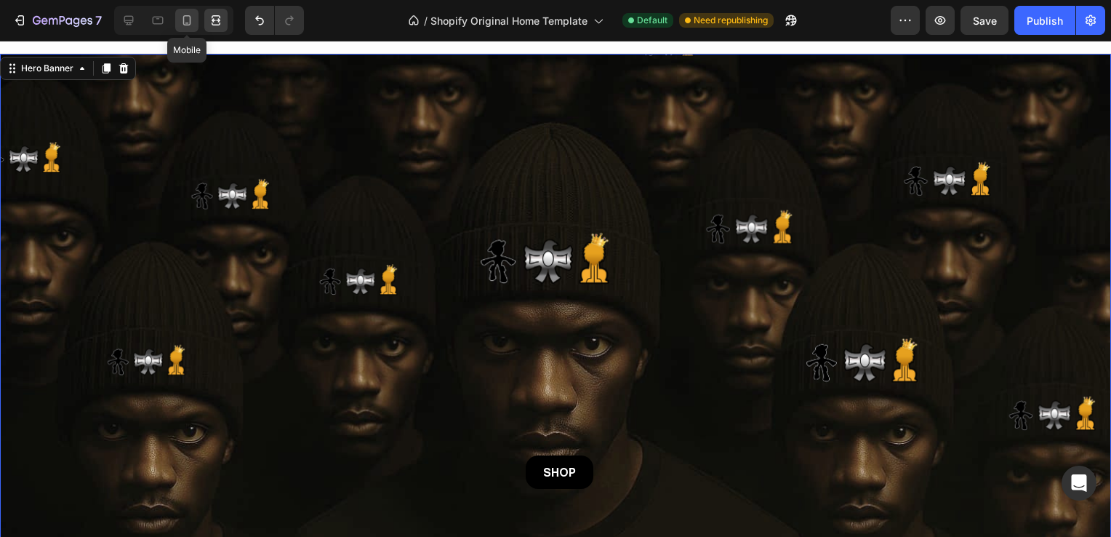
click at [184, 24] on icon at bounding box center [187, 20] width 15 height 15
type input "3500"
type input "6500"
type input "100%"
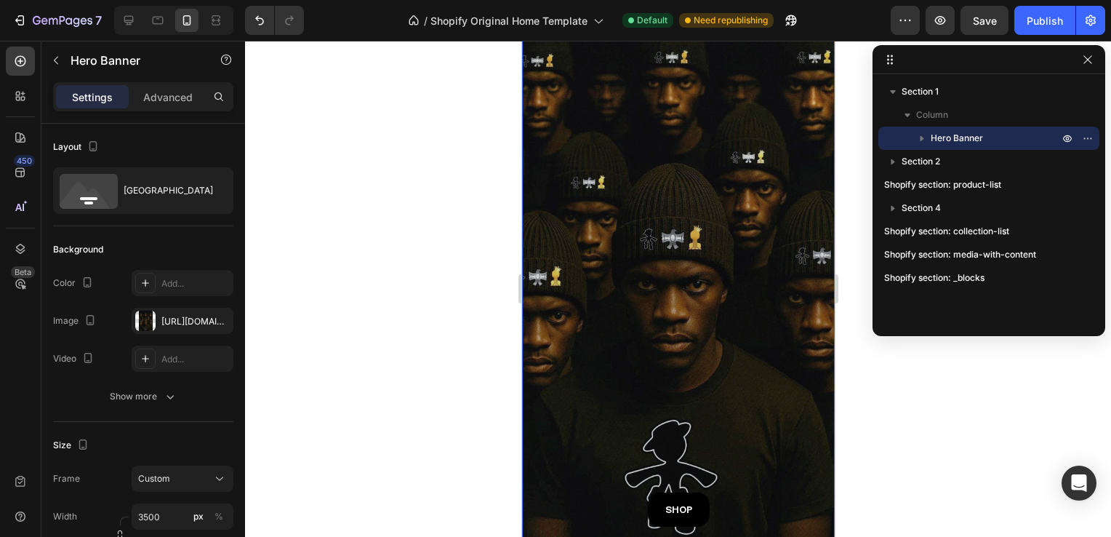
scroll to position [98, 0]
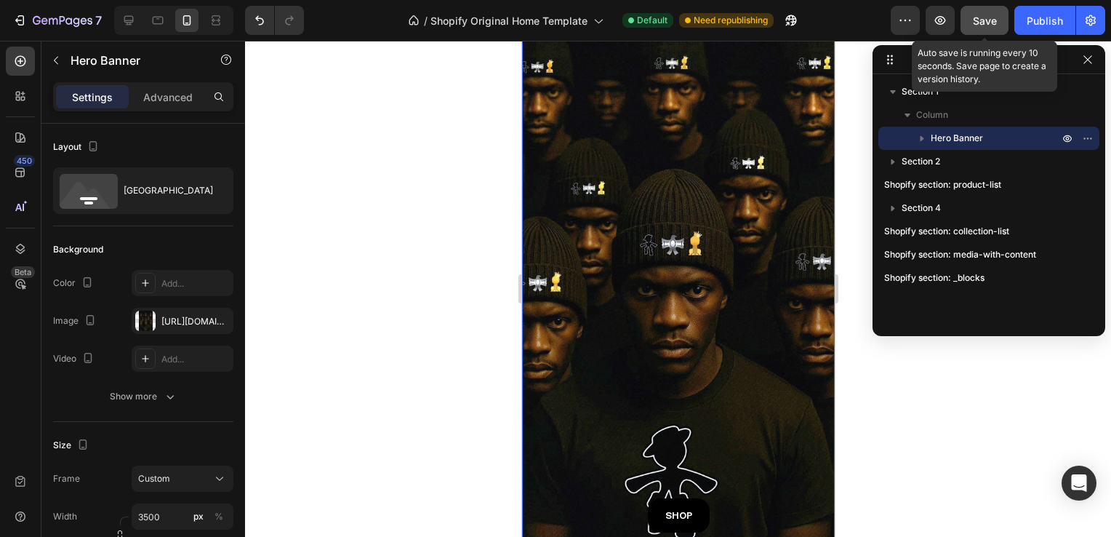
click at [986, 28] on button "Save" at bounding box center [984, 20] width 48 height 29
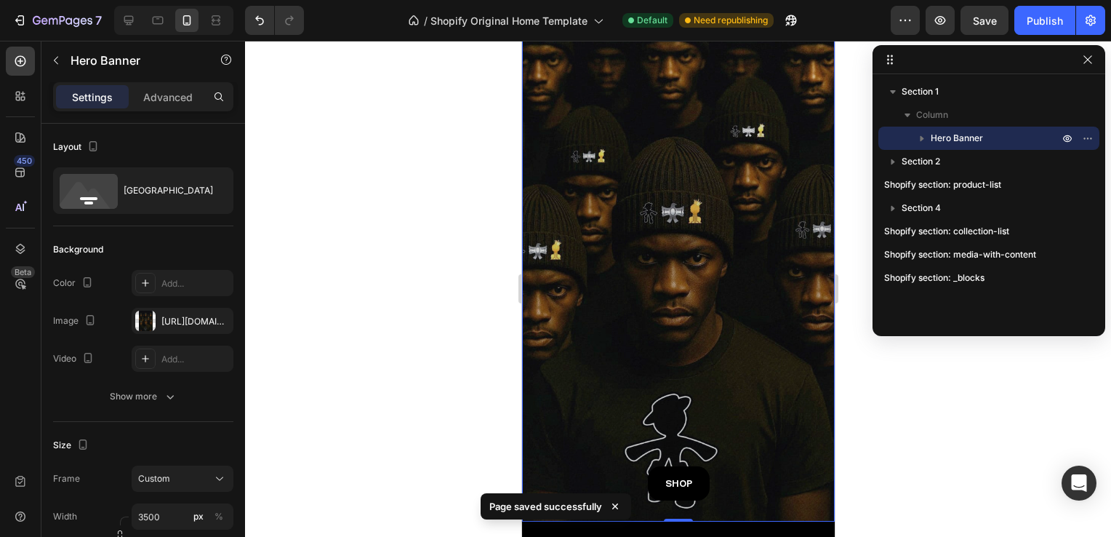
scroll to position [125, 0]
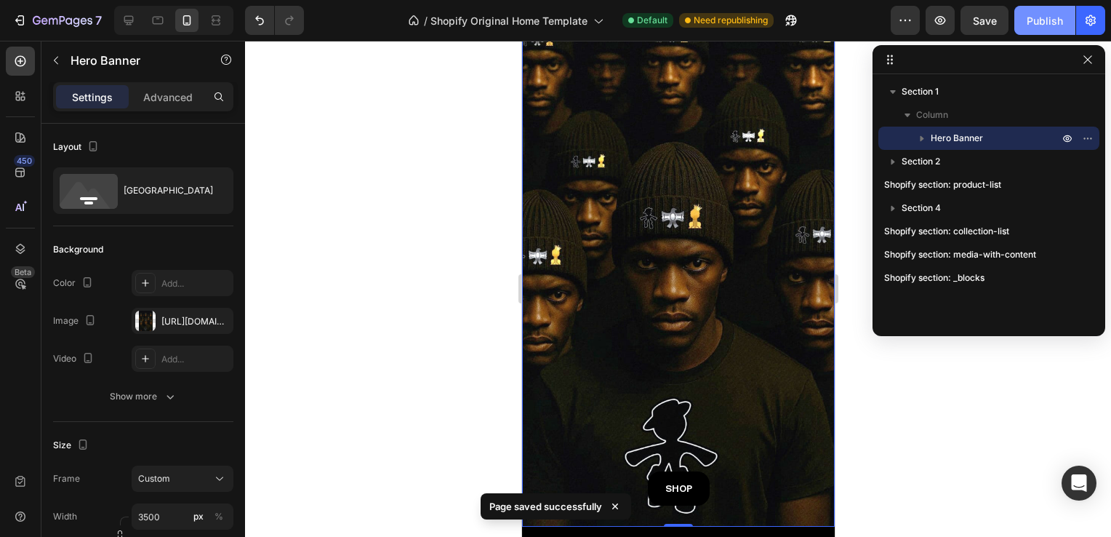
click at [1054, 25] on div "Publish" at bounding box center [1045, 20] width 36 height 15
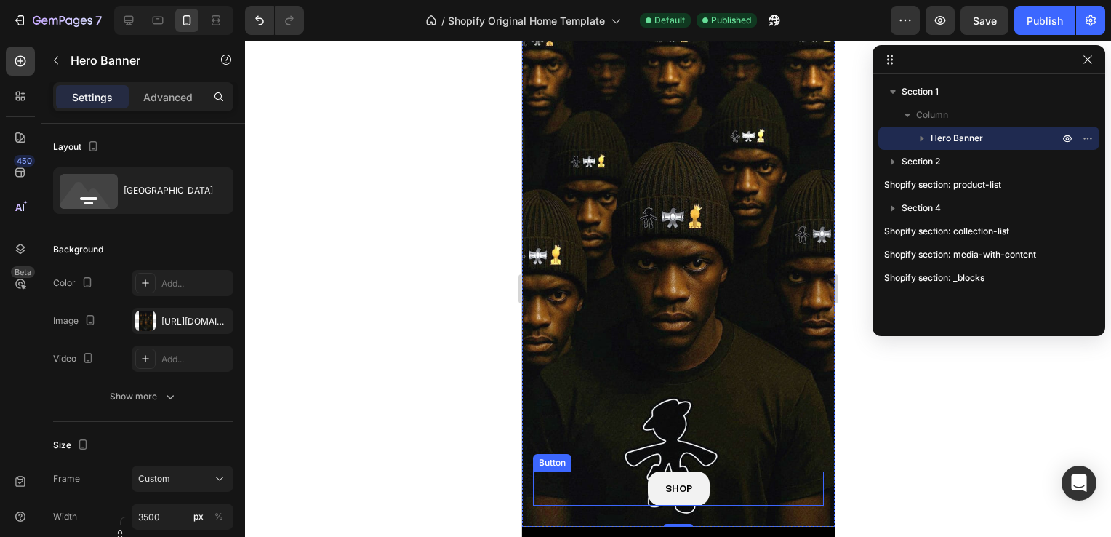
click at [683, 480] on p "SHOP" at bounding box center [678, 488] width 27 height 17
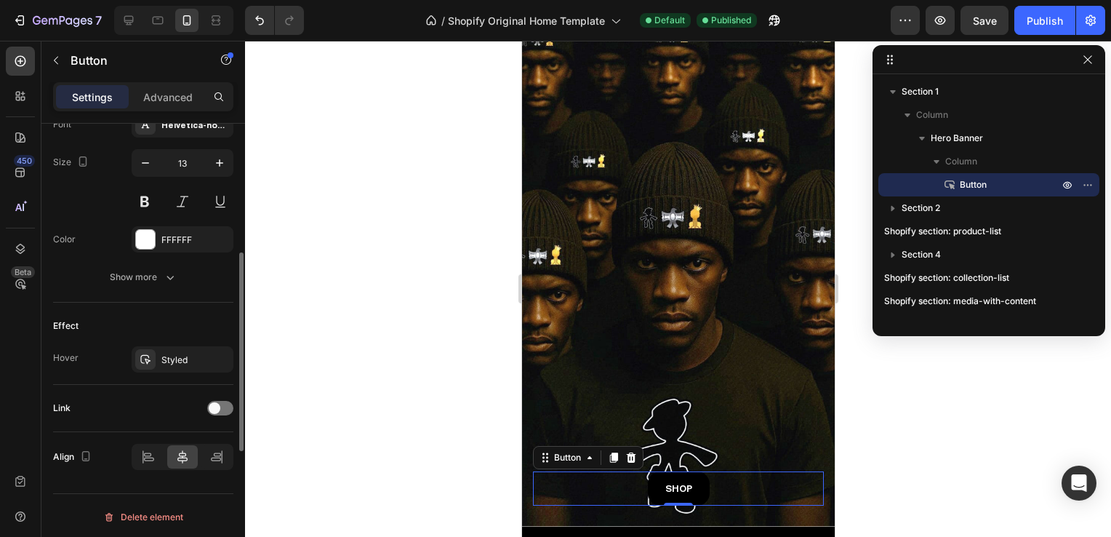
scroll to position [585, 0]
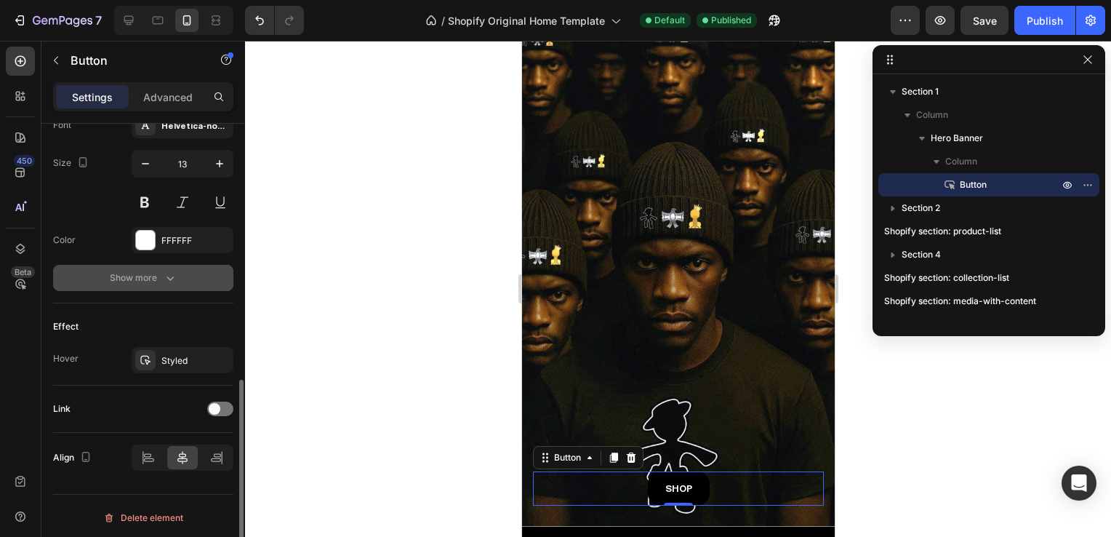
click at [151, 283] on button "Show more" at bounding box center [143, 278] width 180 height 26
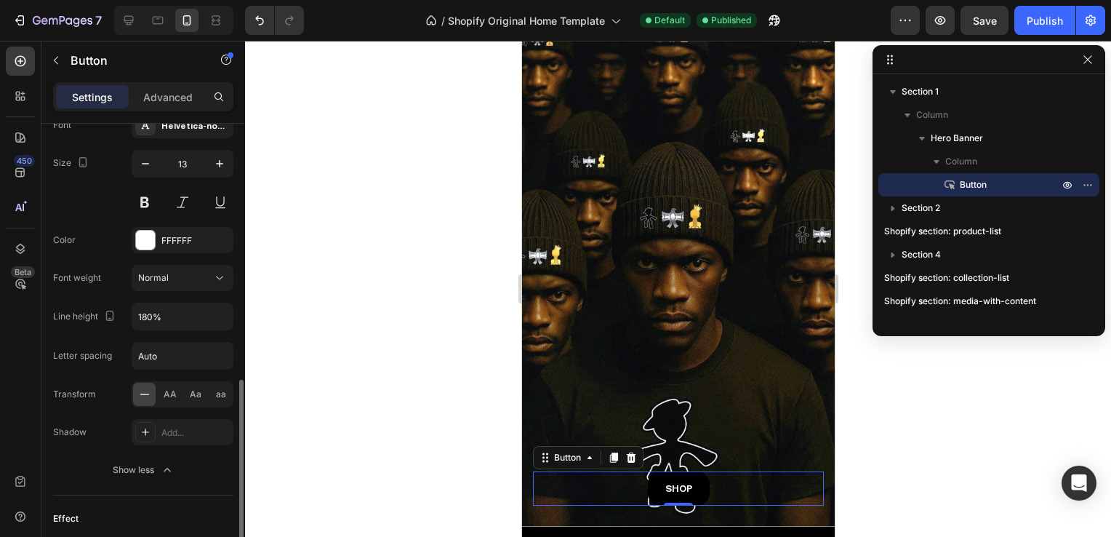
scroll to position [777, 0]
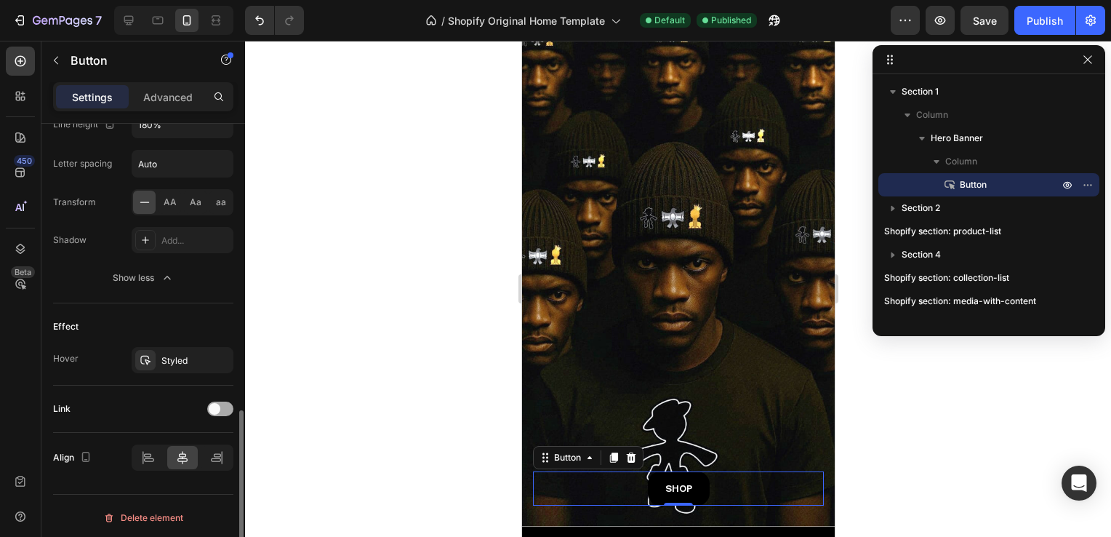
click at [220, 406] on span at bounding box center [215, 409] width 12 height 12
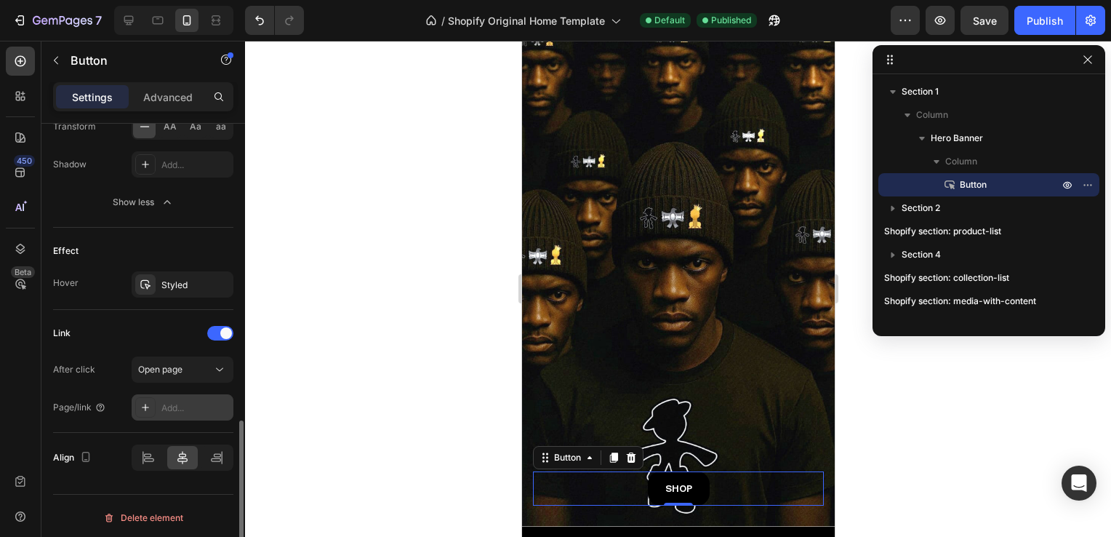
click at [196, 401] on div "Add..." at bounding box center [195, 407] width 68 height 13
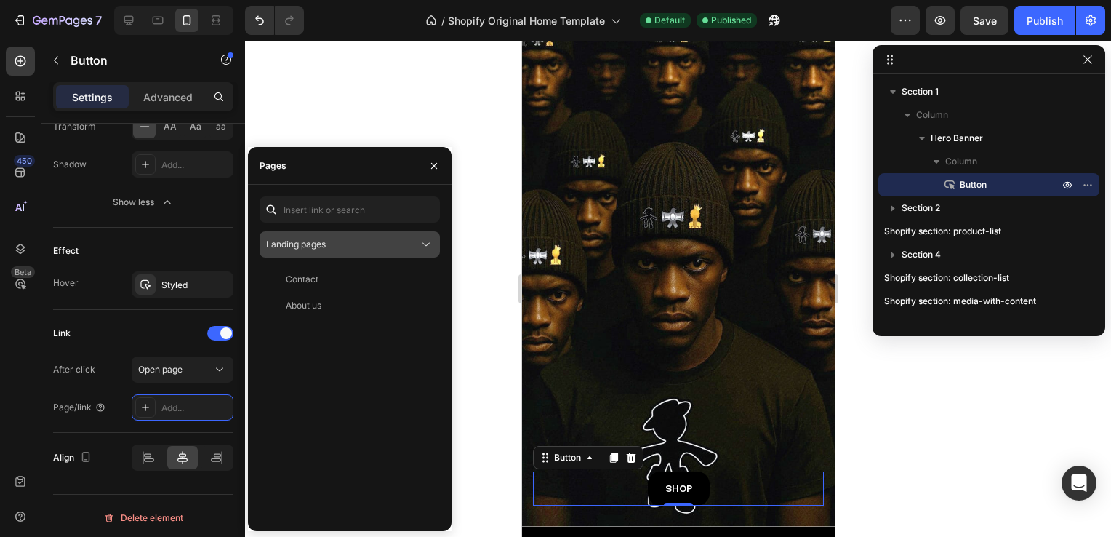
click at [321, 252] on button "Landing pages" at bounding box center [350, 244] width 180 height 26
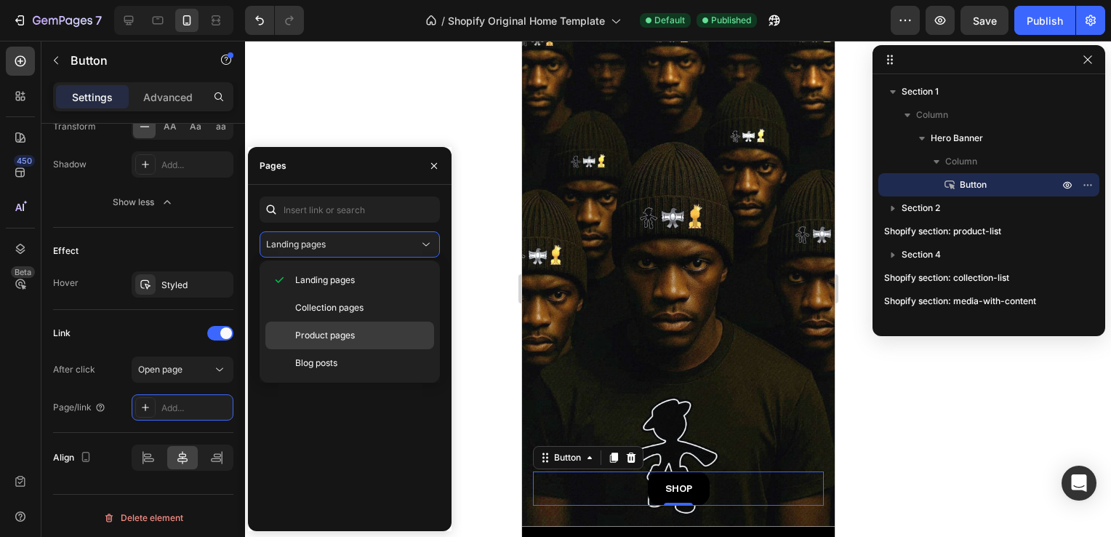
click at [352, 331] on span "Product pages" at bounding box center [325, 335] width 60 height 13
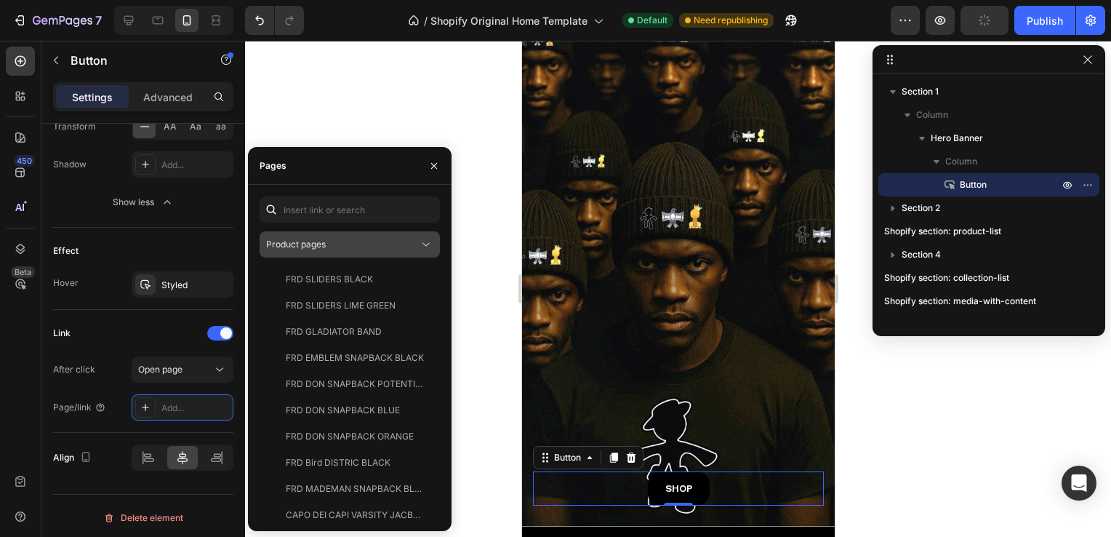
click at [321, 252] on button "Product pages" at bounding box center [350, 244] width 180 height 26
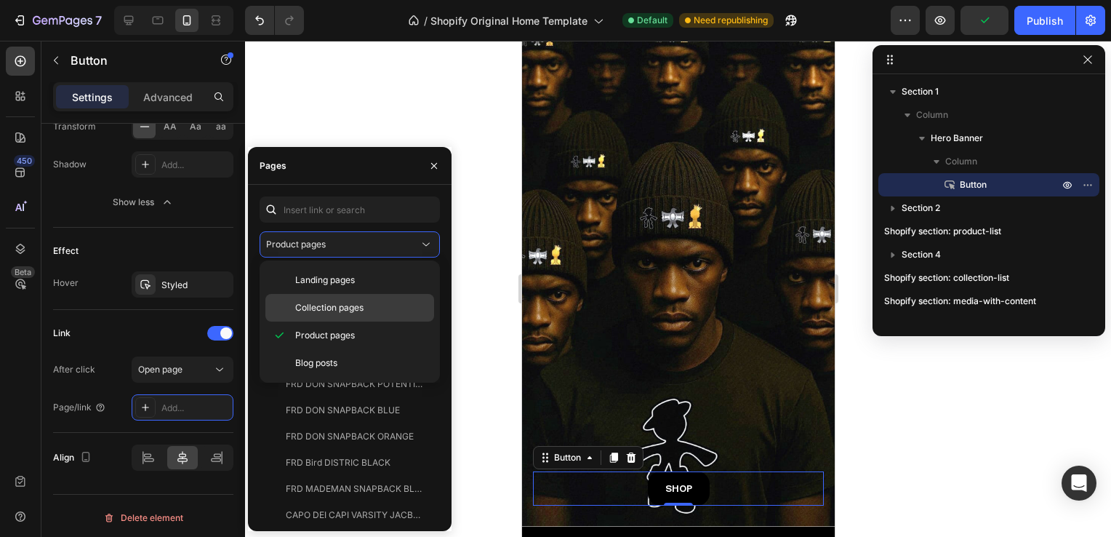
click at [366, 306] on p "Collection pages" at bounding box center [361, 307] width 132 height 13
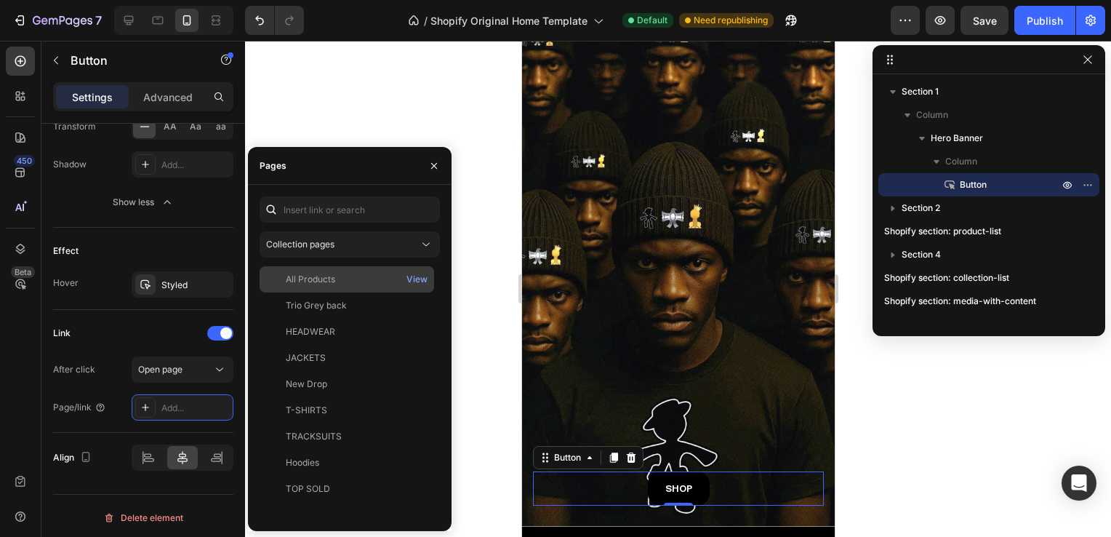
click at [323, 278] on div "All Products" at bounding box center [310, 279] width 49 height 13
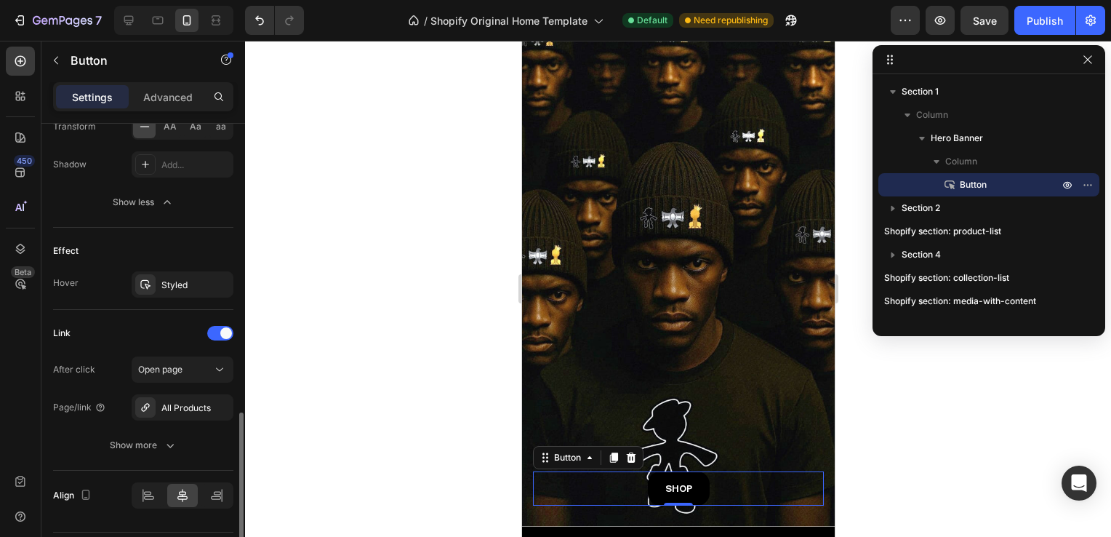
click at [97, 336] on div "Link" at bounding box center [143, 332] width 180 height 23
click at [215, 18] on icon at bounding box center [216, 20] width 15 height 15
type input "16"
type input "140%"
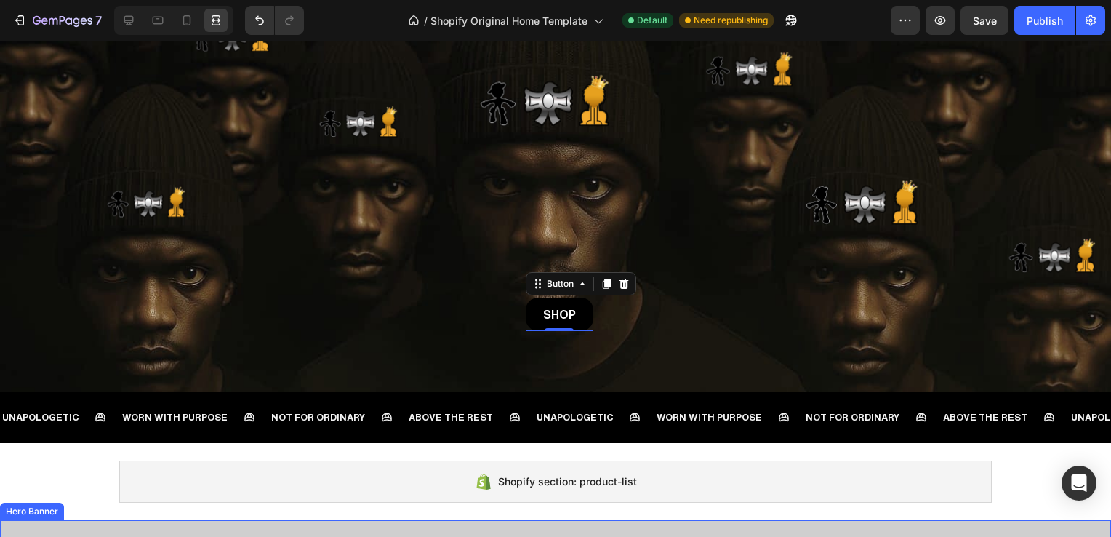
scroll to position [173, 0]
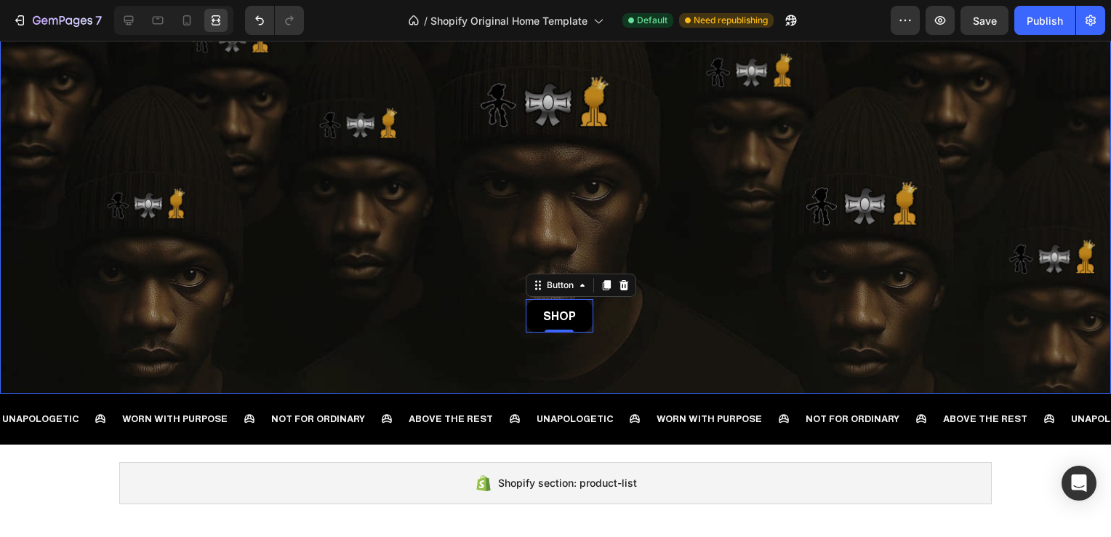
click at [755, 307] on div "Overlay" at bounding box center [555, 145] width 1111 height 496
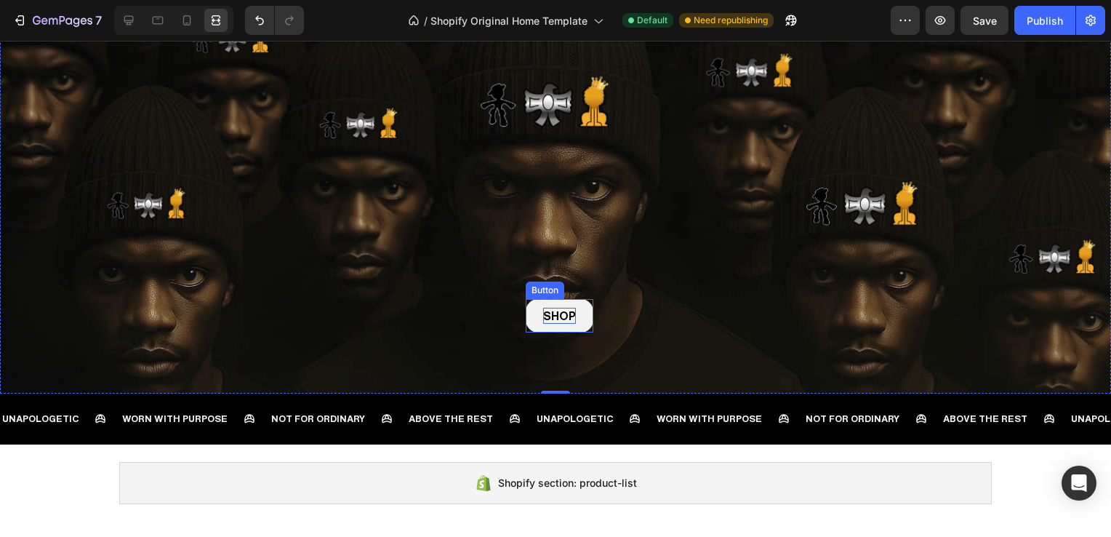
click at [567, 310] on p "SHOP" at bounding box center [559, 316] width 33 height 16
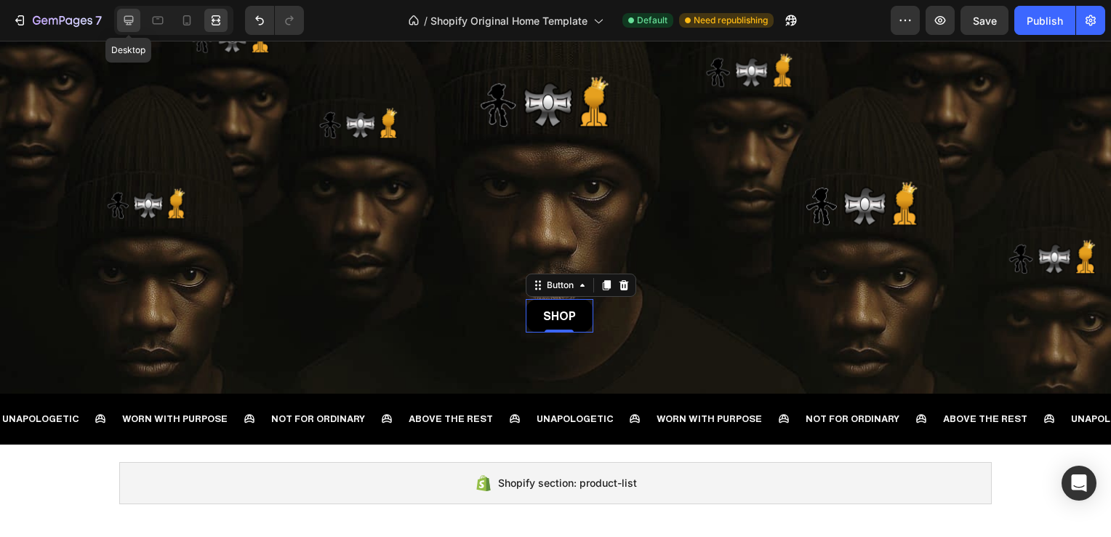
click at [124, 16] on icon at bounding box center [128, 20] width 9 height 9
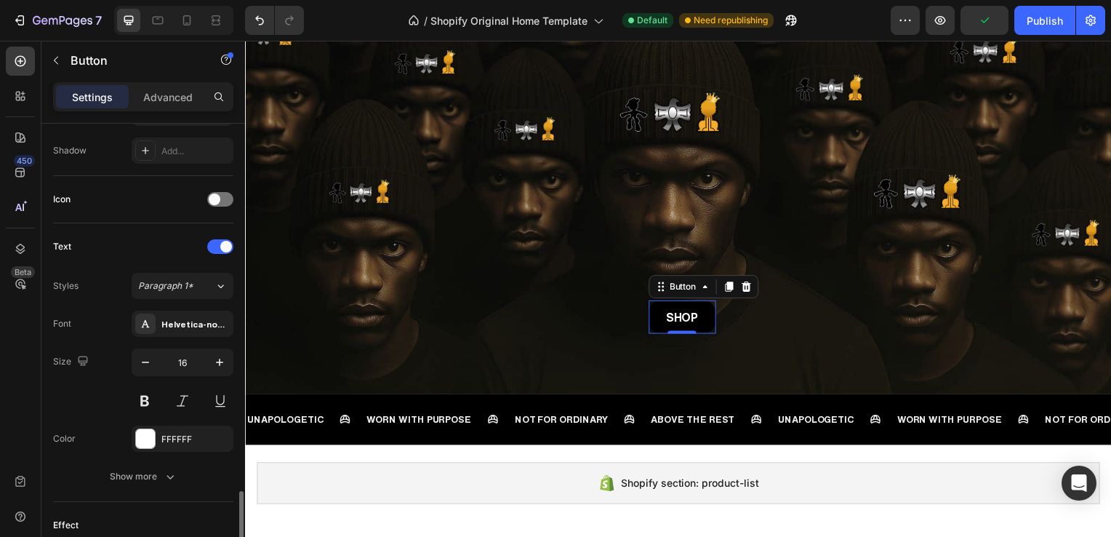
scroll to position [699, 0]
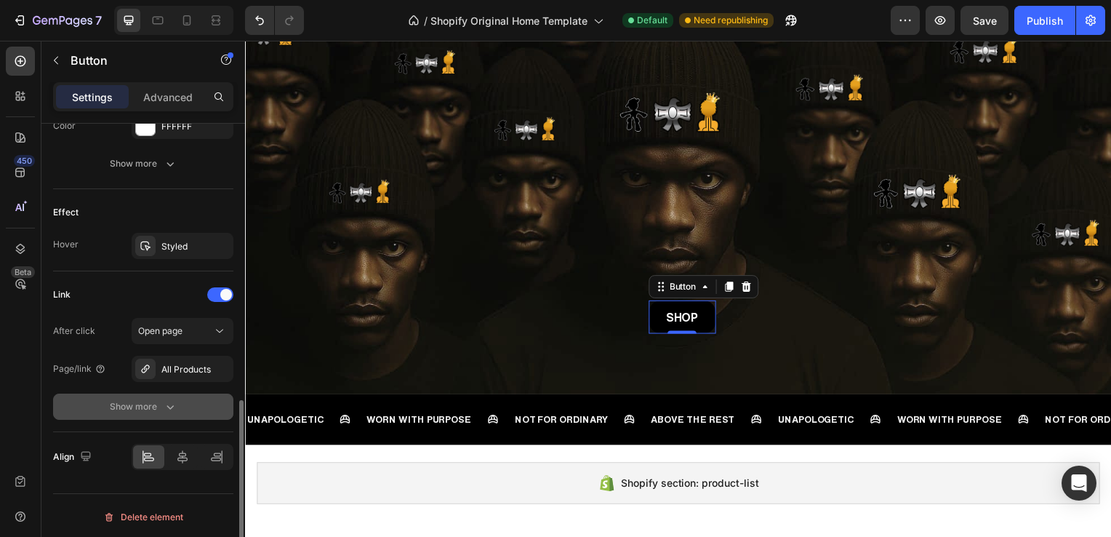
click at [177, 402] on button "Show more" at bounding box center [143, 406] width 180 height 26
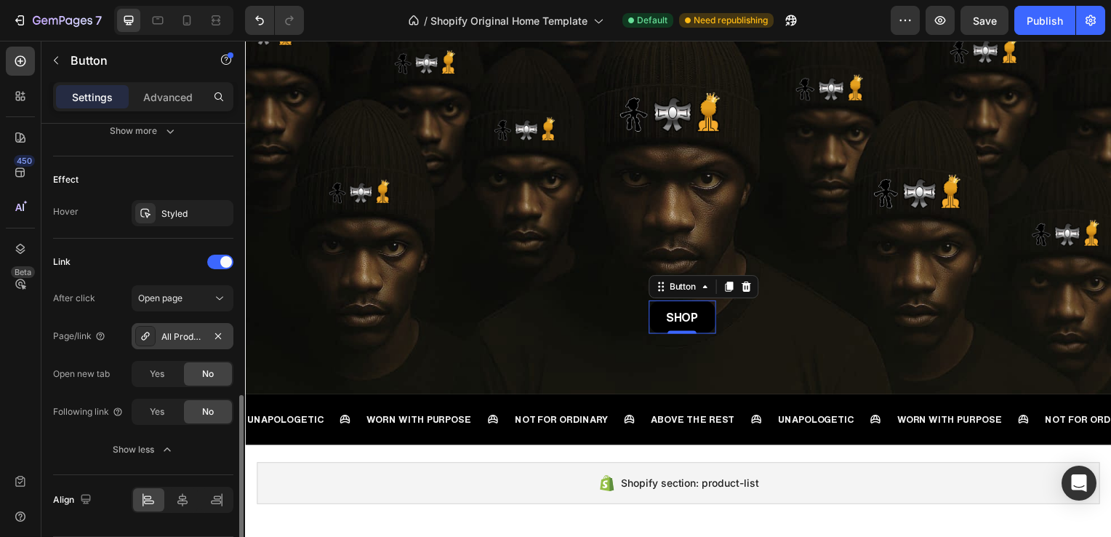
scroll to position [774, 0]
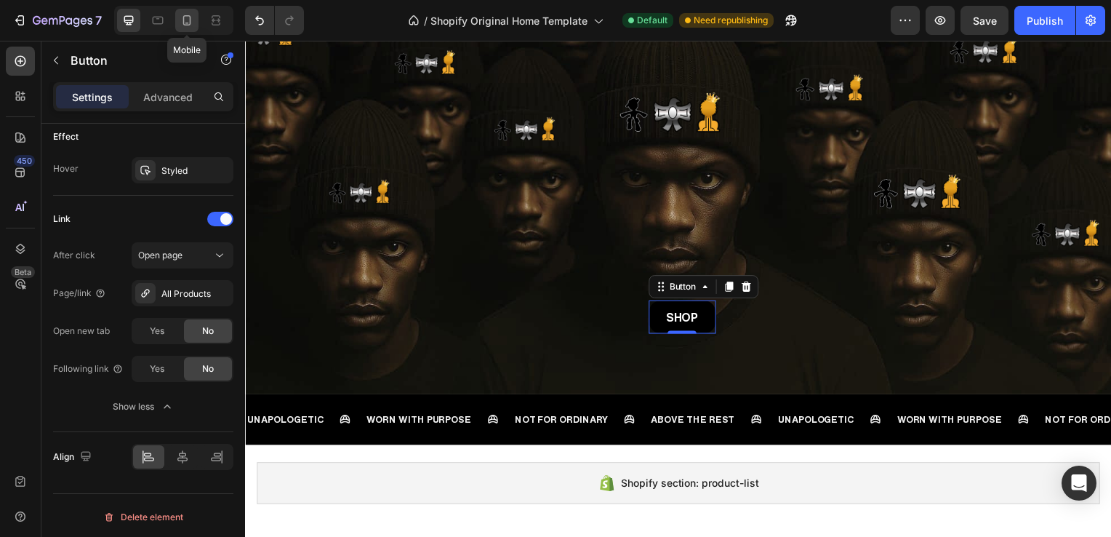
click at [175, 18] on div at bounding box center [186, 20] width 23 height 23
type input "13"
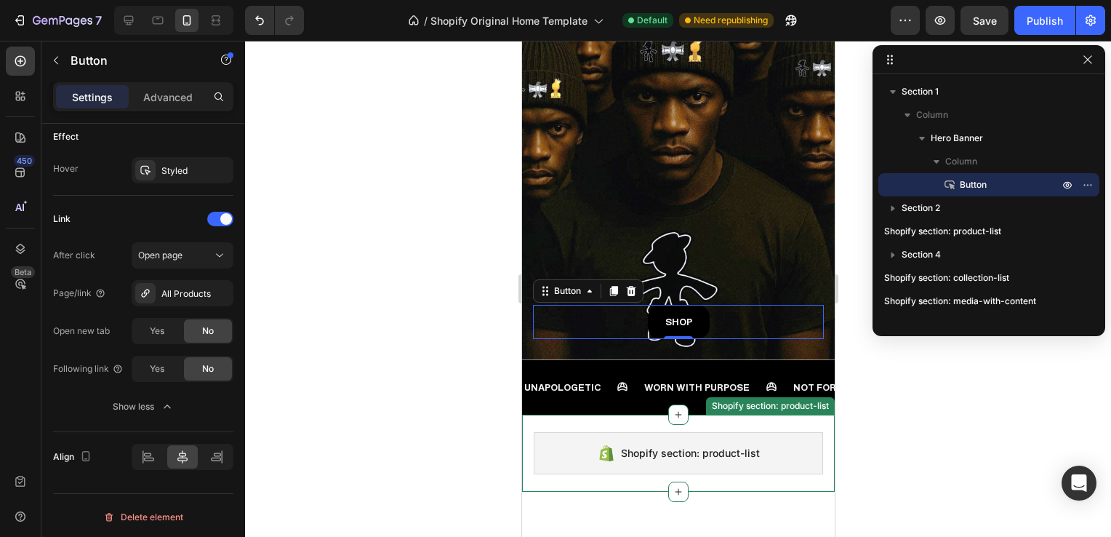
scroll to position [289, 0]
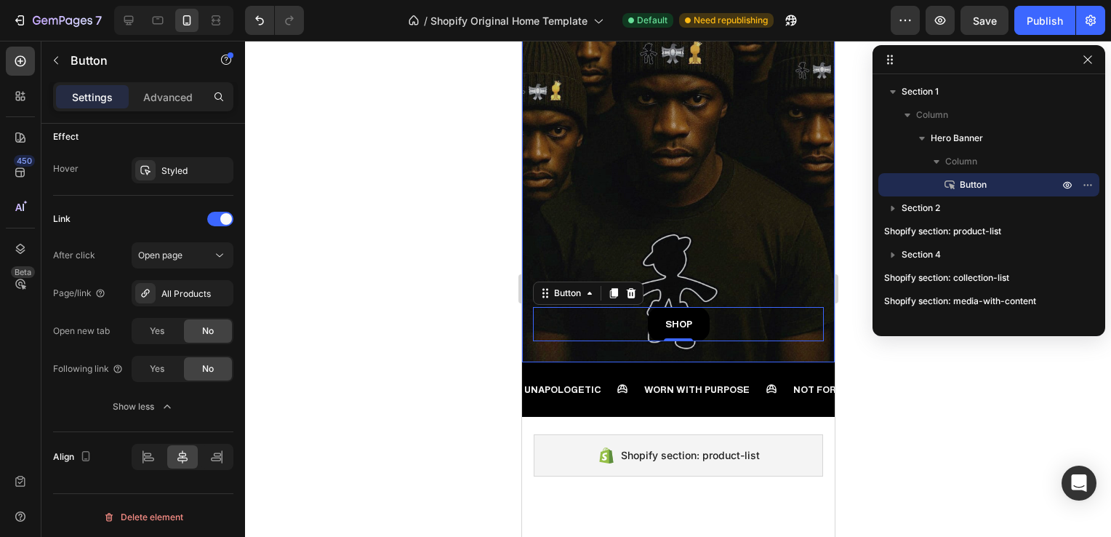
click at [702, 197] on div "Overlay" at bounding box center [677, 71] width 313 height 581
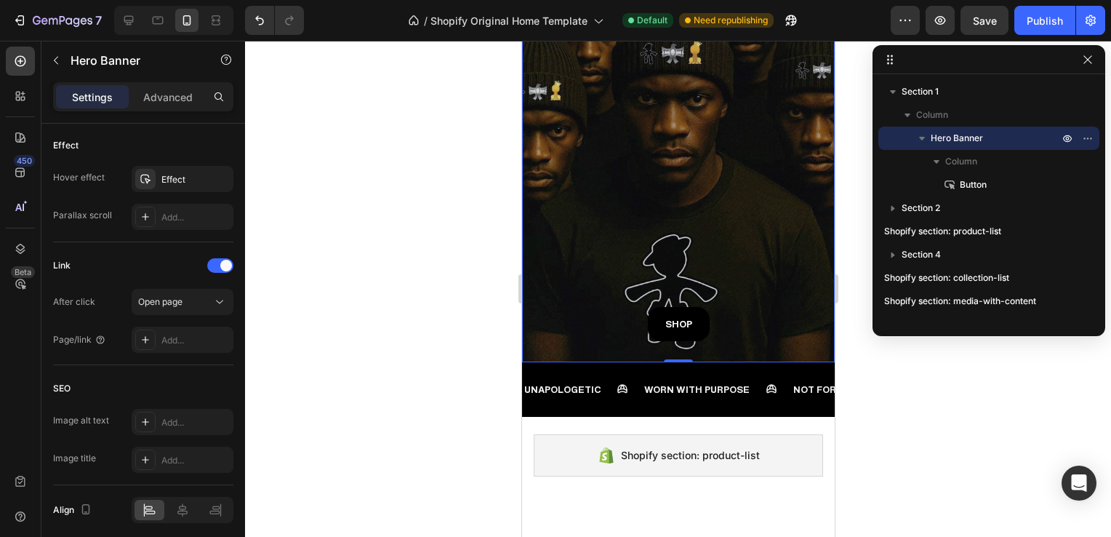
scroll to position [0, 0]
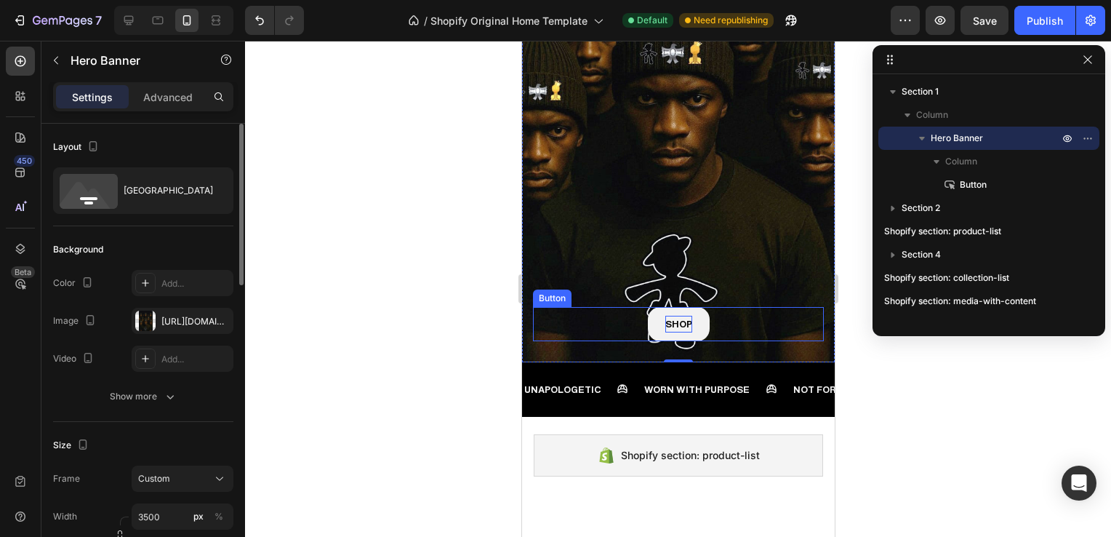
click at [679, 316] on p "SHOP" at bounding box center [678, 324] width 27 height 17
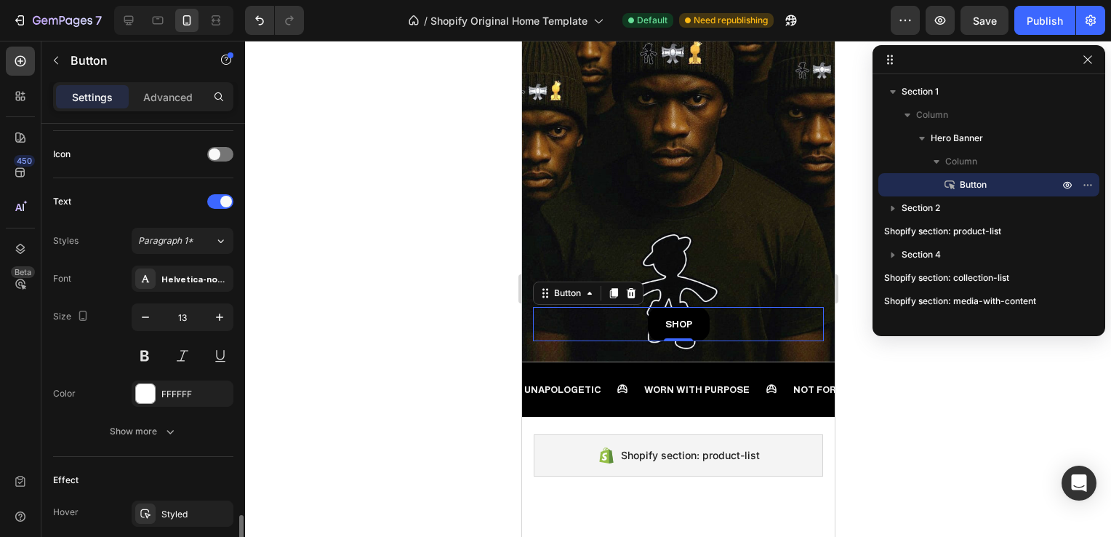
scroll to position [699, 0]
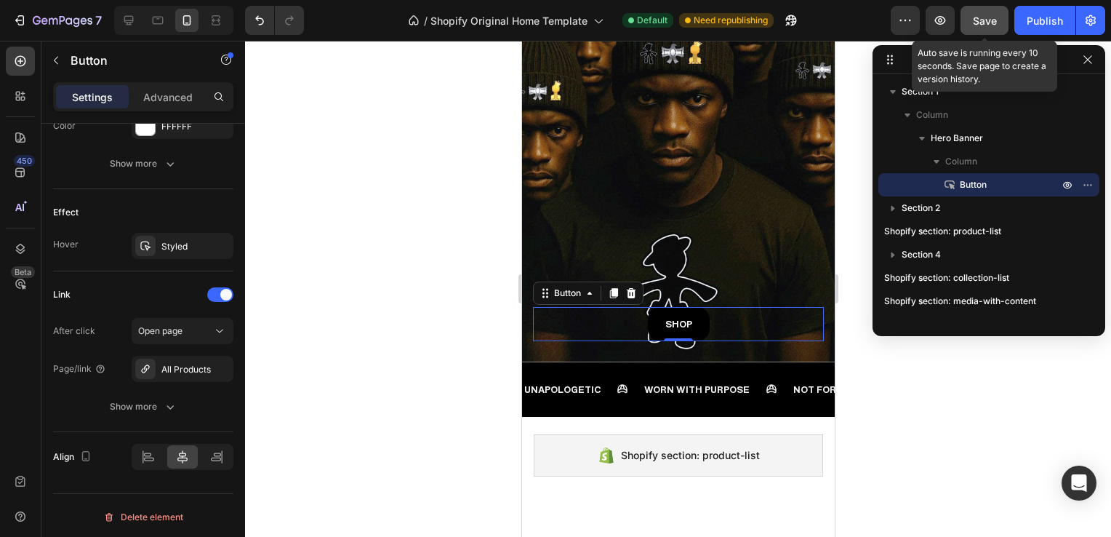
click at [980, 30] on button "Save" at bounding box center [984, 20] width 48 height 29
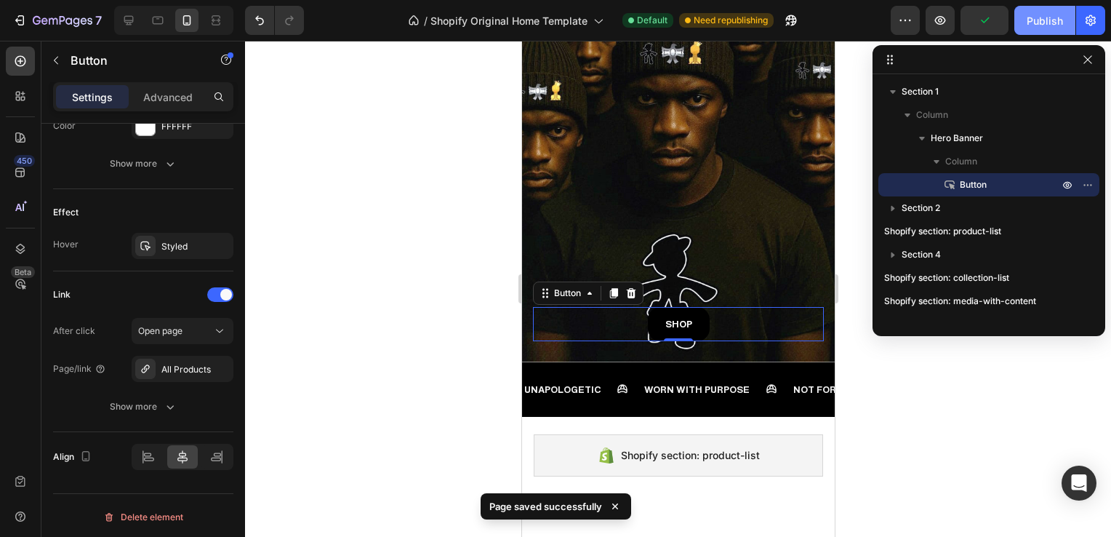
click at [1060, 22] on div "Publish" at bounding box center [1045, 20] width 36 height 15
